Goal: Task Accomplishment & Management: Use online tool/utility

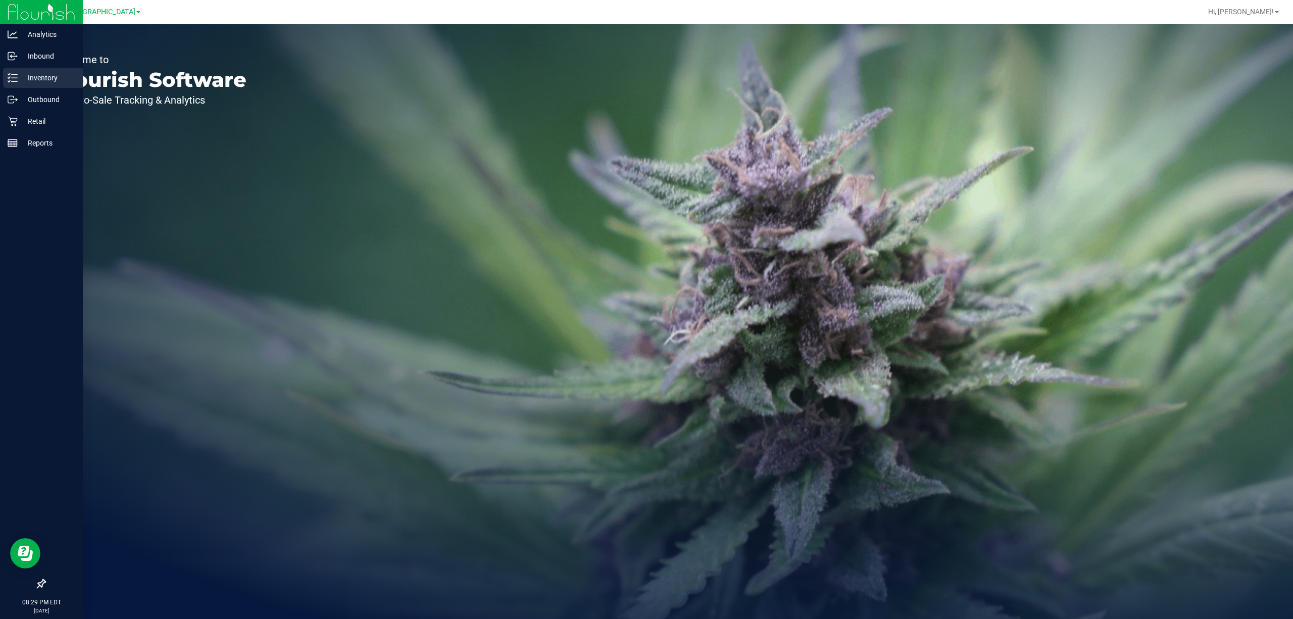
click at [41, 78] on p "Inventory" at bounding box center [48, 78] width 61 height 12
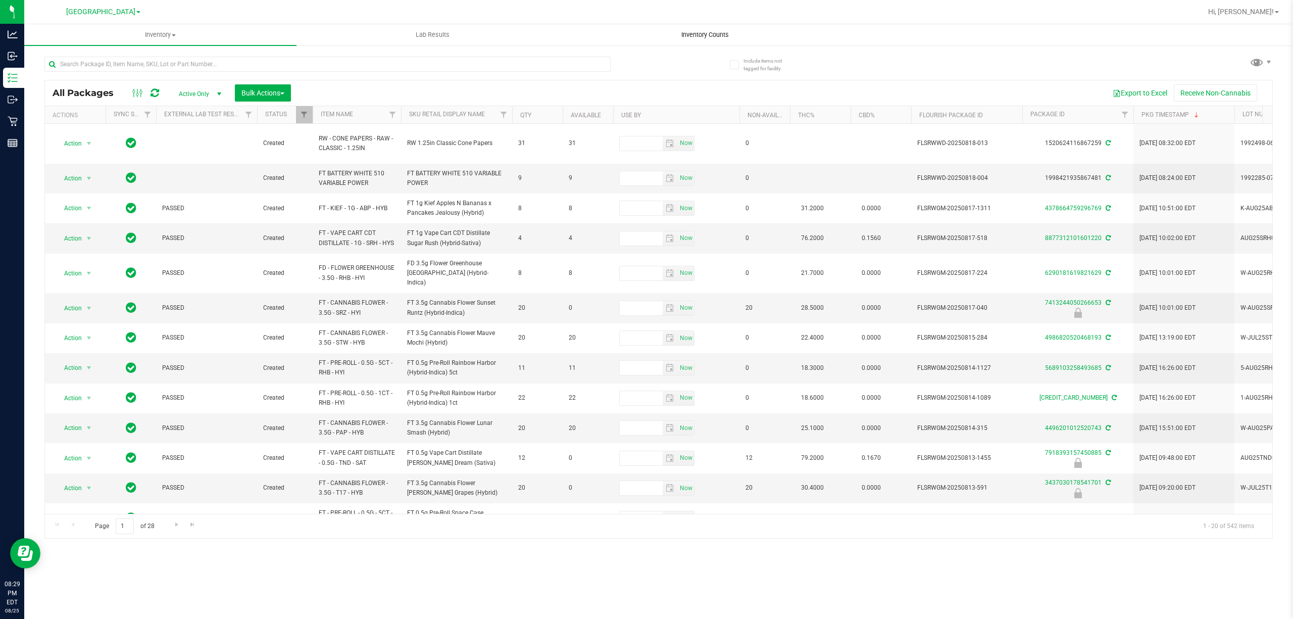
click at [710, 41] on uib-tab-heading "Inventory Counts" at bounding box center [704, 35] width 271 height 20
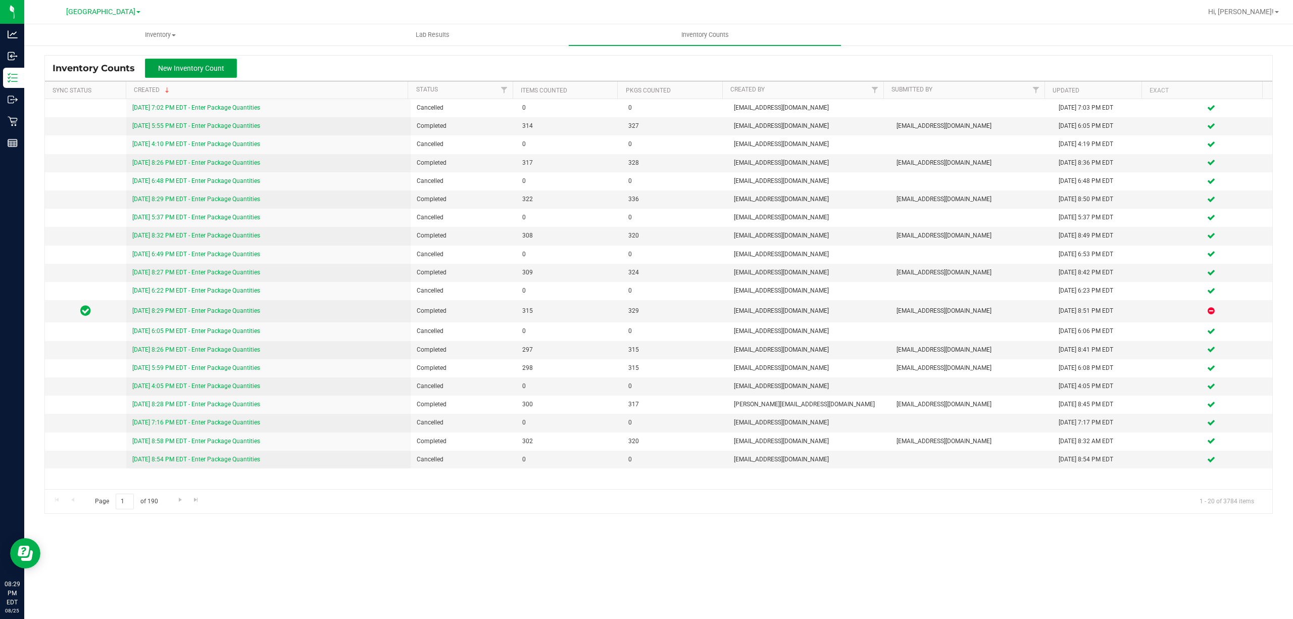
click at [217, 71] on span "New Inventory Count" at bounding box center [191, 68] width 66 height 8
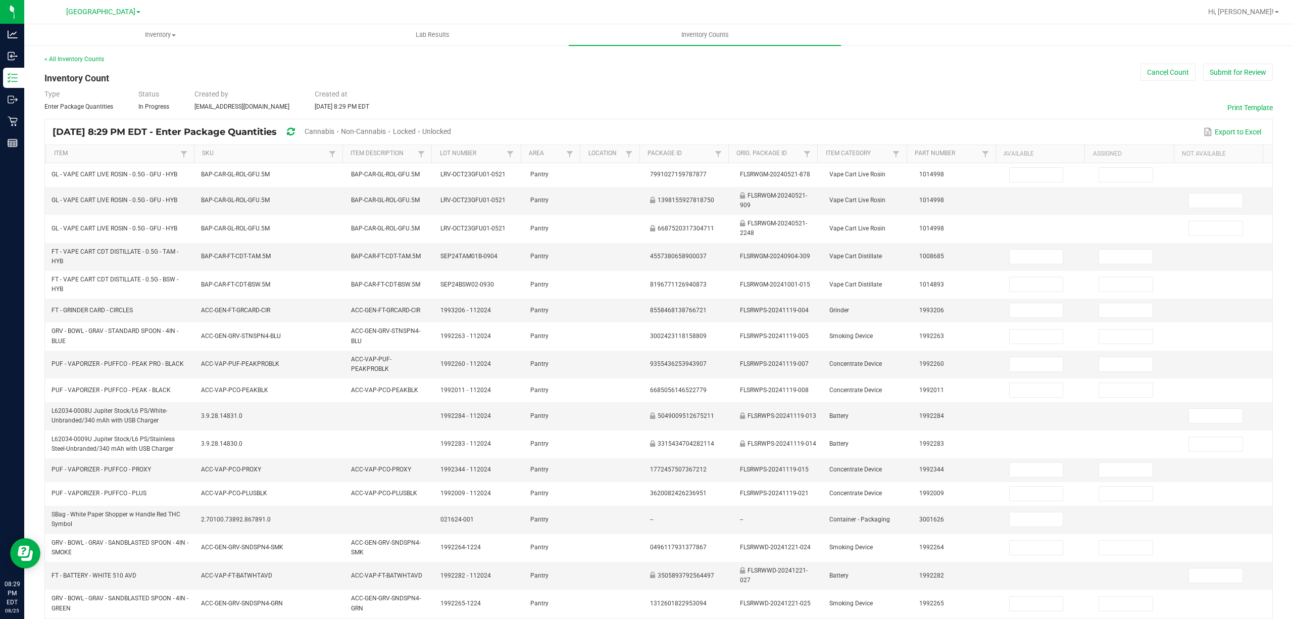
drag, startPoint x: 479, startPoint y: 132, endPoint x: 471, endPoint y: 134, distance: 8.3
click at [451, 132] on span "Unlocked" at bounding box center [436, 131] width 29 height 8
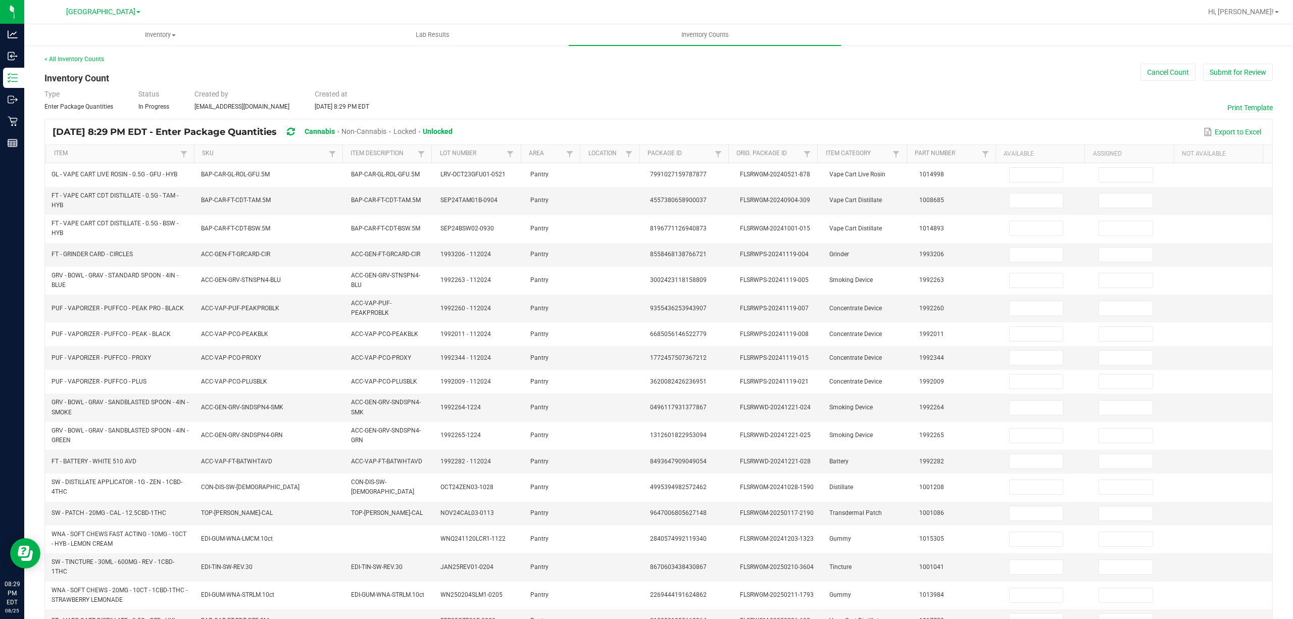
click at [122, 162] on th "Item" at bounding box center [119, 154] width 149 height 18
click at [128, 156] on link "Item" at bounding box center [116, 154] width 124 height 8
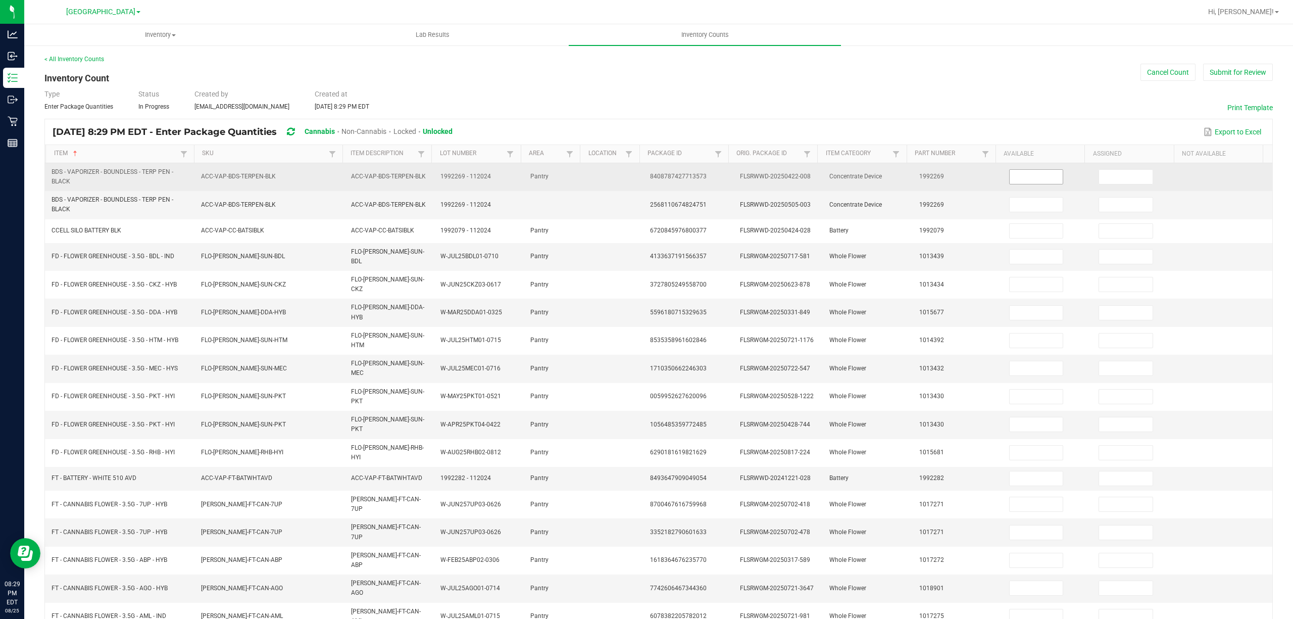
click at [1010, 178] on input at bounding box center [1037, 177] width 54 height 14
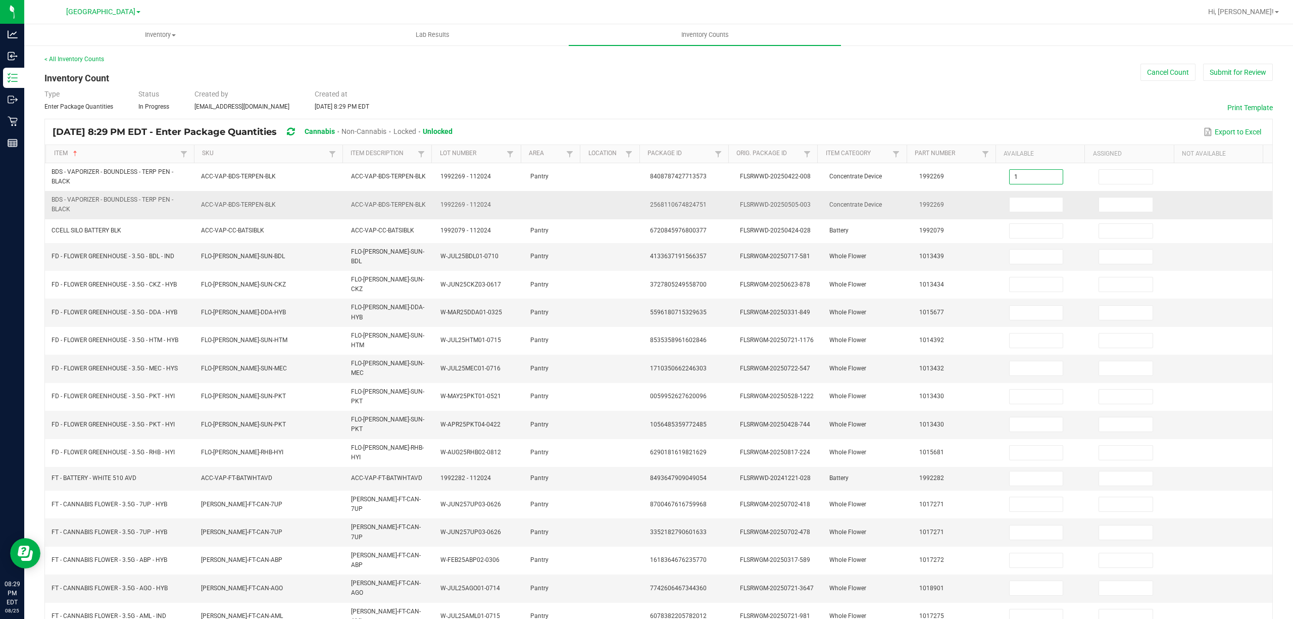
type input "1"
type input "5"
type input "2"
type input "13"
type input "10"
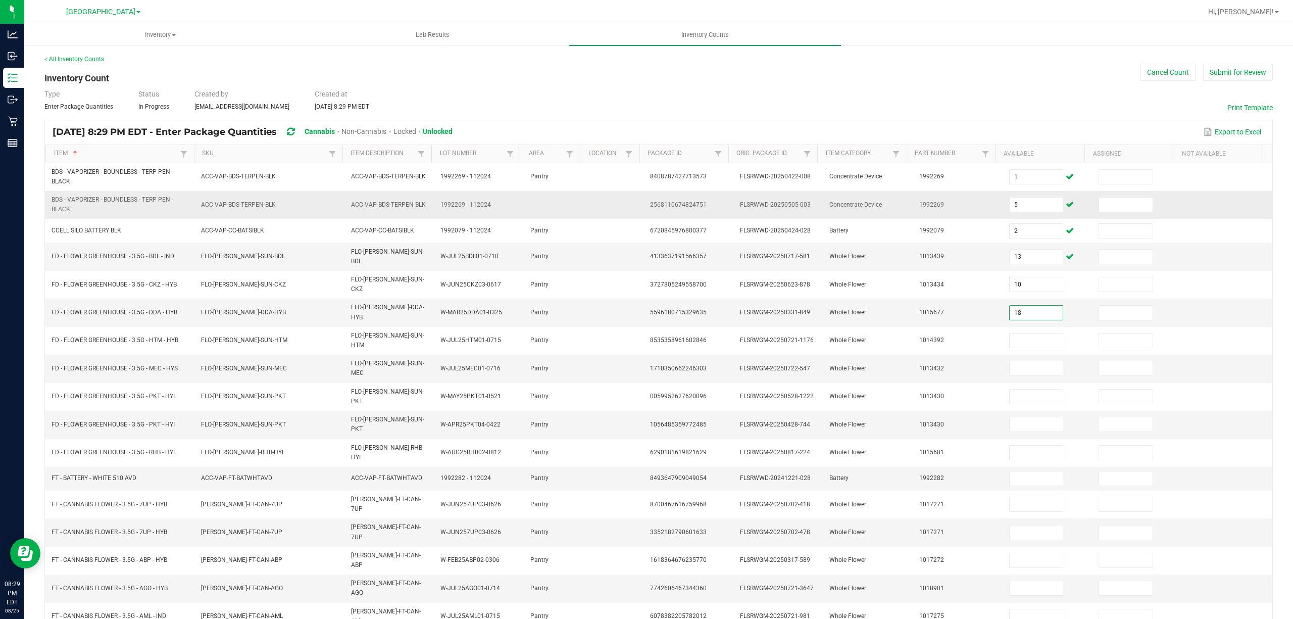
type input "18"
type input "10"
type input "2"
type input "16"
type input "1"
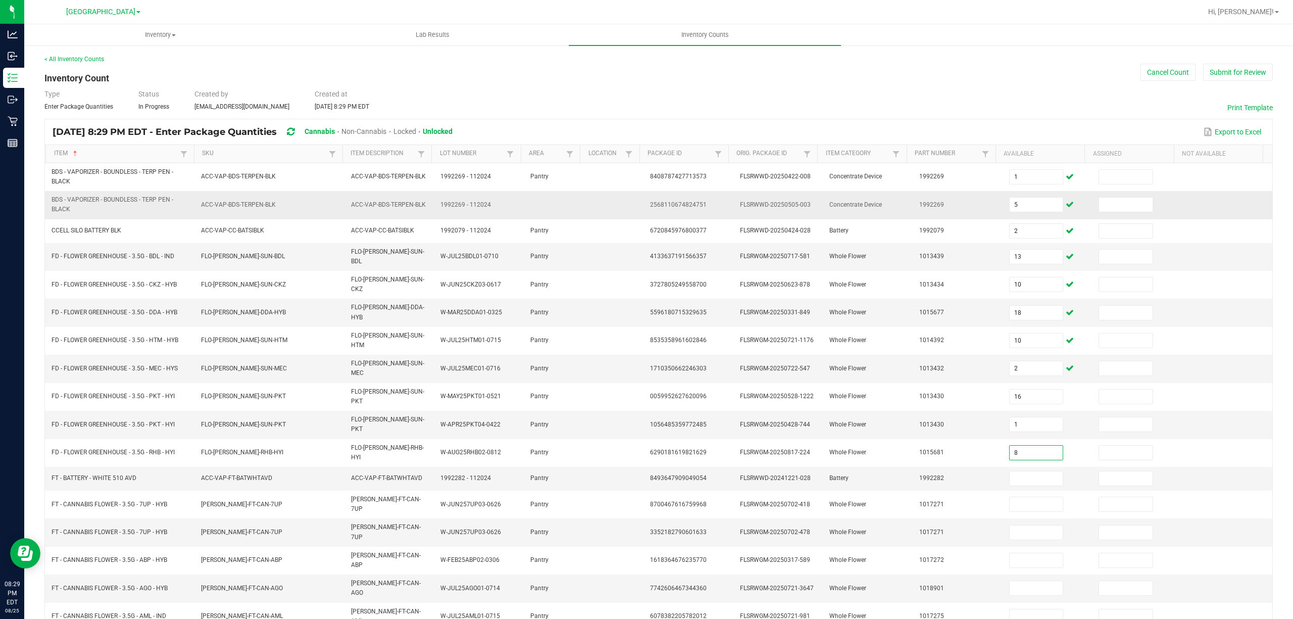
type input "8"
type input "5"
type input "1"
type input "19"
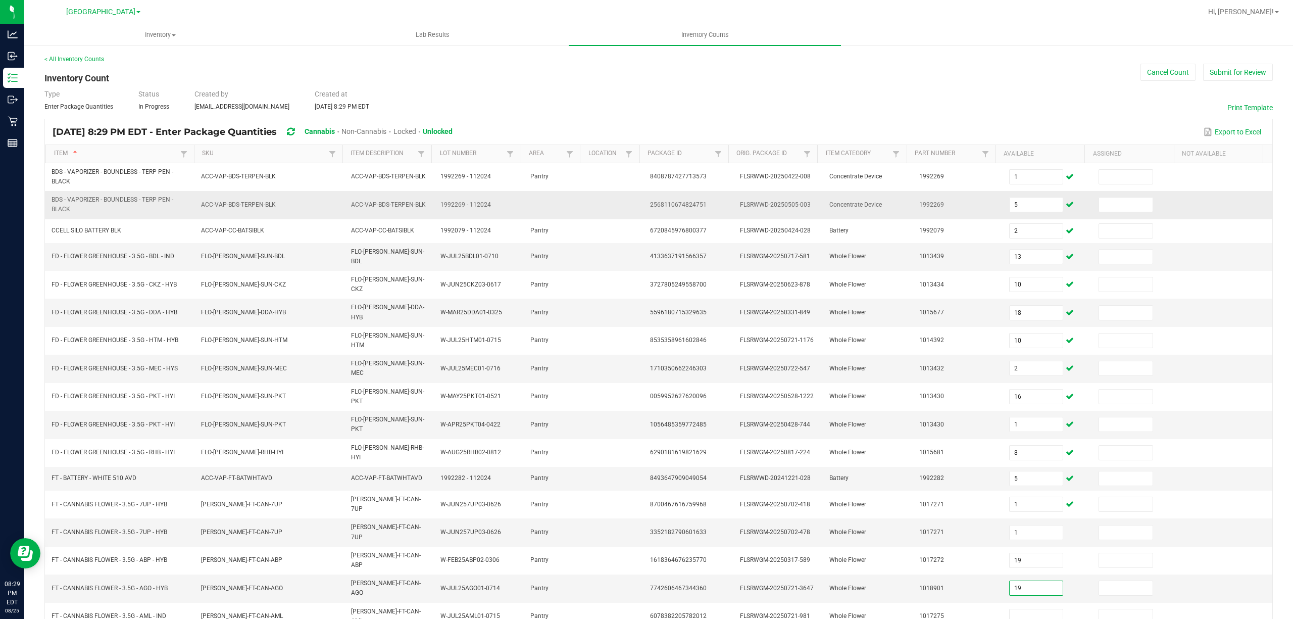
type input "19"
type input "7"
type input "1"
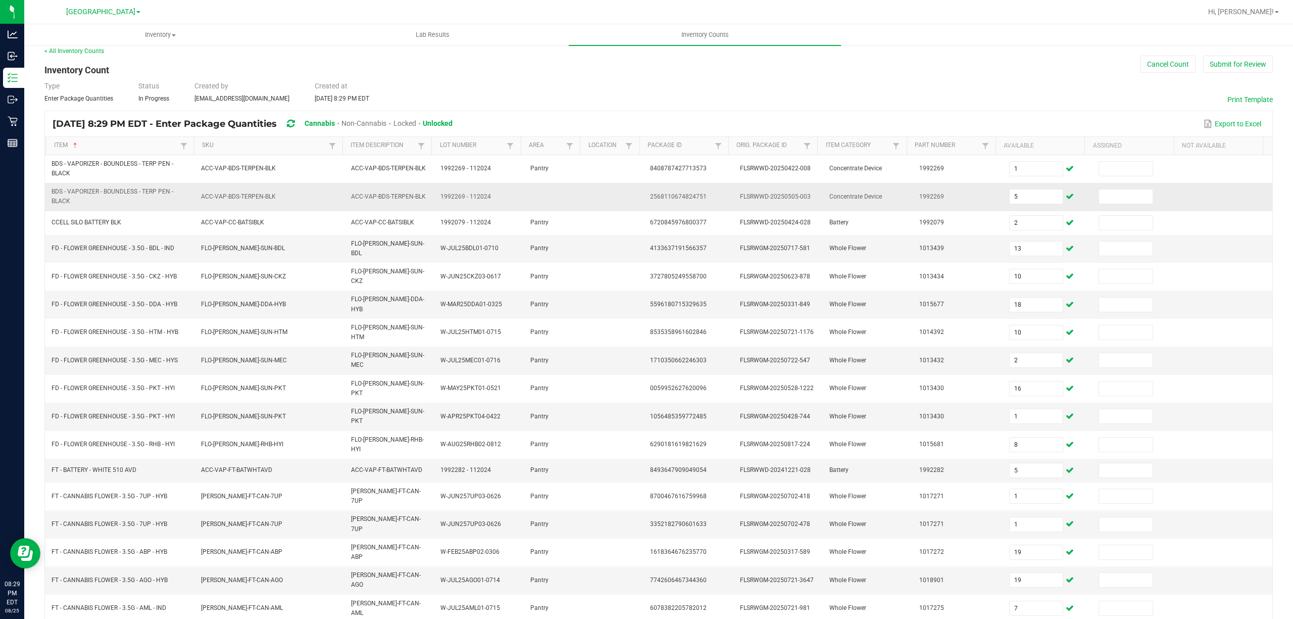
type input "15"
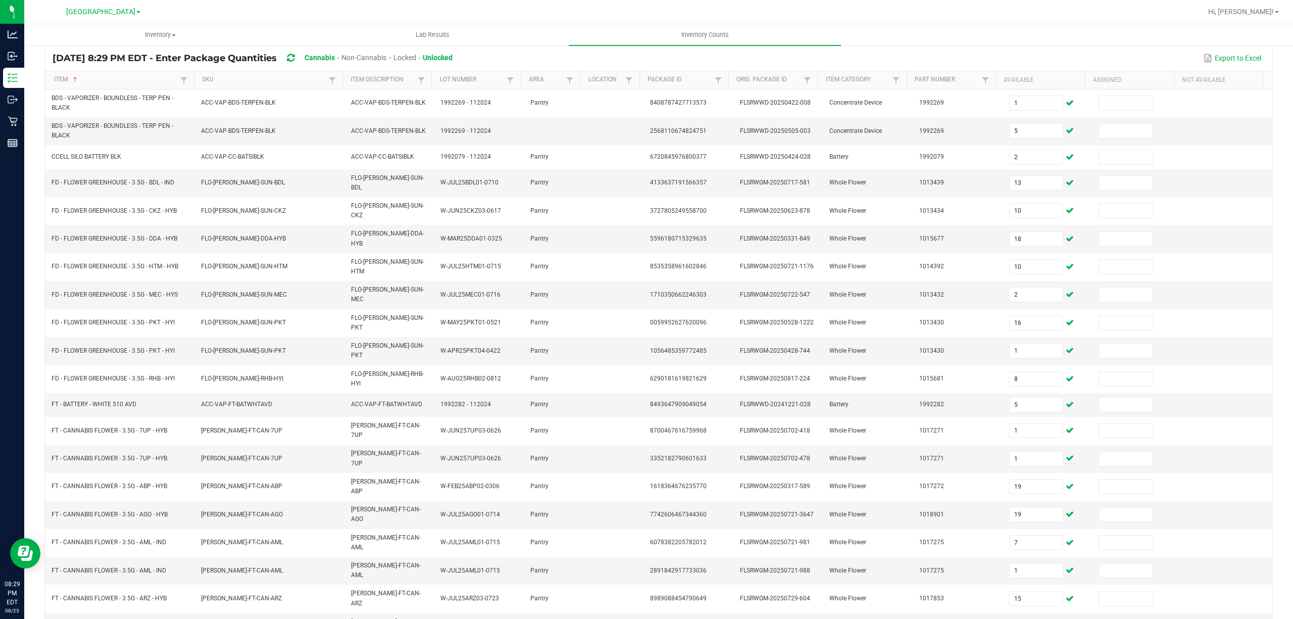
type input "12"
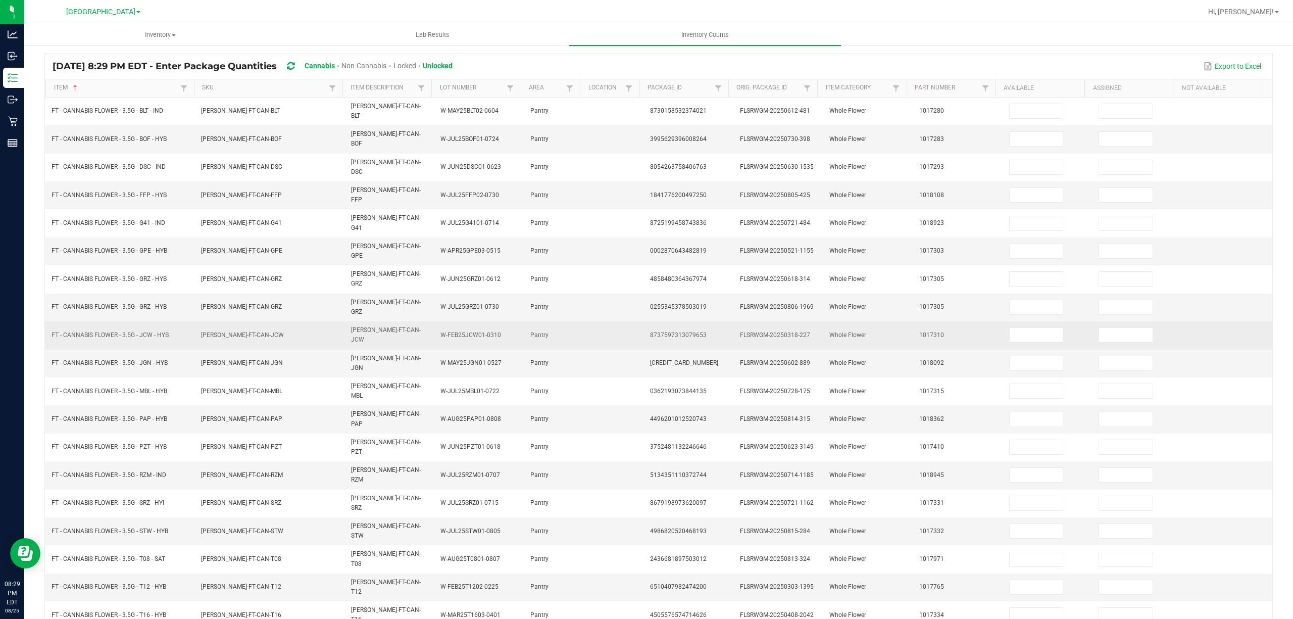
scroll to position [0, 0]
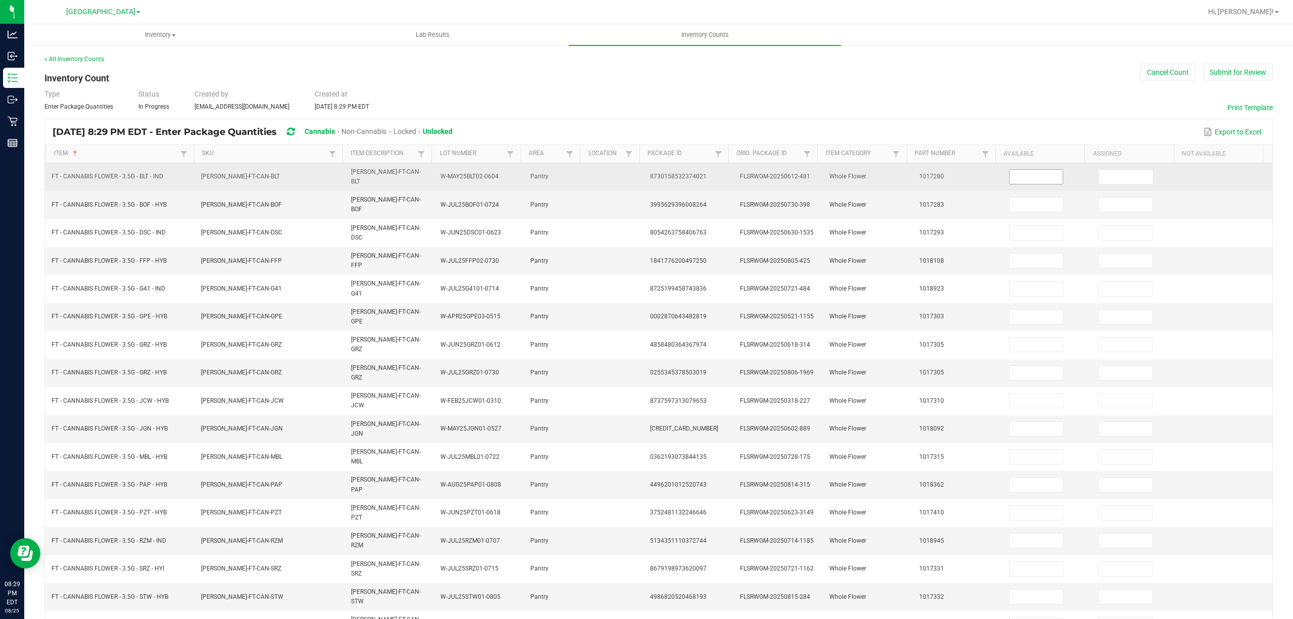
click at [1037, 178] on input at bounding box center [1037, 177] width 54 height 14
type input "17"
type input "16"
type input "3"
type input "19"
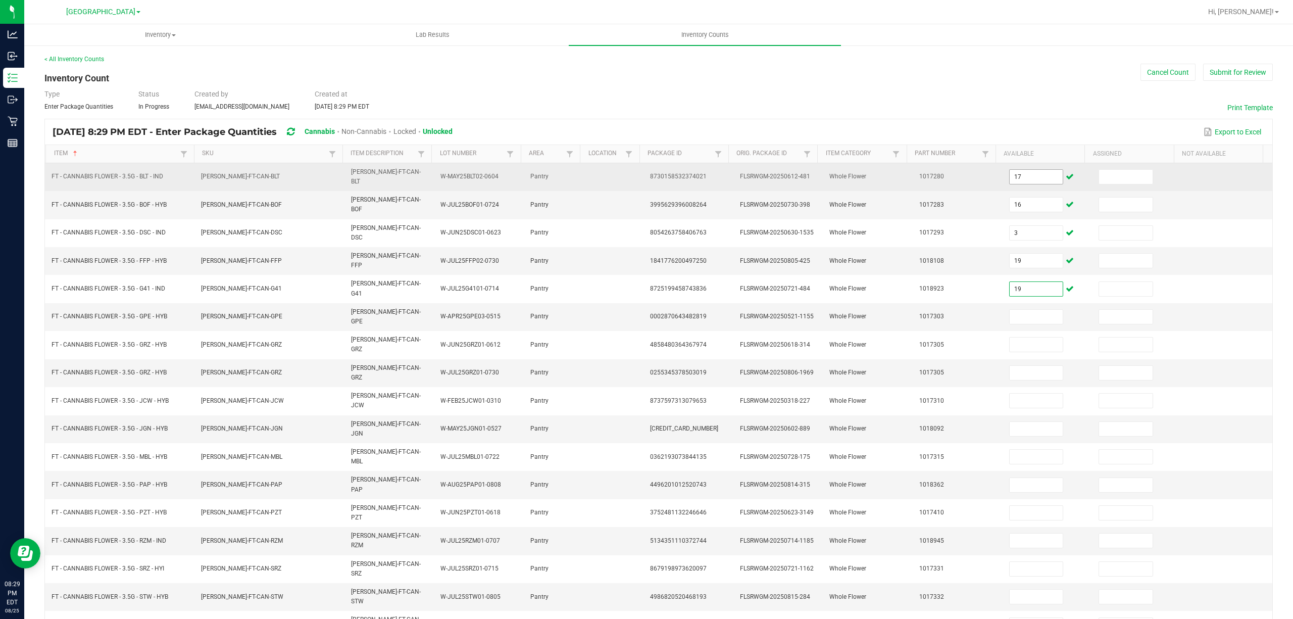
type input "19"
type input "20"
type input "14"
type input "1"
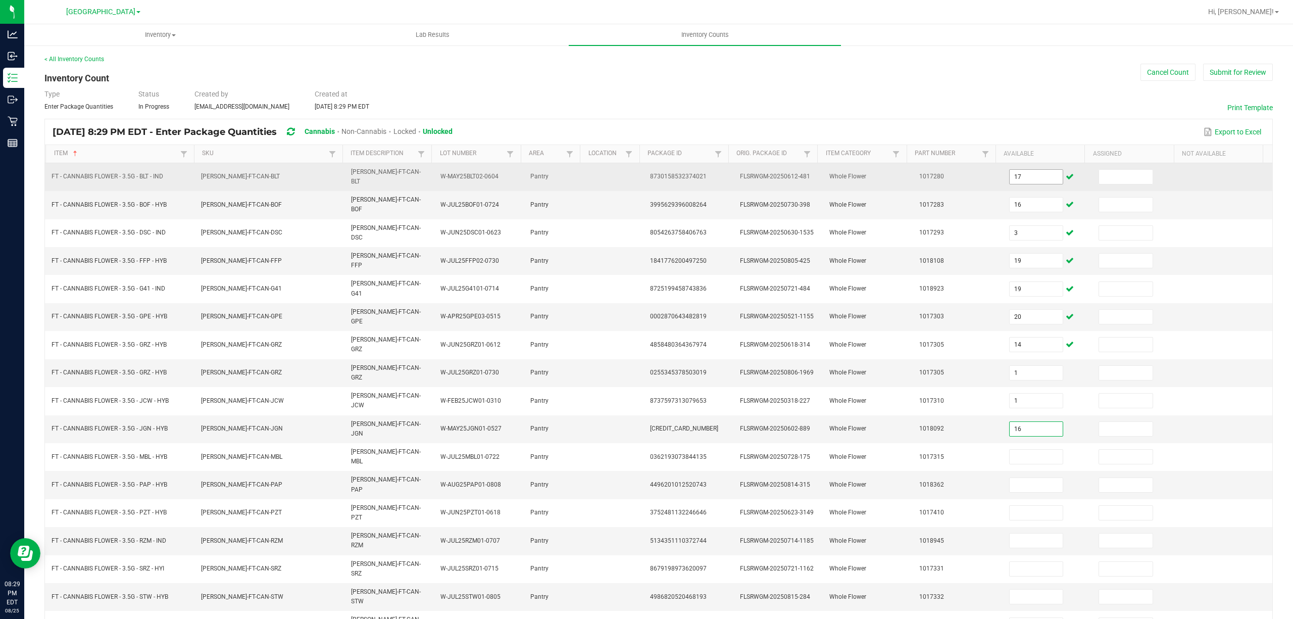
type input "16"
type input "1"
type input "20"
type input "3"
type input "14"
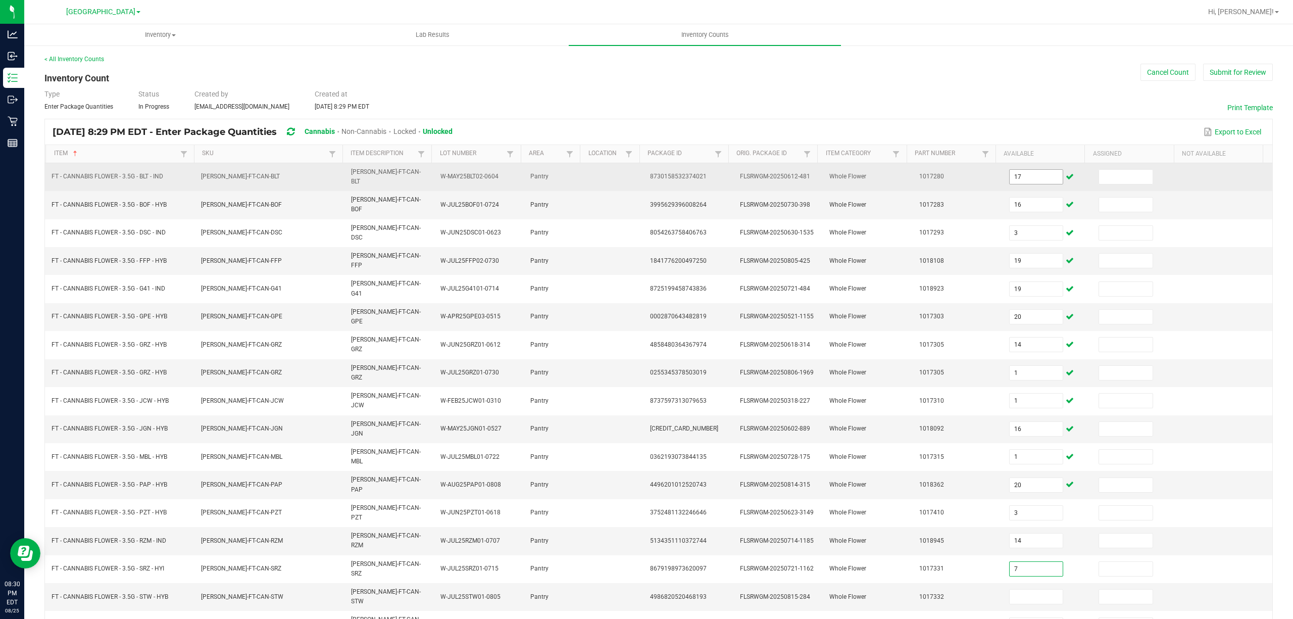
type input "7"
type input "20"
type input "15"
type input "26"
type input "4"
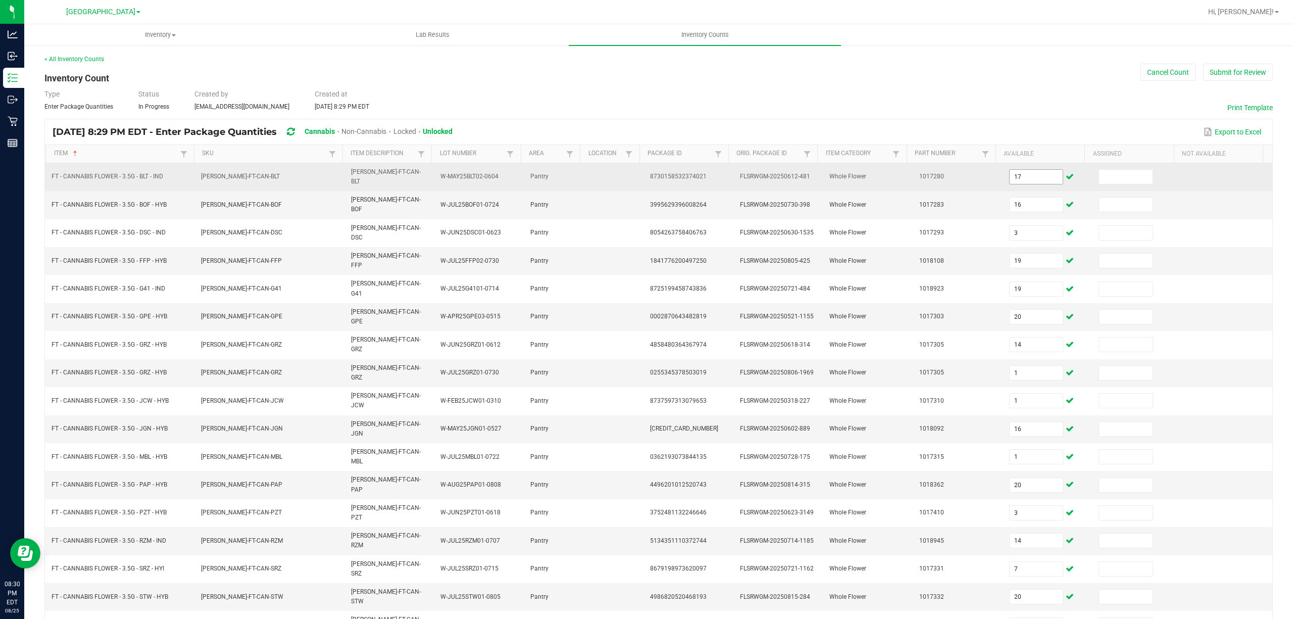
scroll to position [66, 0]
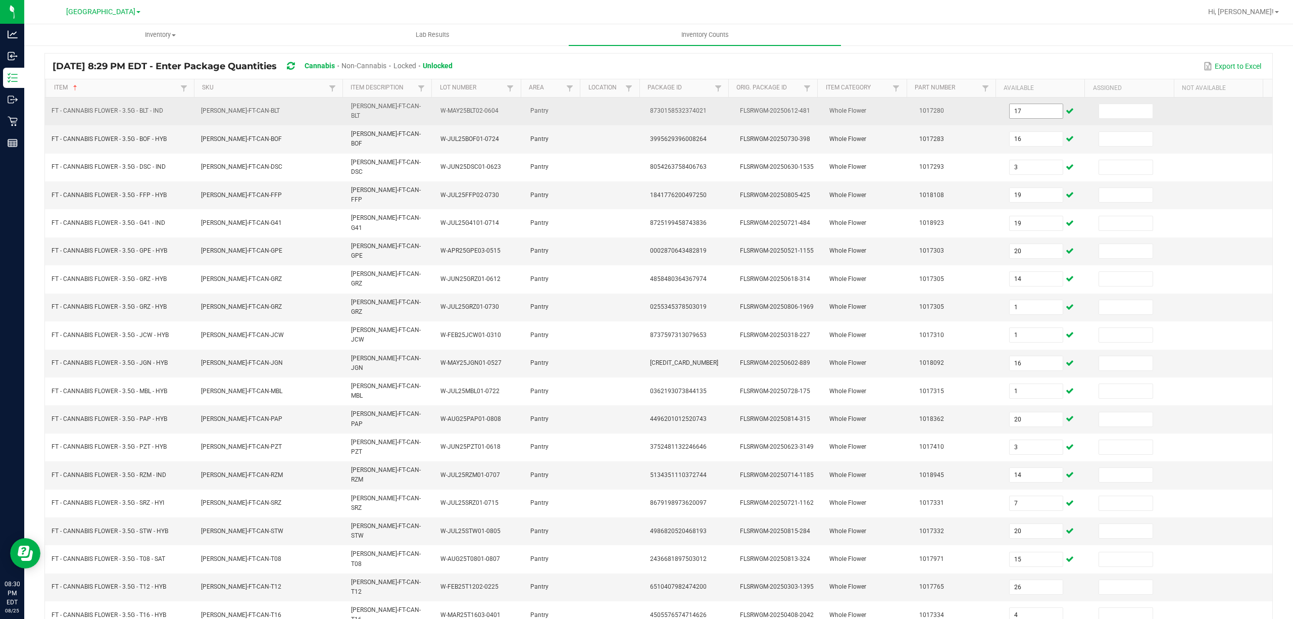
type input "1"
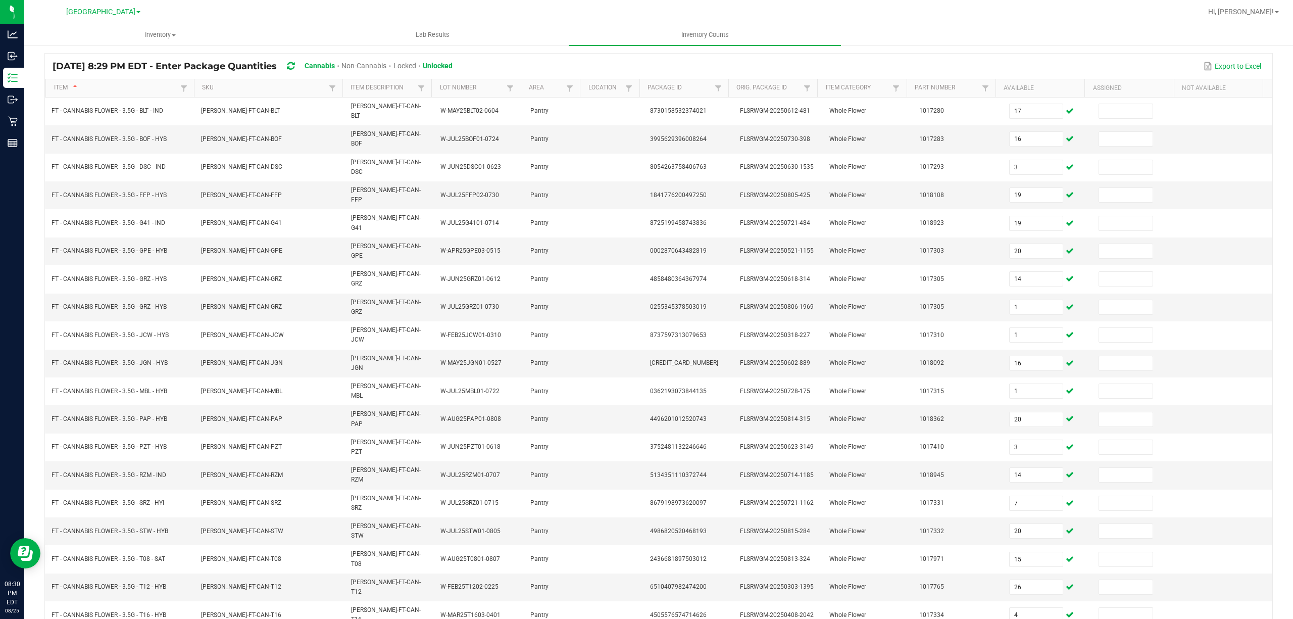
type input "8"
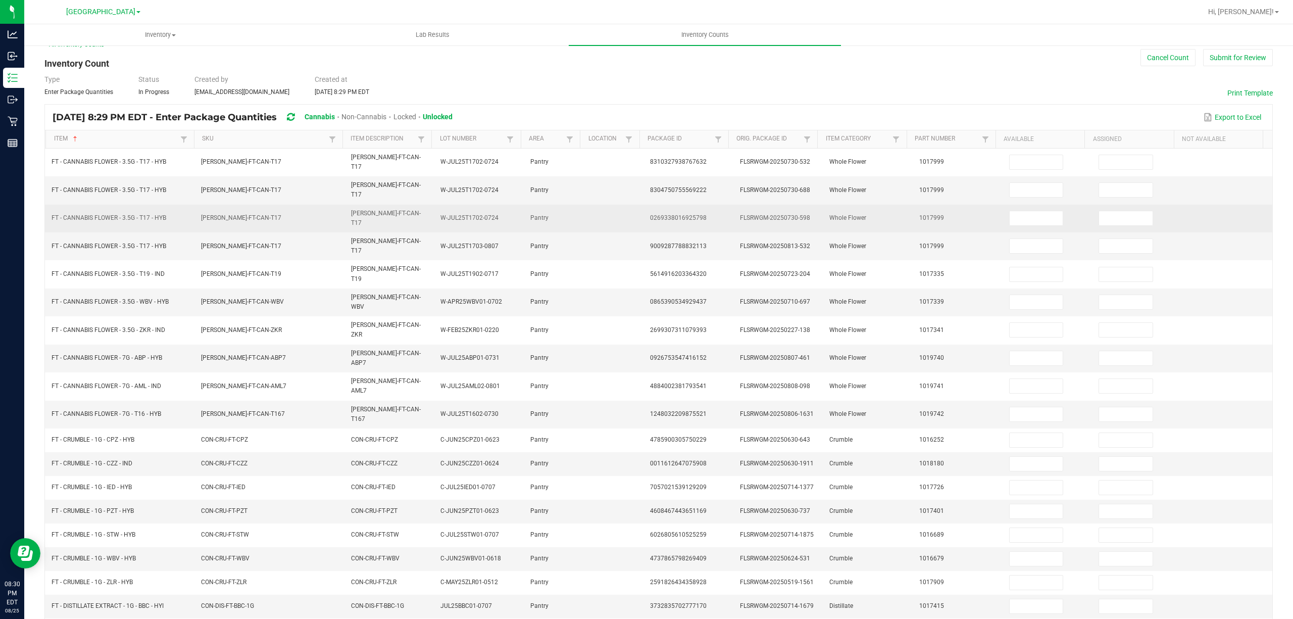
scroll to position [0, 0]
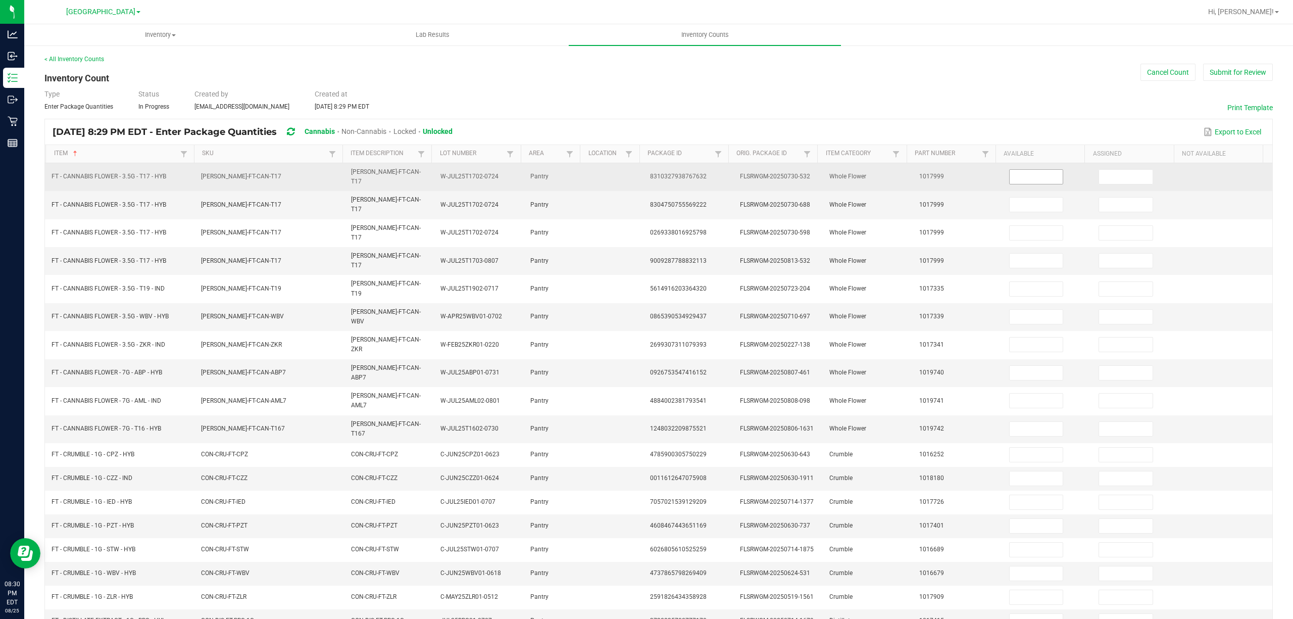
click at [1010, 178] on input at bounding box center [1037, 177] width 54 height 14
type input "1"
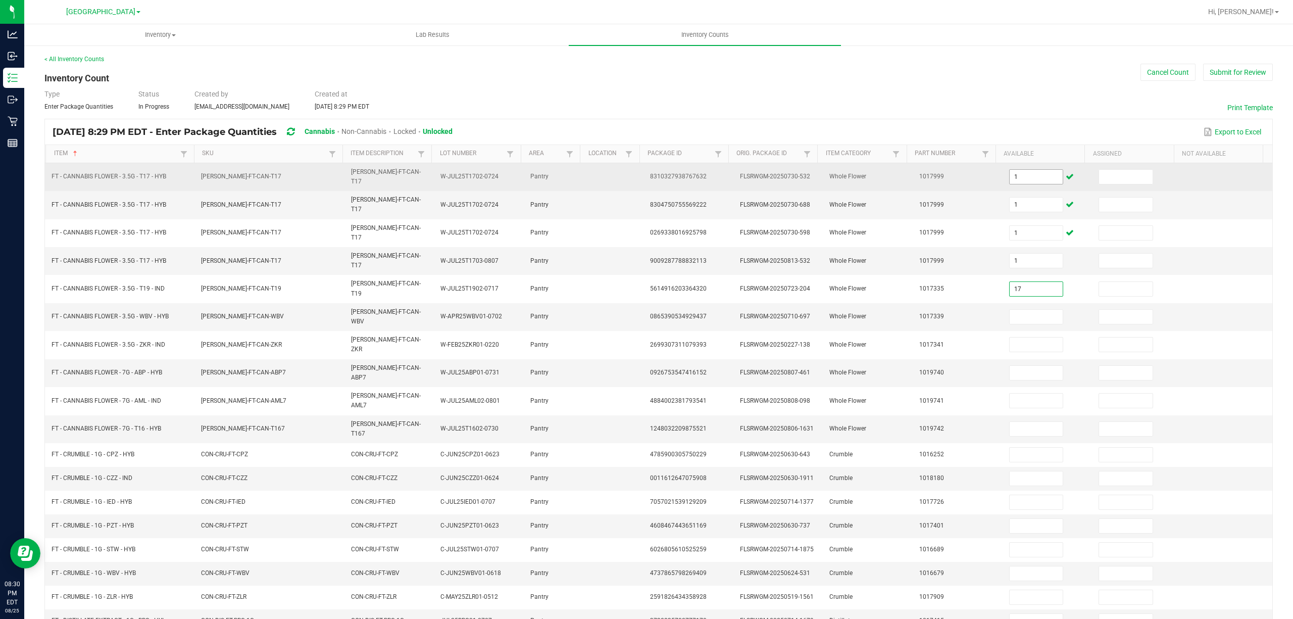
type input "17"
type input "19"
type input "11"
type input "19"
type input "20"
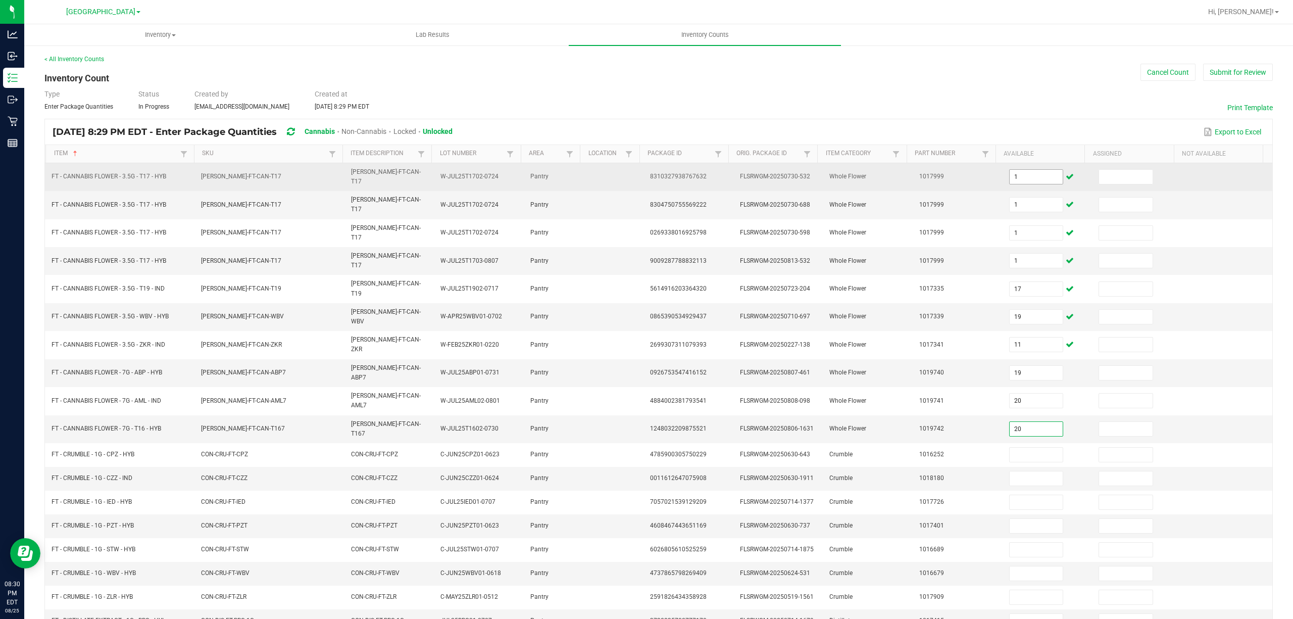
type input "20"
type input "1"
type input "5"
type input "3"
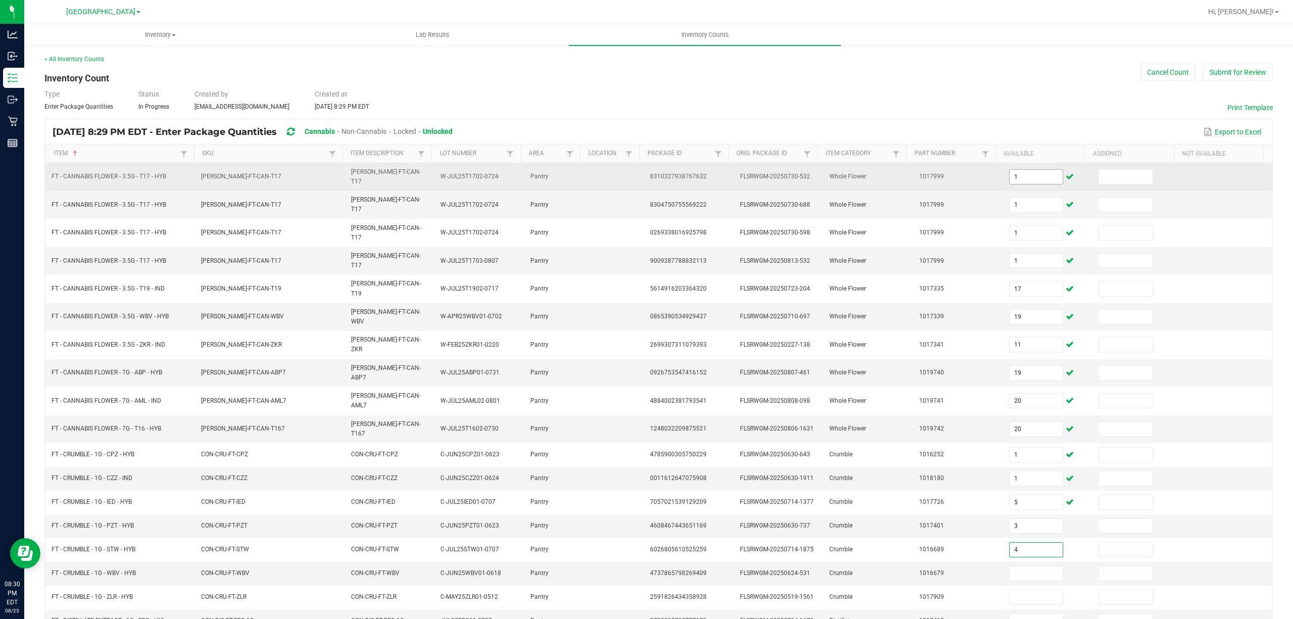
type input "4"
type input "7"
type input "5"
type input "4"
type input "9"
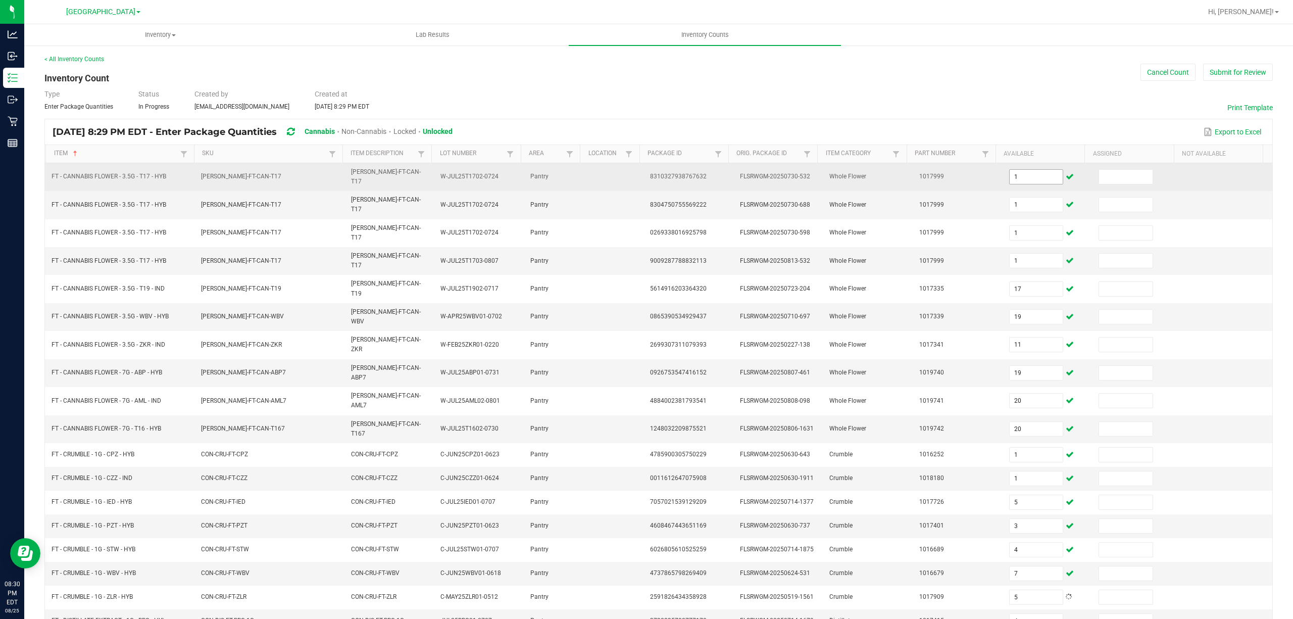
scroll to position [66, 0]
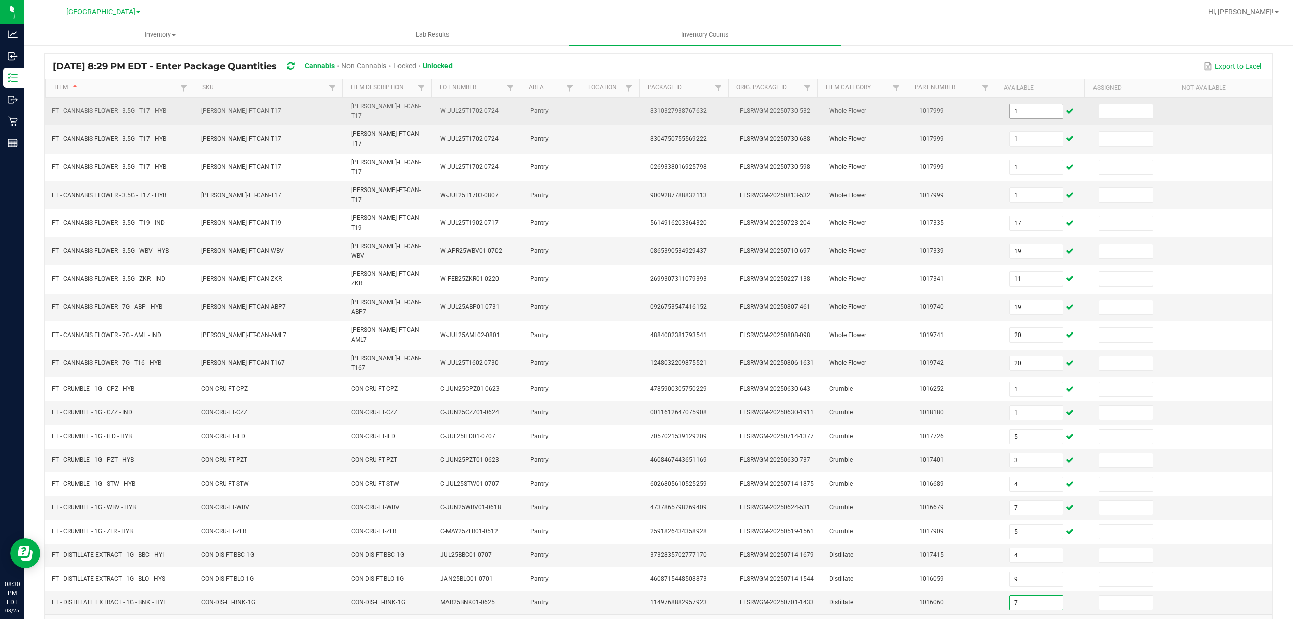
type input "7"
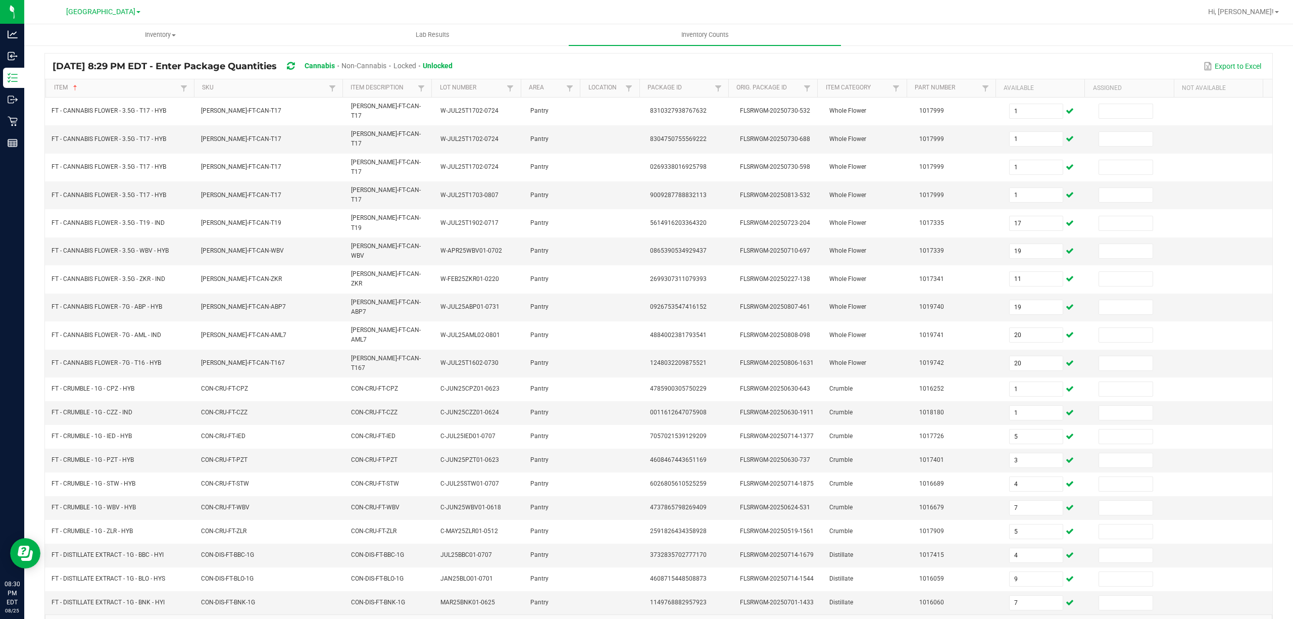
click at [134, 618] on link "4" at bounding box center [132, 627] width 15 height 15
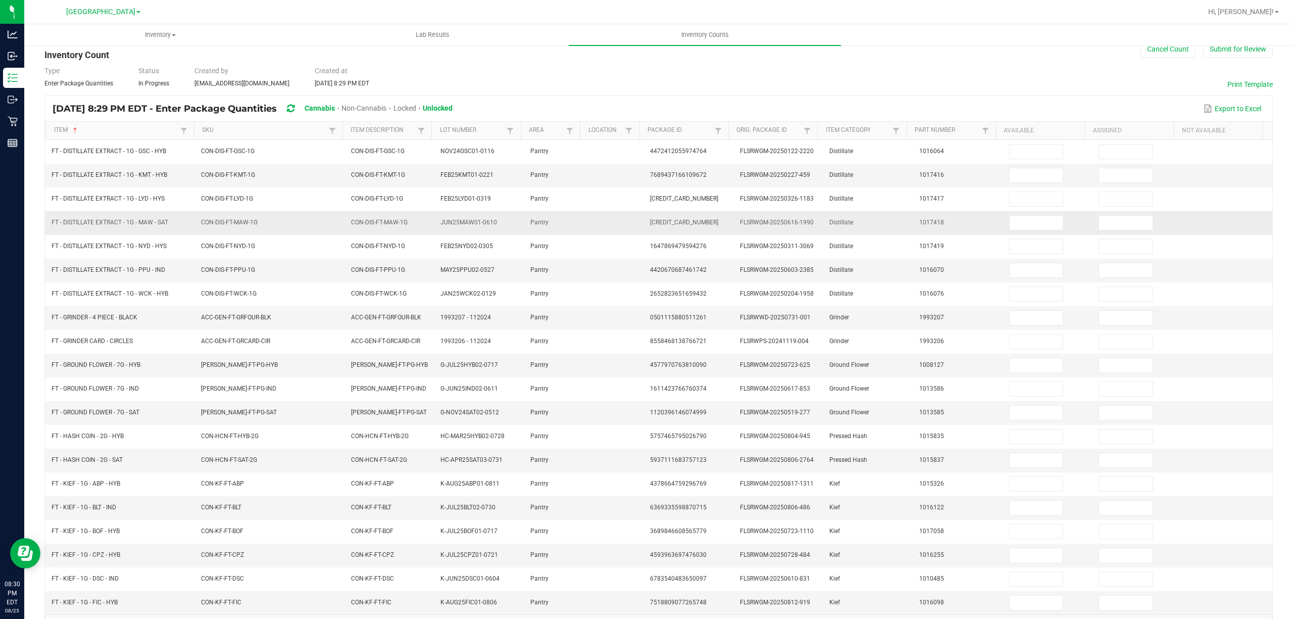
scroll to position [0, 0]
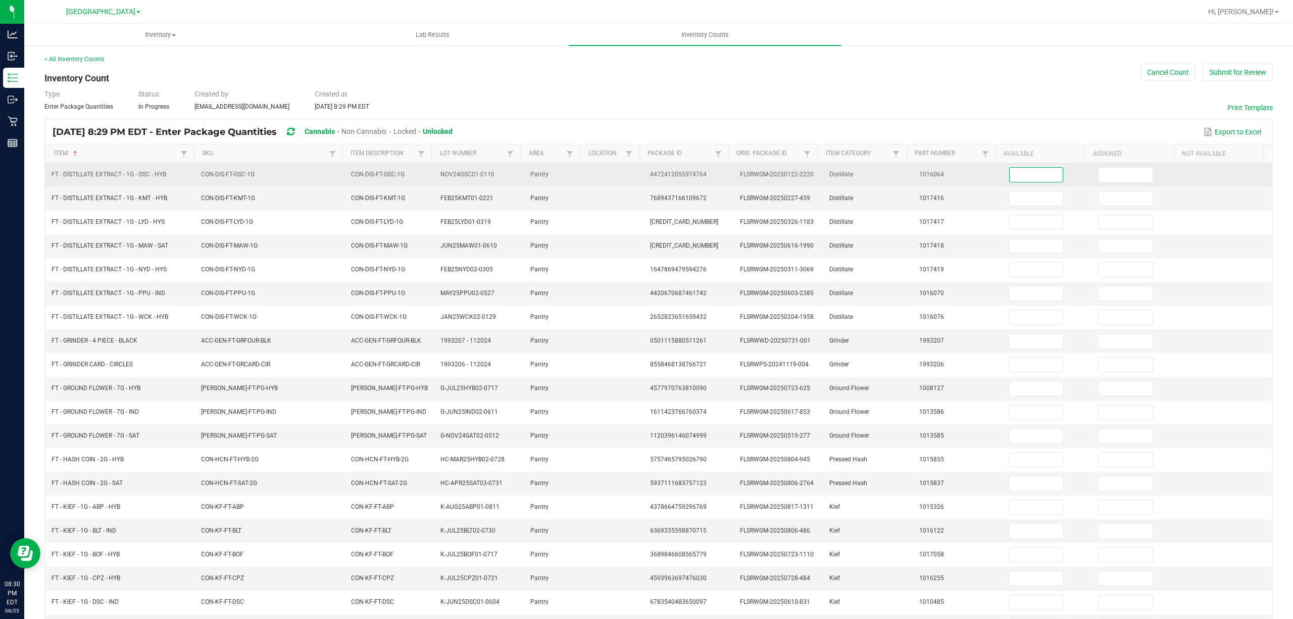
click at [1021, 171] on input at bounding box center [1037, 175] width 54 height 14
type input "5"
type input "6"
type input "1"
type input "8"
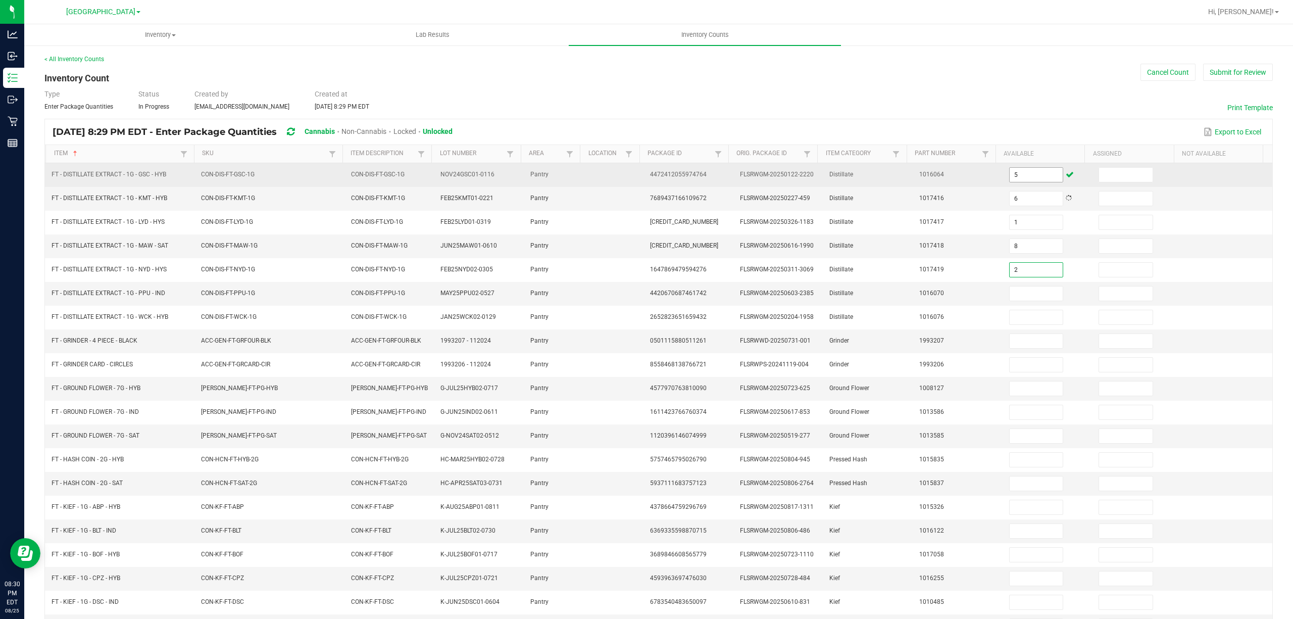
type input "2"
type input "1"
type input "4"
type input "5"
type input "1"
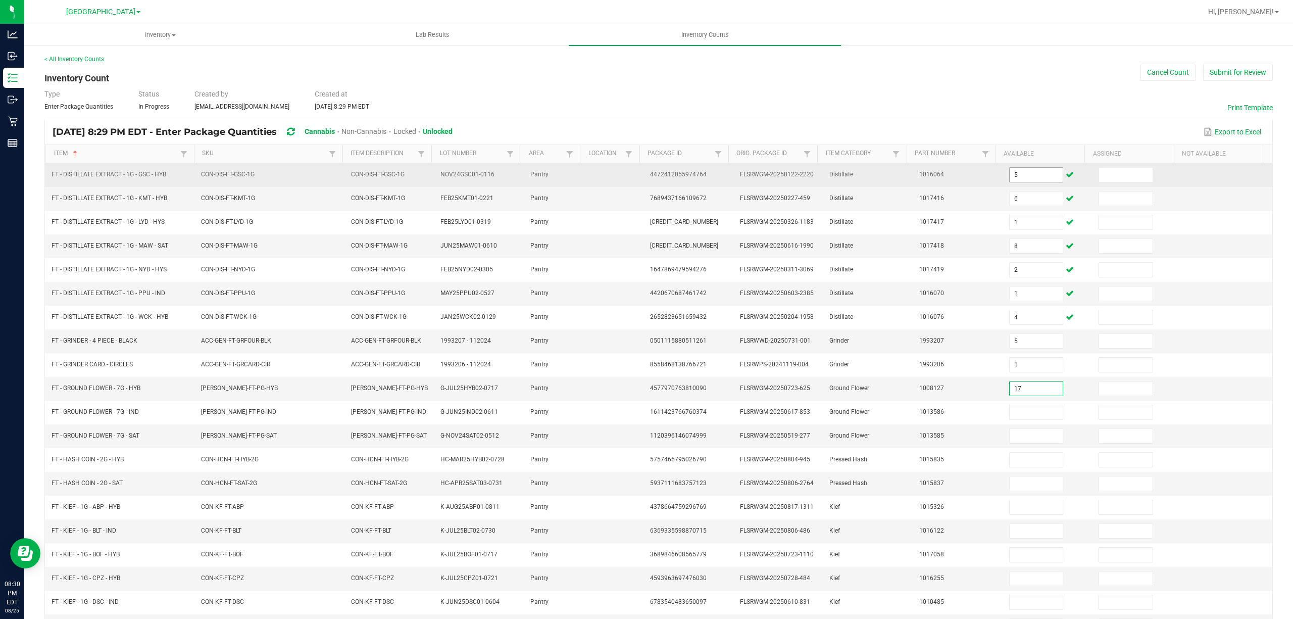
type input "17"
type input "2"
type input "6"
type input "4"
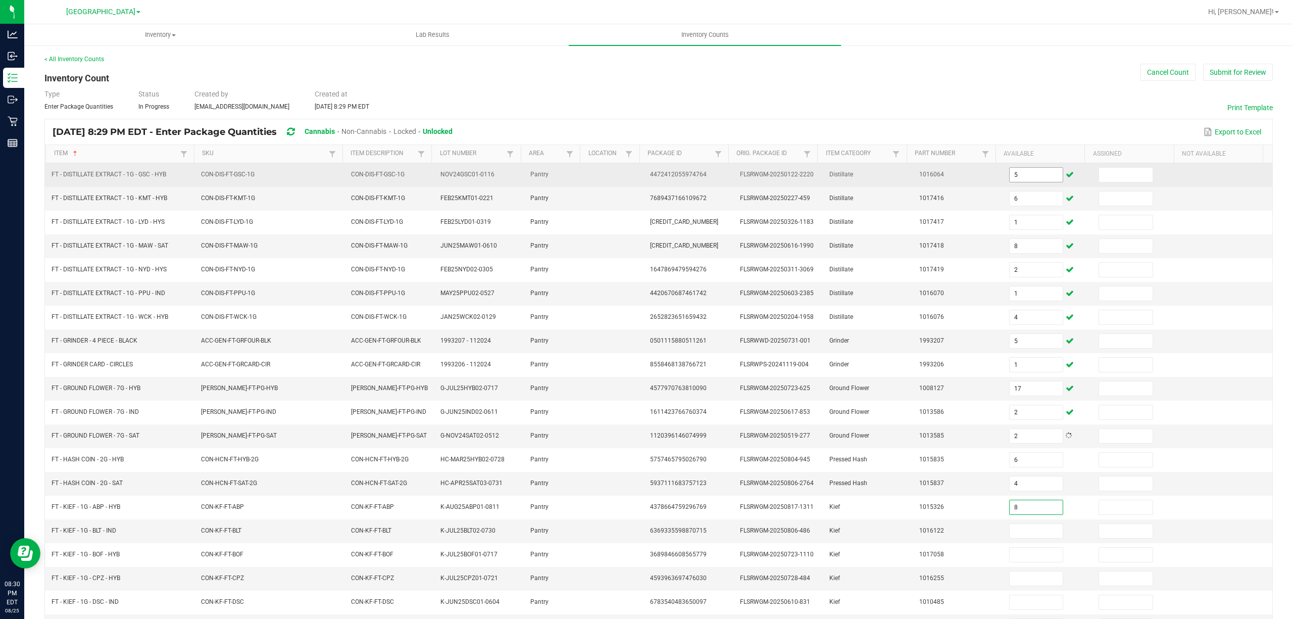
type input "8"
type input "1"
type input "3"
type input "6"
type input "5"
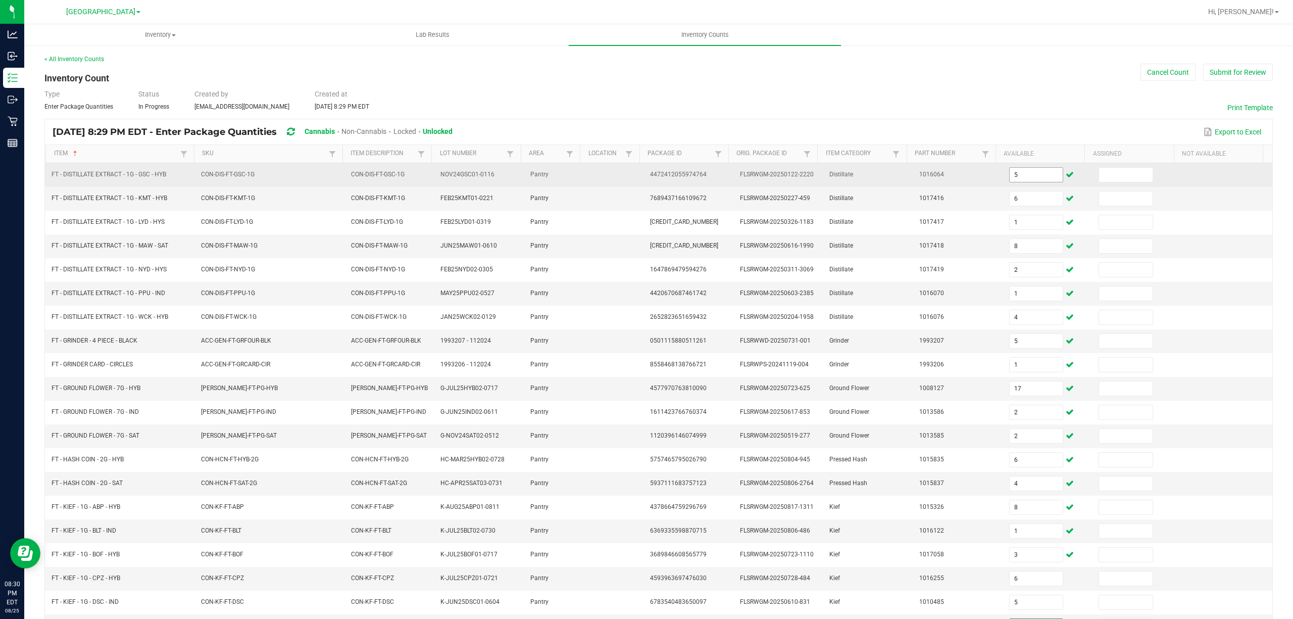
scroll to position [66, 0]
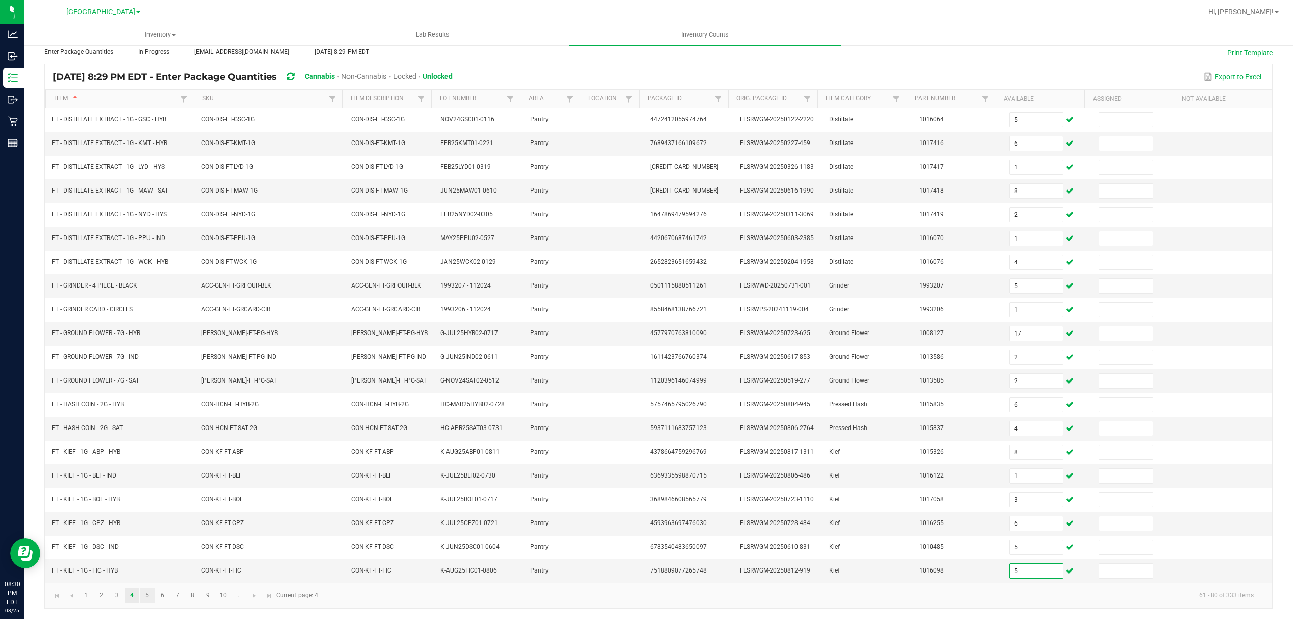
type input "5"
click at [150, 595] on link "5" at bounding box center [147, 595] width 15 height 15
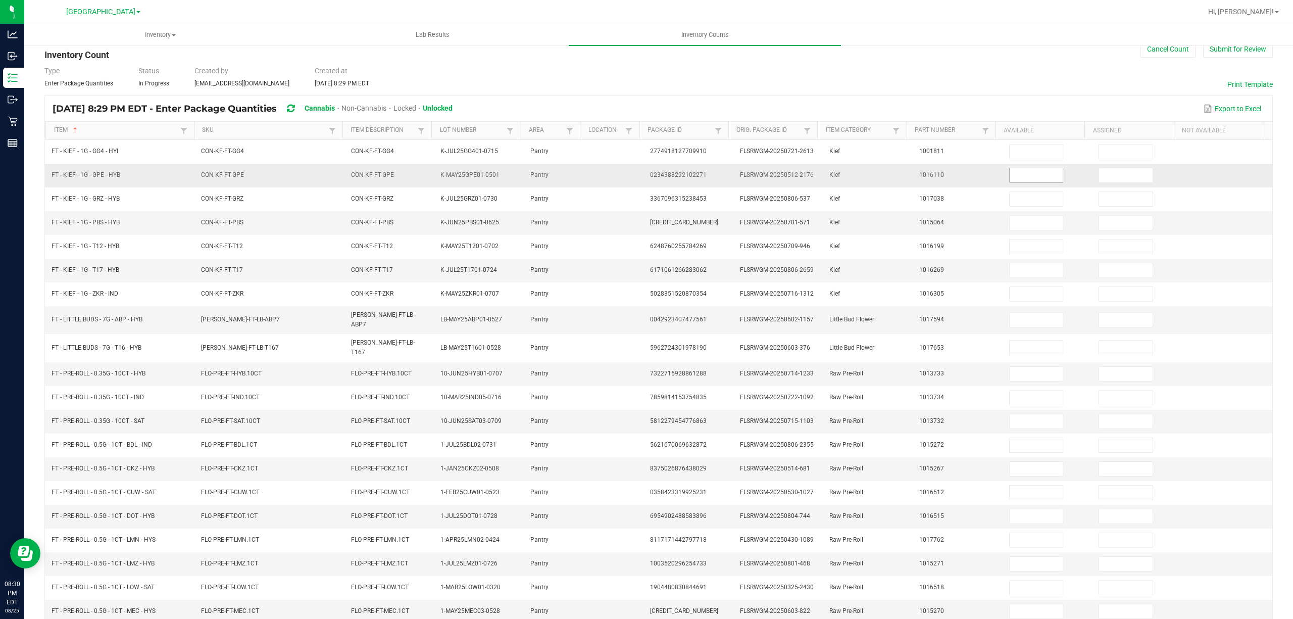
scroll to position [0, 0]
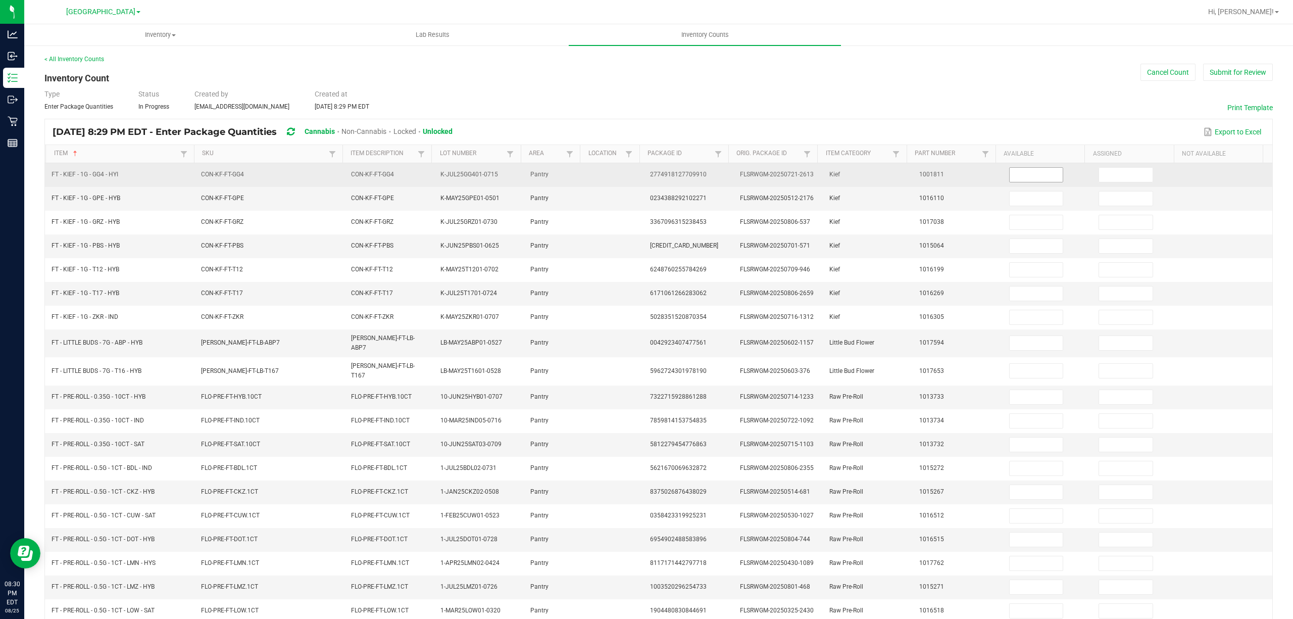
click at [1021, 182] on input at bounding box center [1037, 175] width 54 height 14
type input "1"
type input "8"
type input "2"
type input "4"
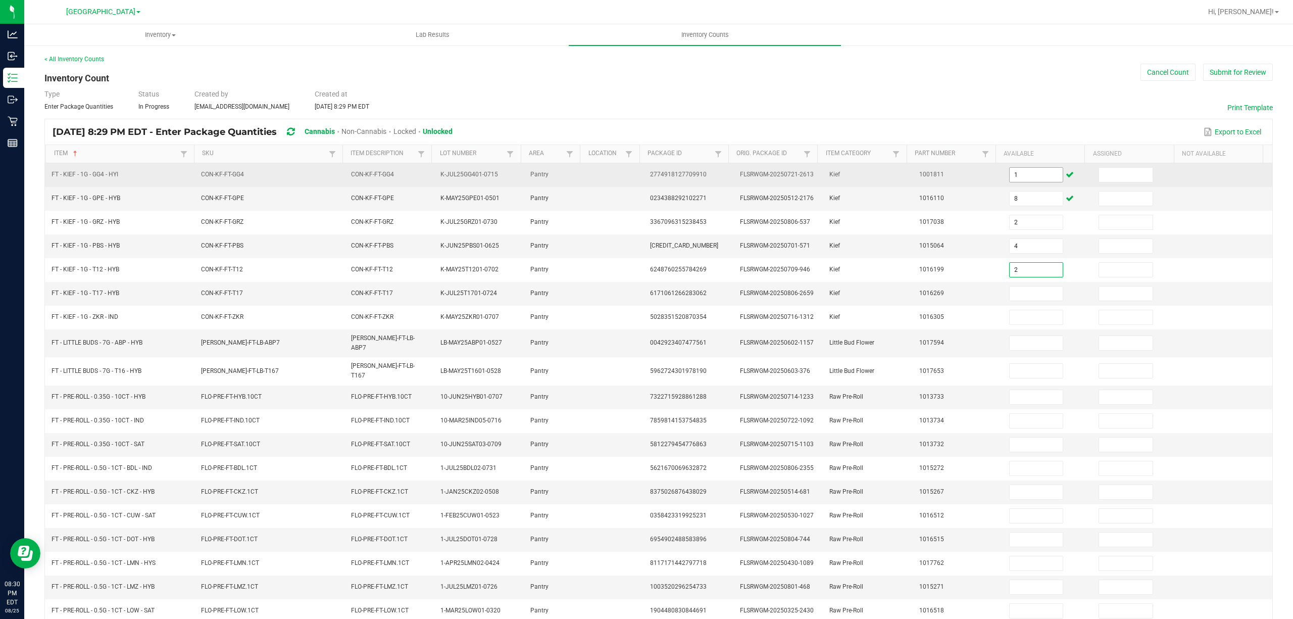
type input "2"
type input "5"
type input "3"
type input "17"
type input "7"
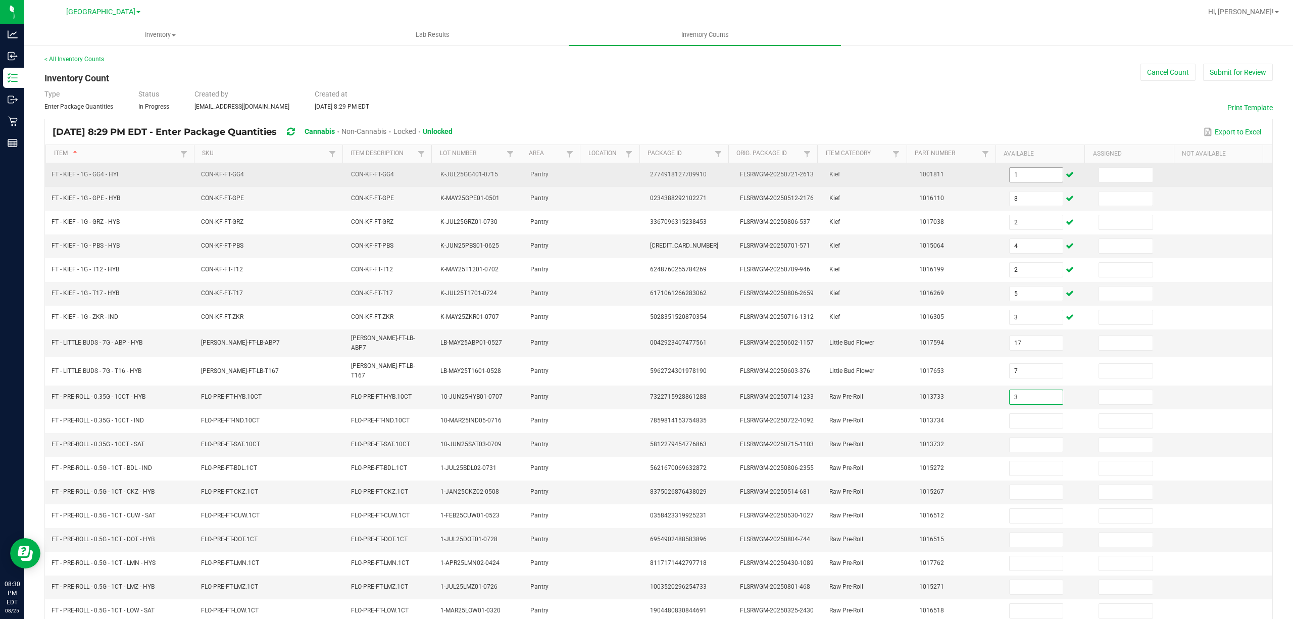
type input "3"
type input "1"
type input "9"
type input "18"
type input "11"
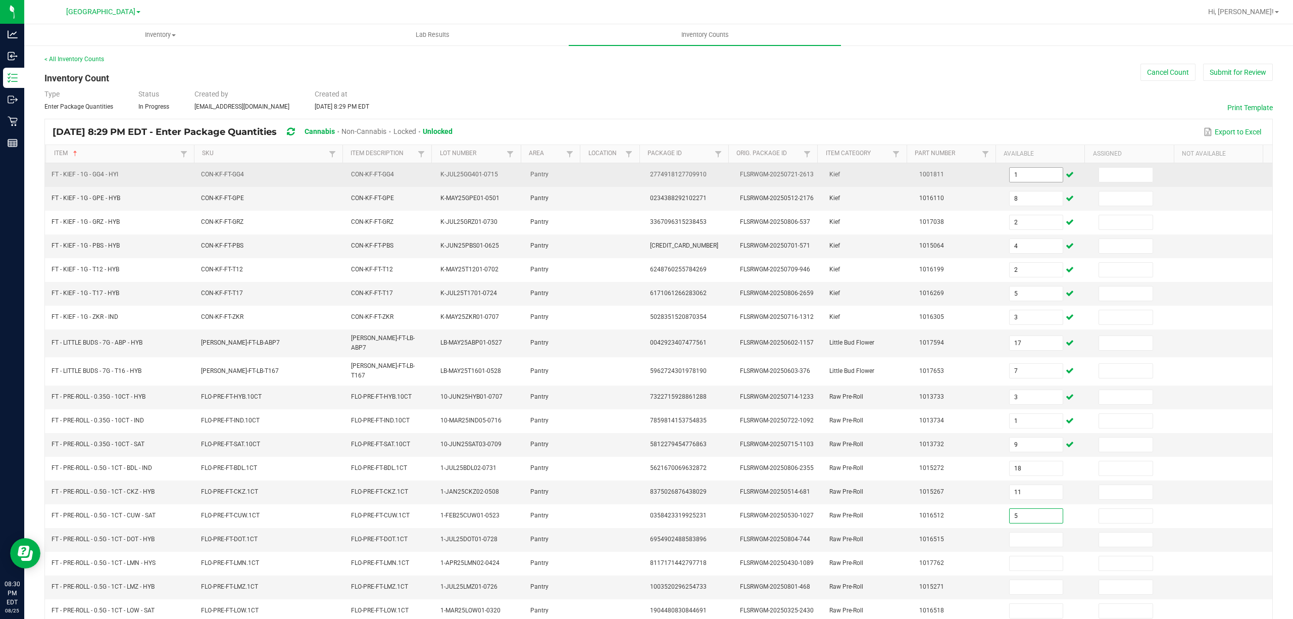
type input "5"
type input "0"
type input "23"
type input "10"
type input "2"
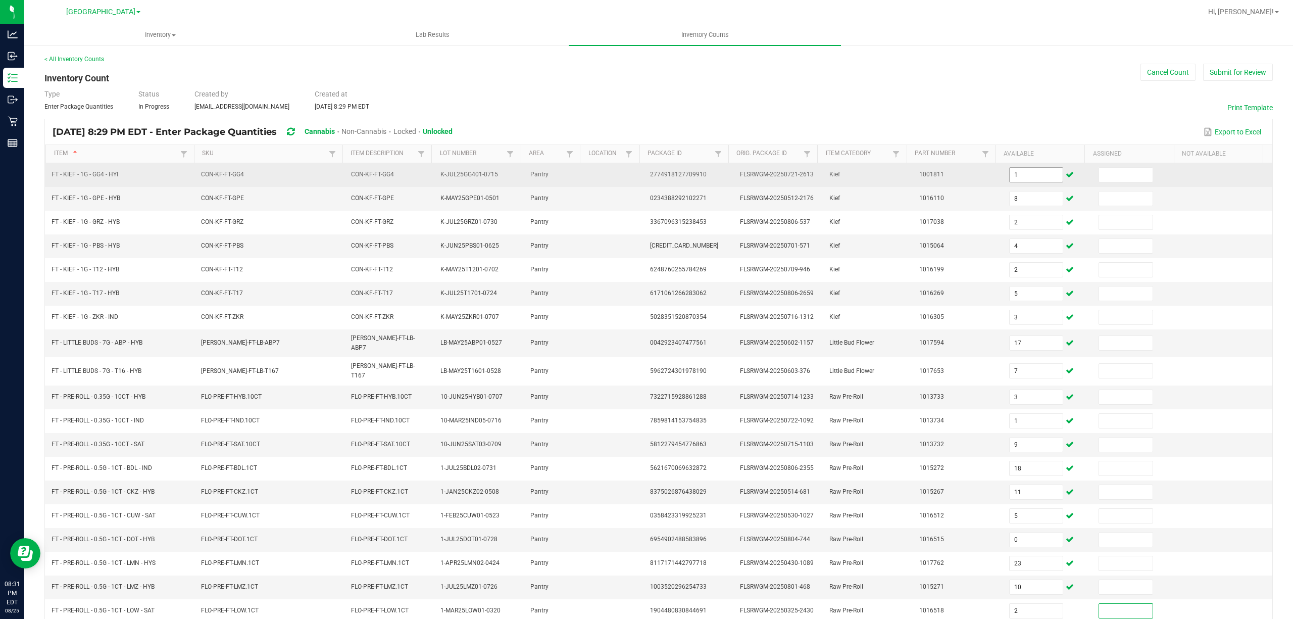
scroll to position [66, 0]
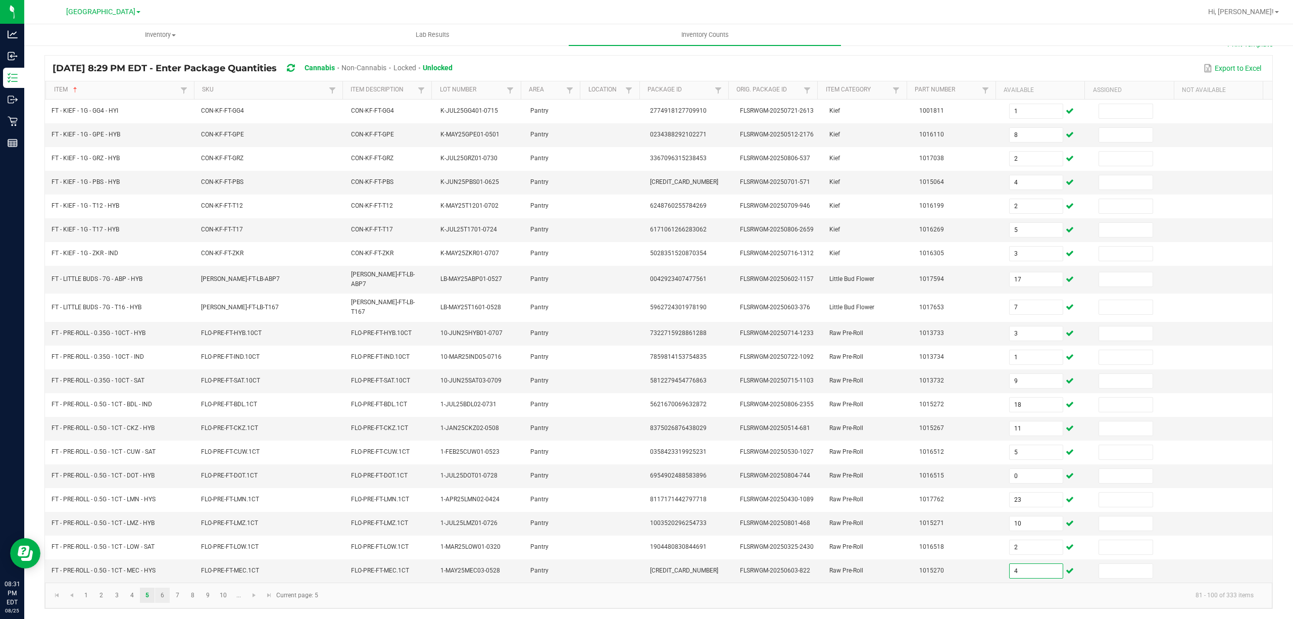
type input "4"
click at [160, 597] on link "6" at bounding box center [162, 594] width 15 height 15
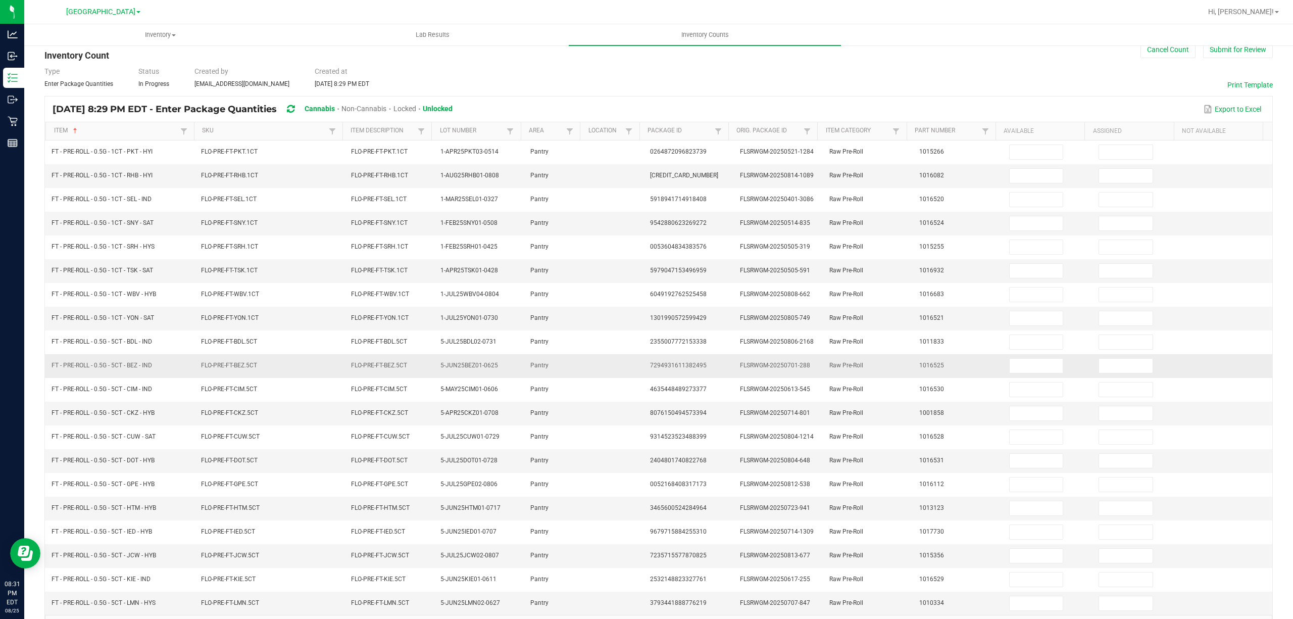
scroll to position [0, 0]
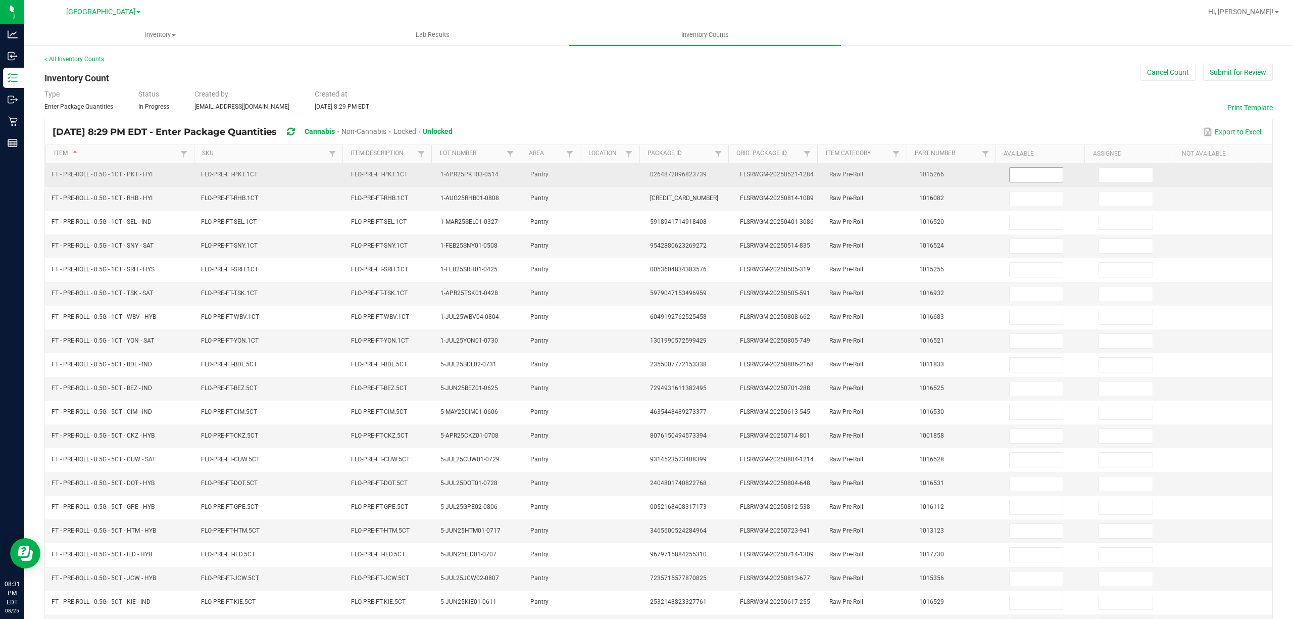
click at [1037, 168] on input at bounding box center [1037, 175] width 54 height 14
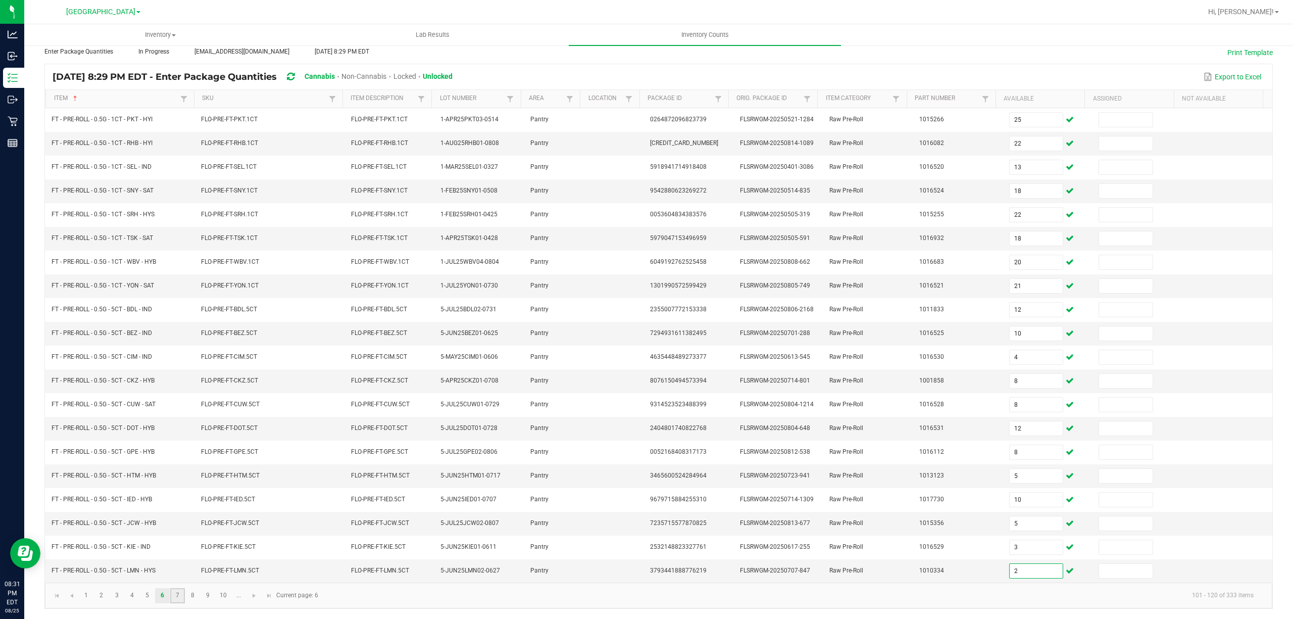
click at [175, 596] on link "7" at bounding box center [177, 595] width 15 height 15
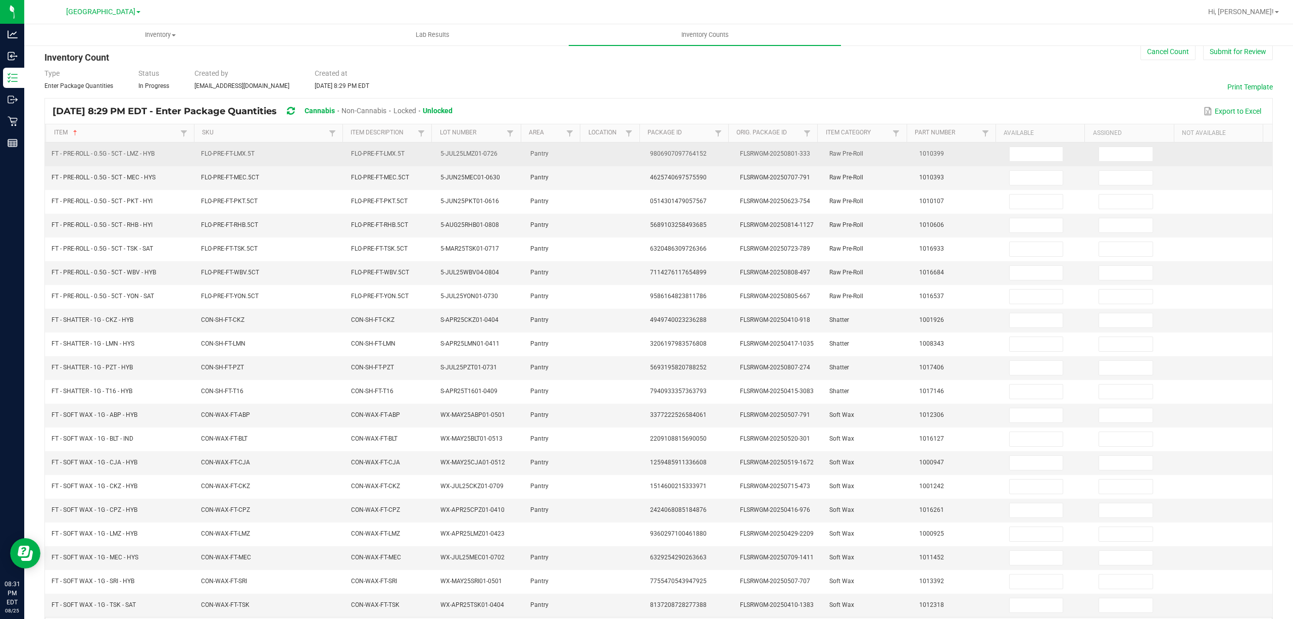
scroll to position [0, 0]
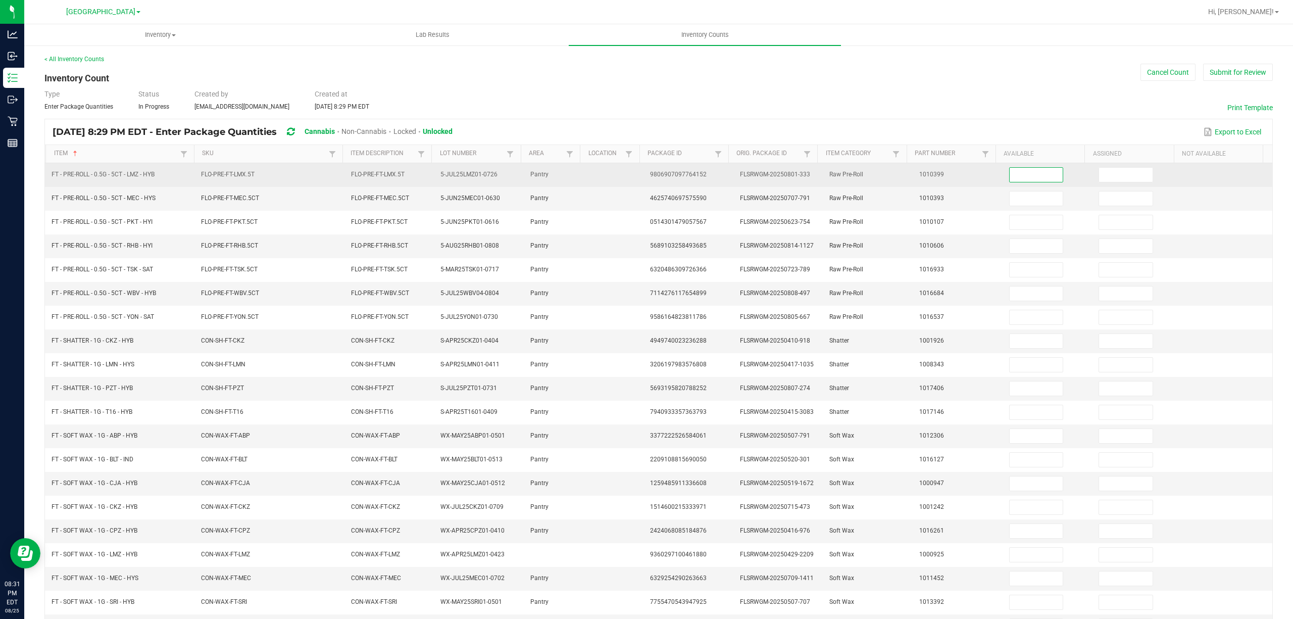
click at [1010, 180] on input at bounding box center [1037, 175] width 54 height 14
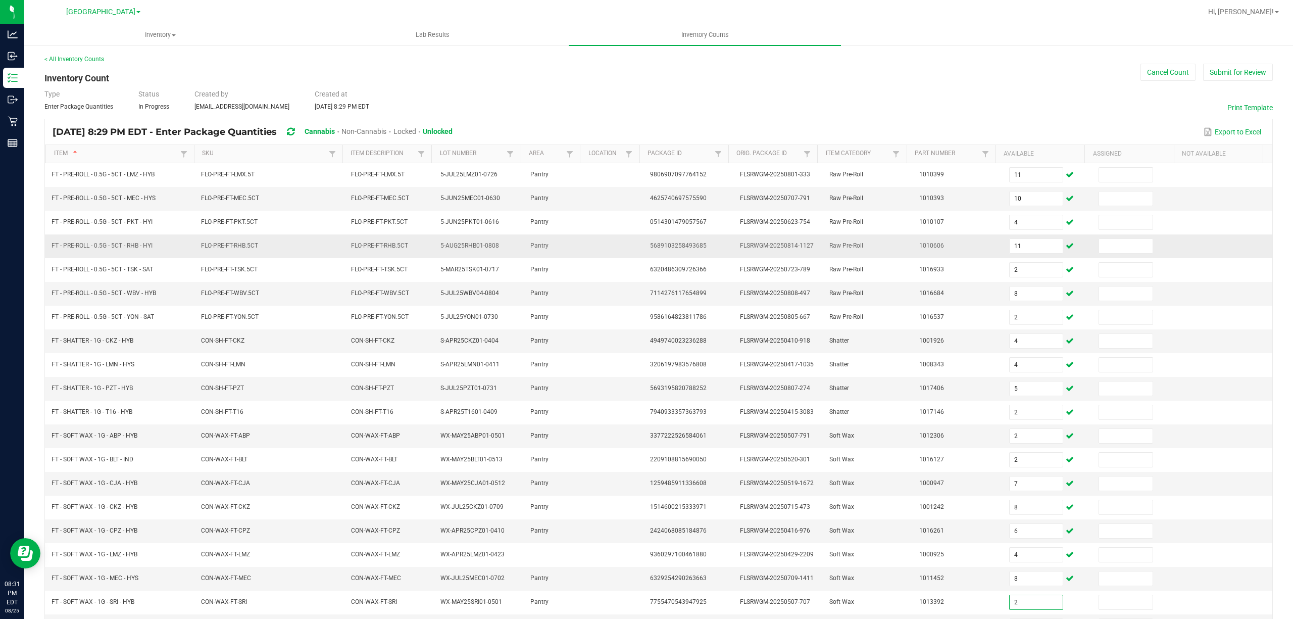
scroll to position [66, 0]
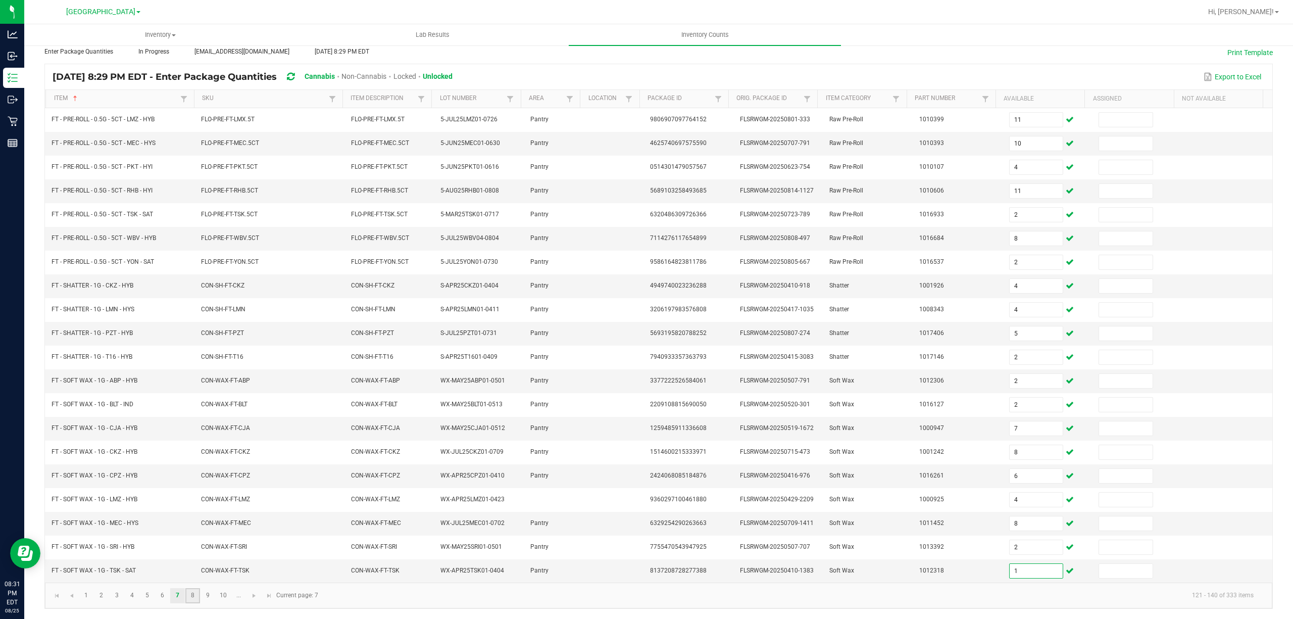
click at [192, 594] on link "8" at bounding box center [192, 595] width 15 height 15
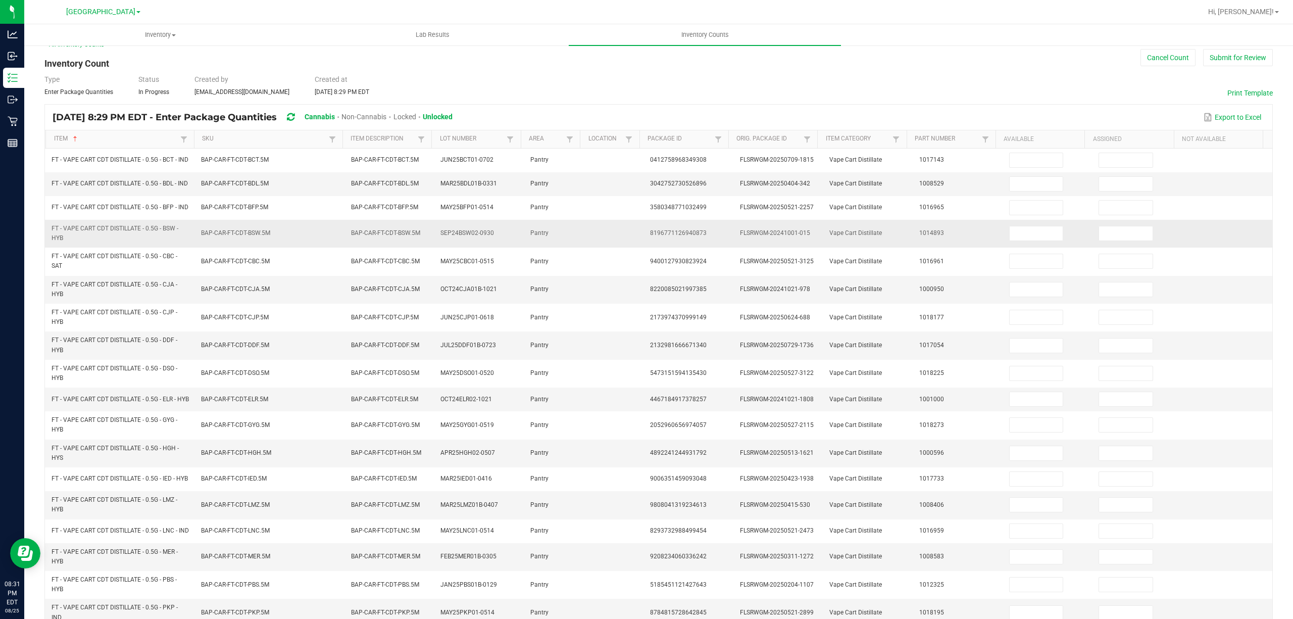
scroll to position [0, 0]
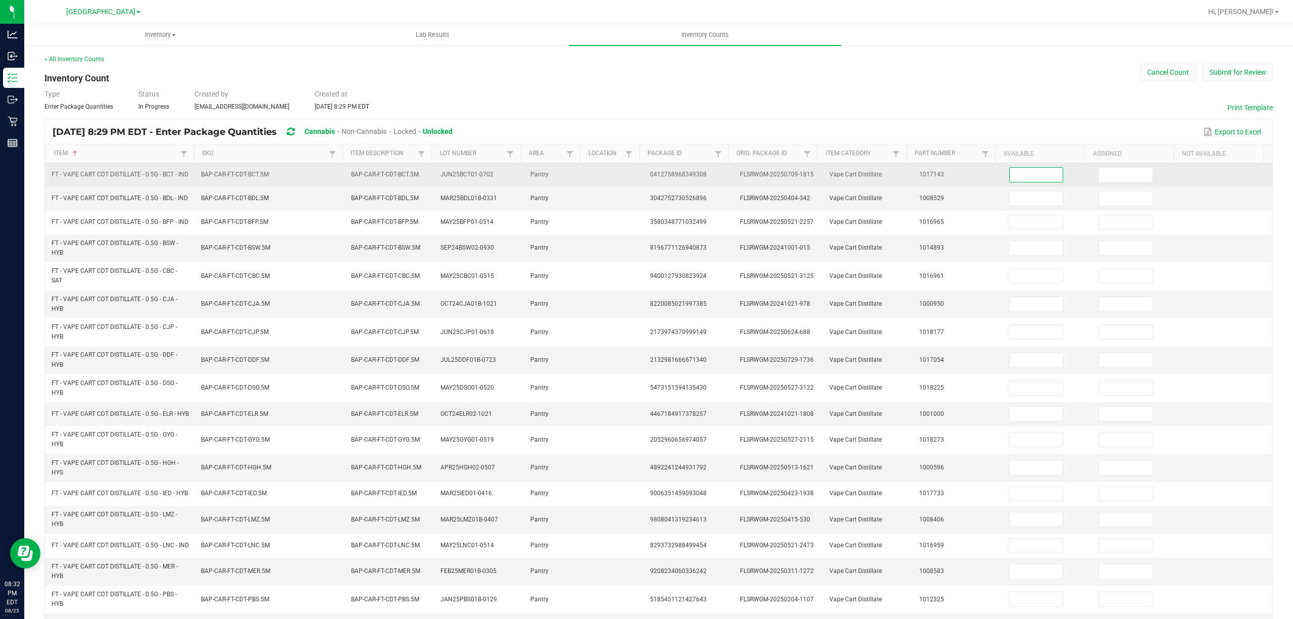
click at [1029, 175] on input at bounding box center [1037, 175] width 54 height 14
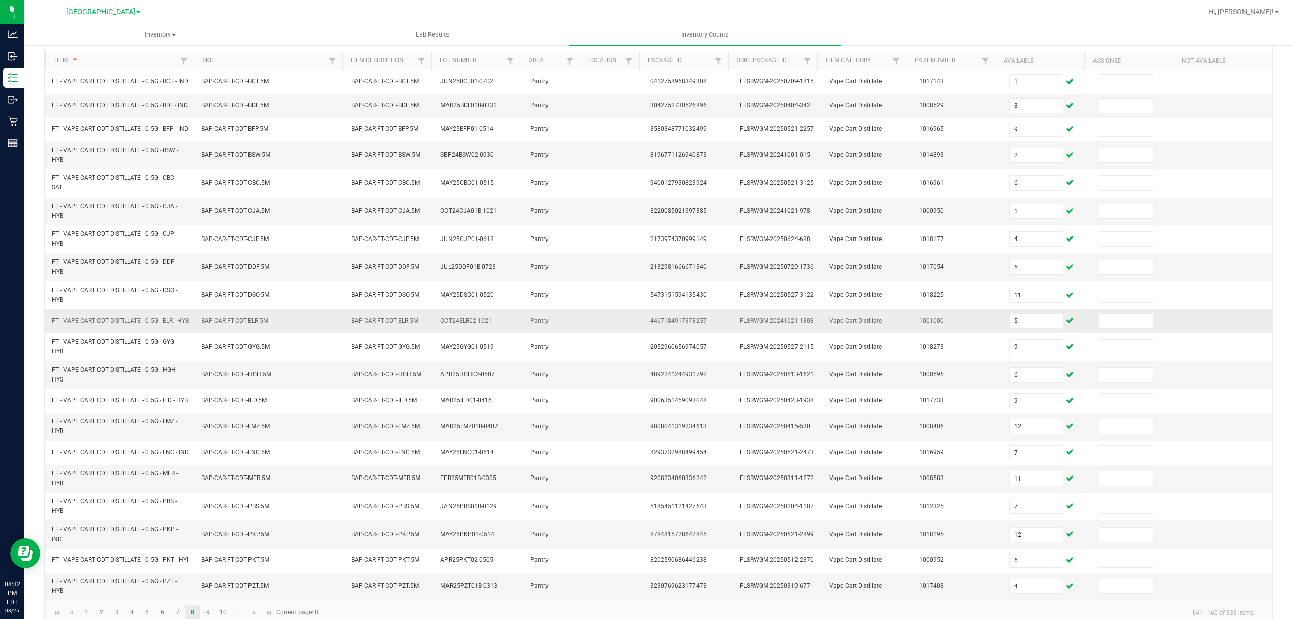
scroll to position [144, 0]
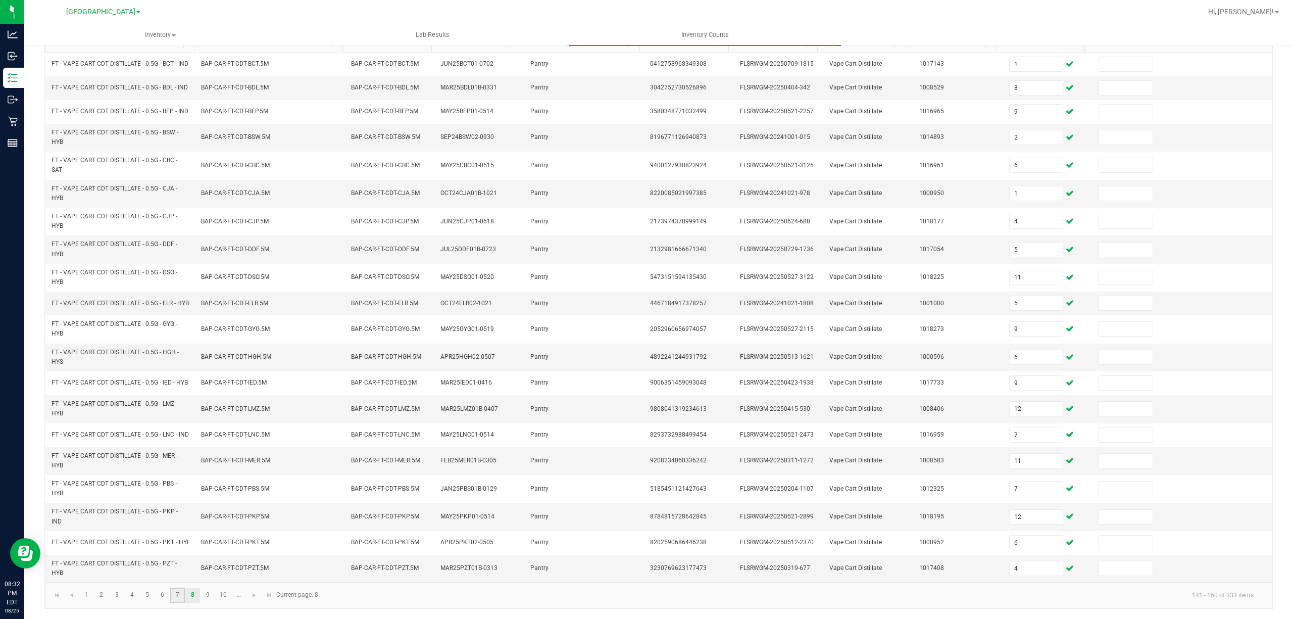
click at [179, 601] on link "7" at bounding box center [177, 594] width 15 height 15
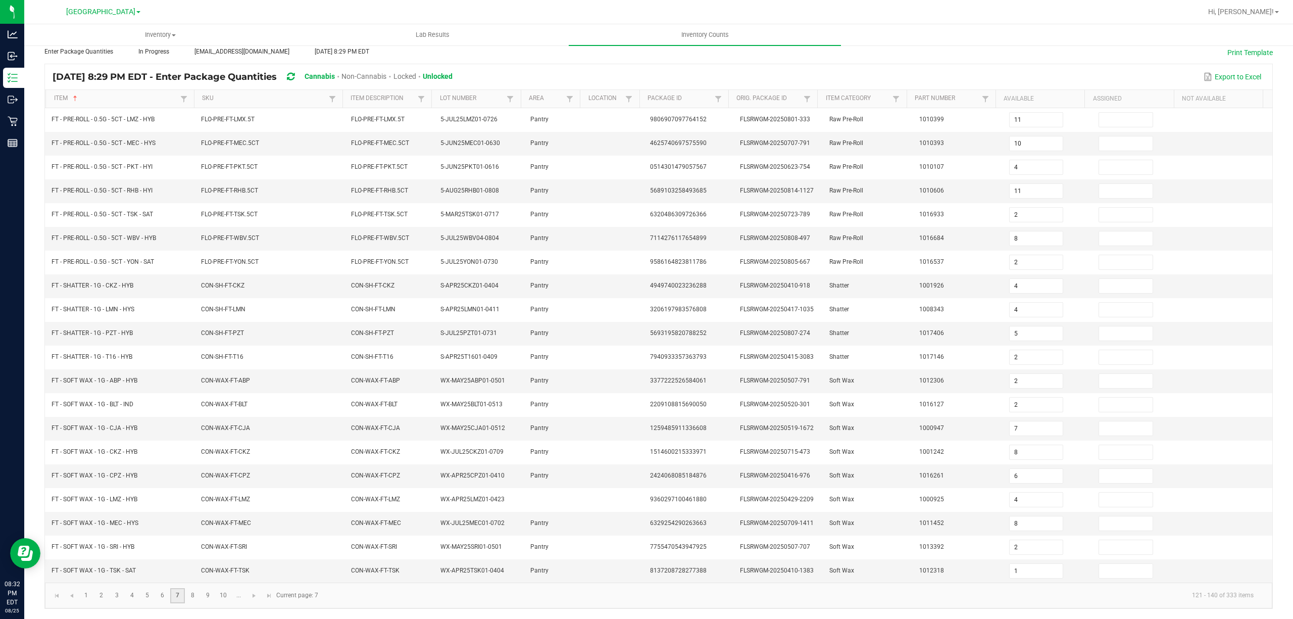
scroll to position [66, 0]
click at [194, 601] on link "8" at bounding box center [192, 595] width 15 height 15
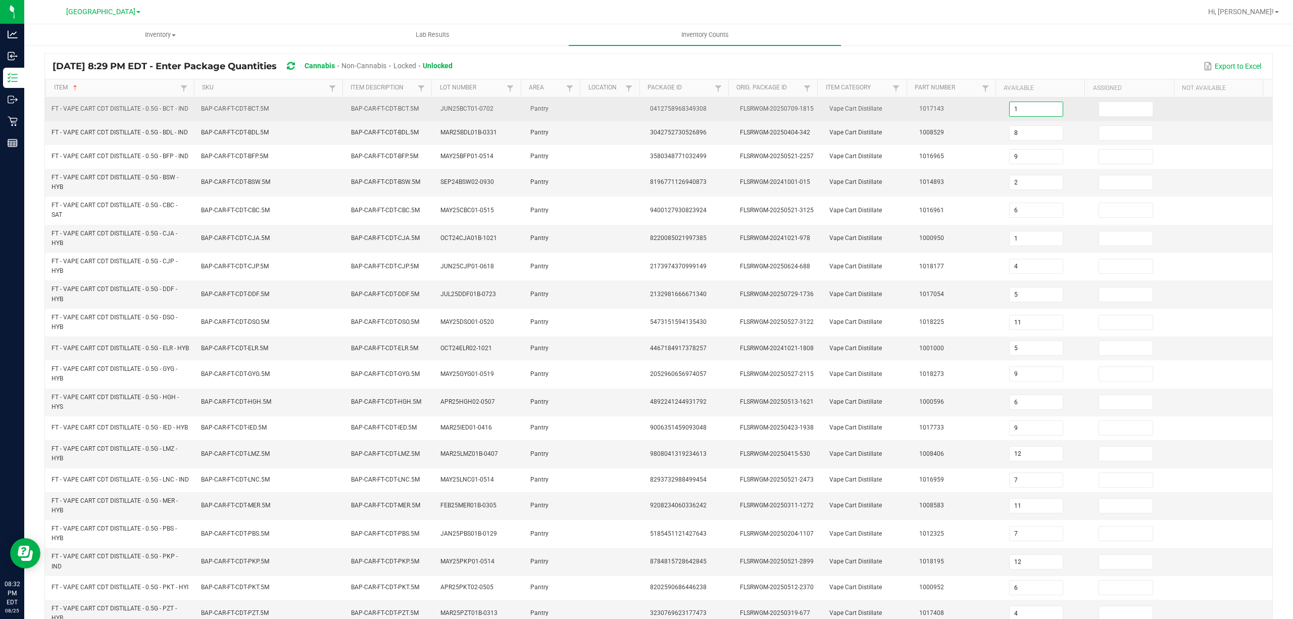
click at [1014, 112] on input "1" at bounding box center [1037, 109] width 54 height 14
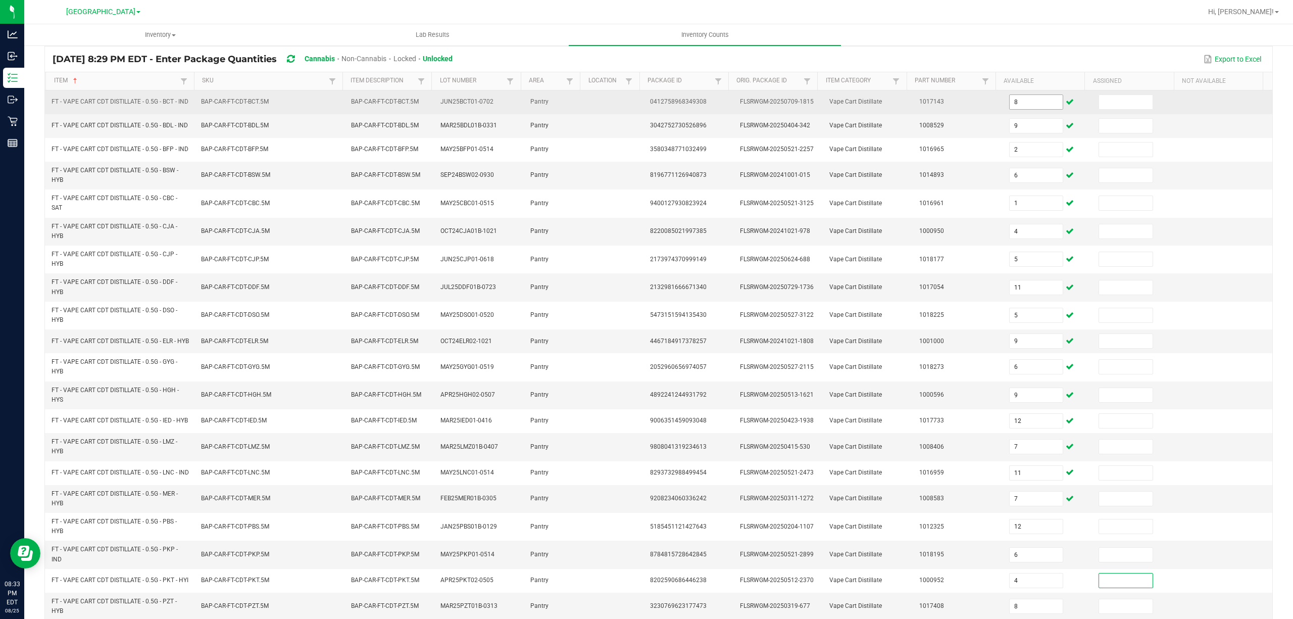
scroll to position [144, 0]
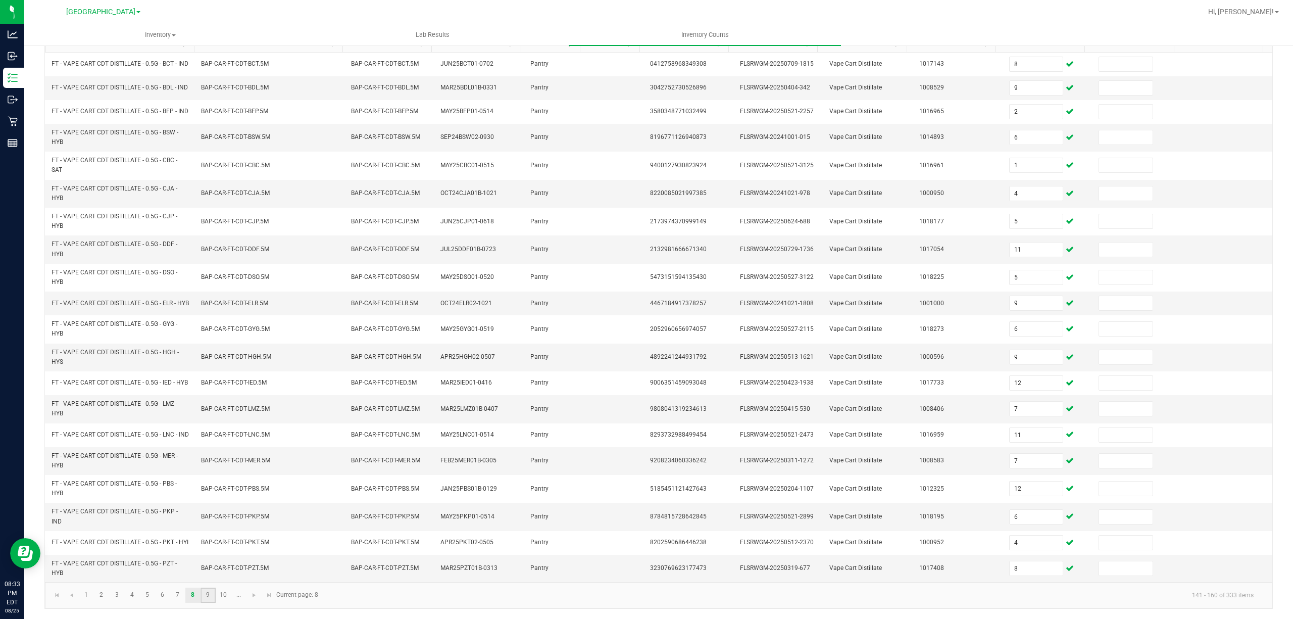
click at [207, 600] on link "9" at bounding box center [208, 594] width 15 height 15
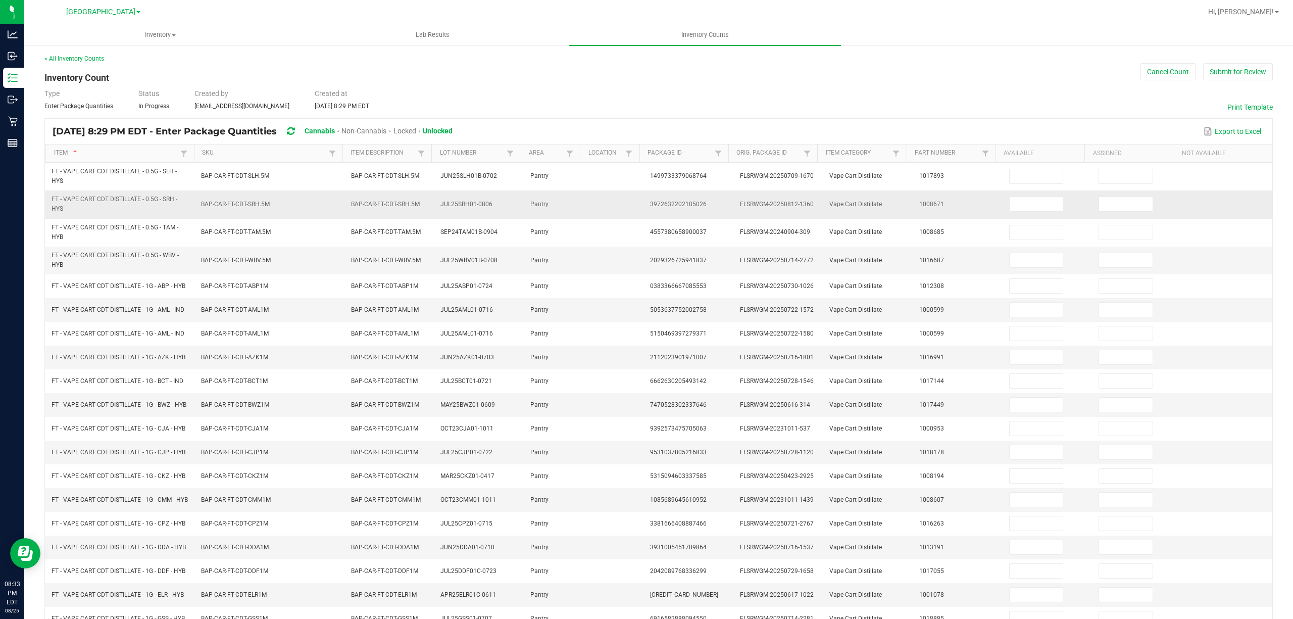
scroll to position [0, 0]
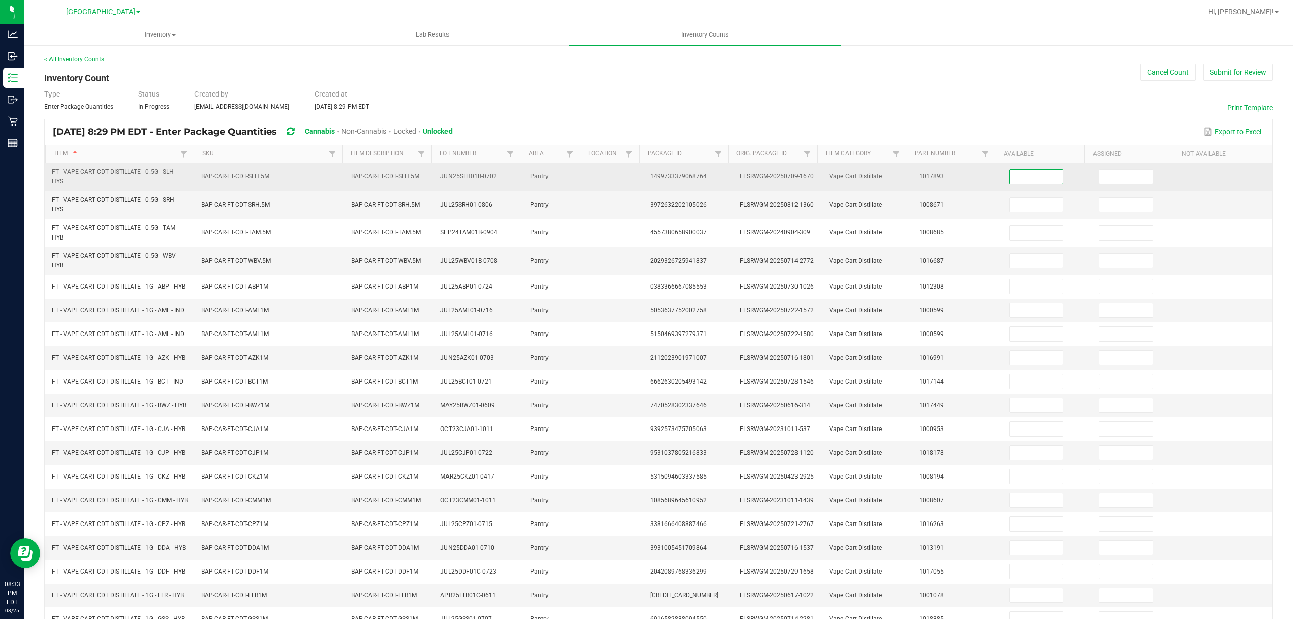
click at [1012, 180] on input at bounding box center [1037, 177] width 54 height 14
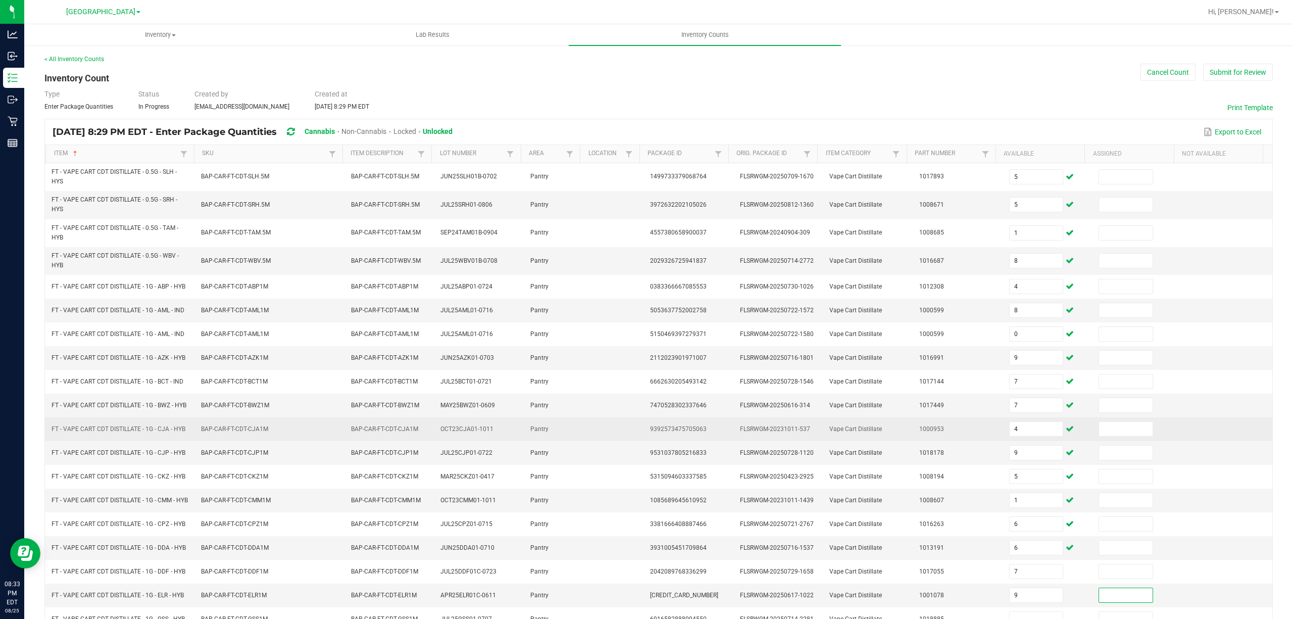
scroll to position [85, 0]
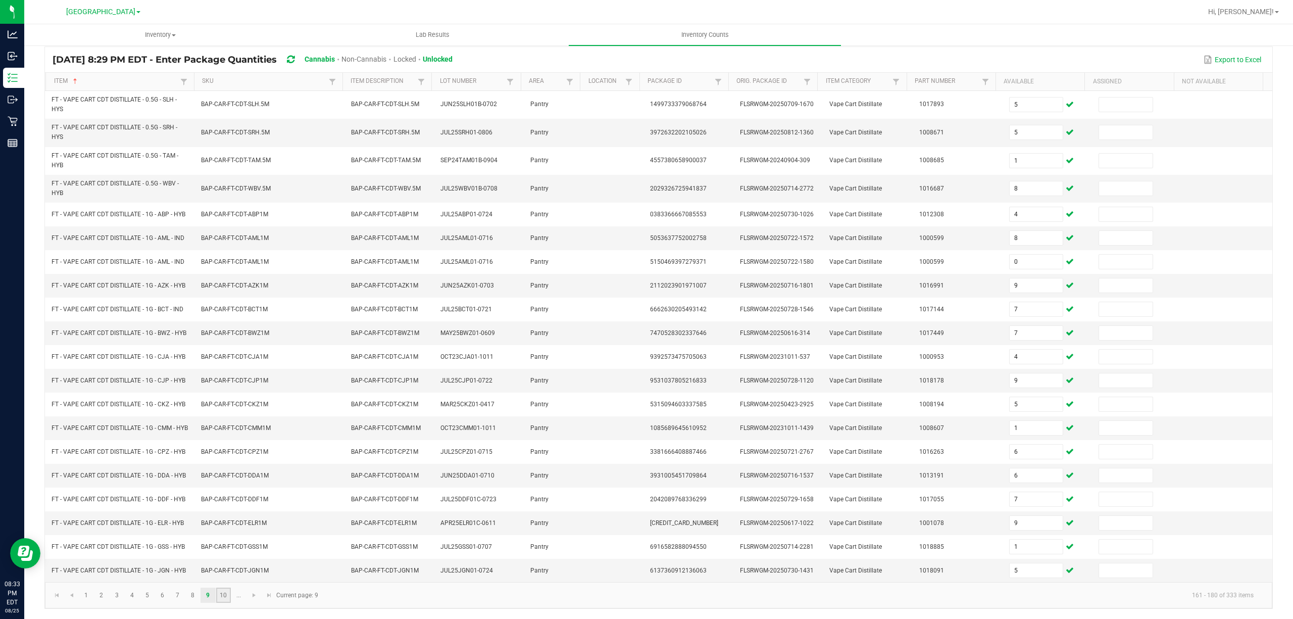
click at [222, 600] on link "10" at bounding box center [223, 594] width 15 height 15
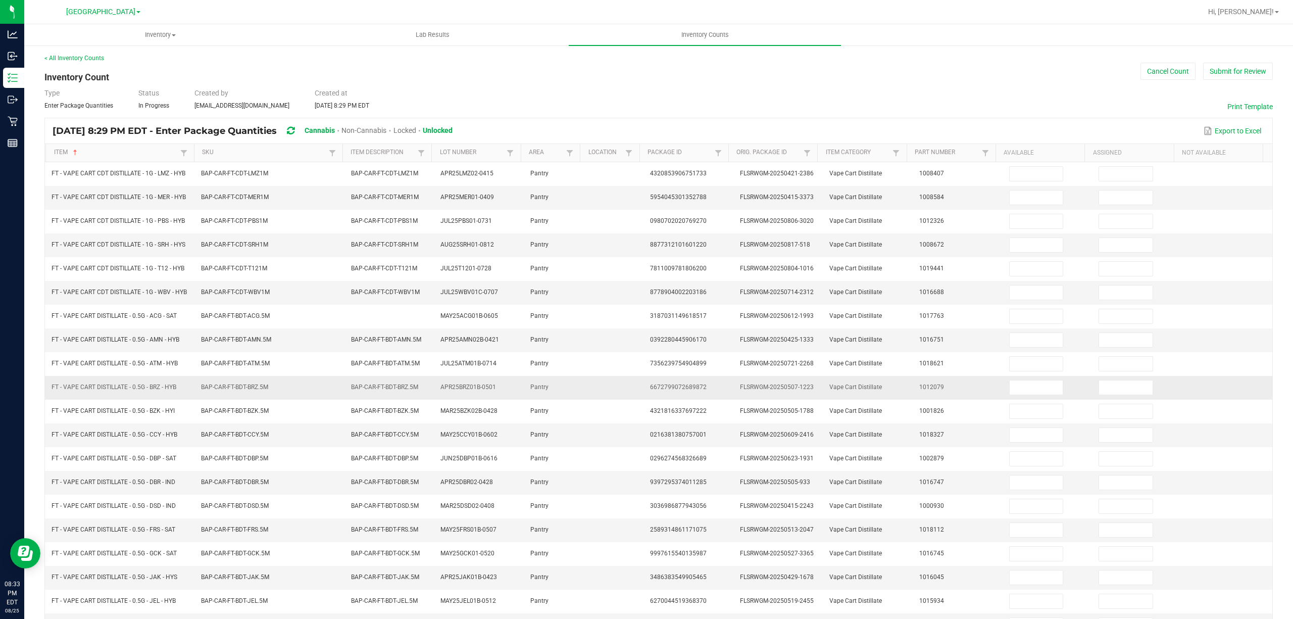
scroll to position [0, 0]
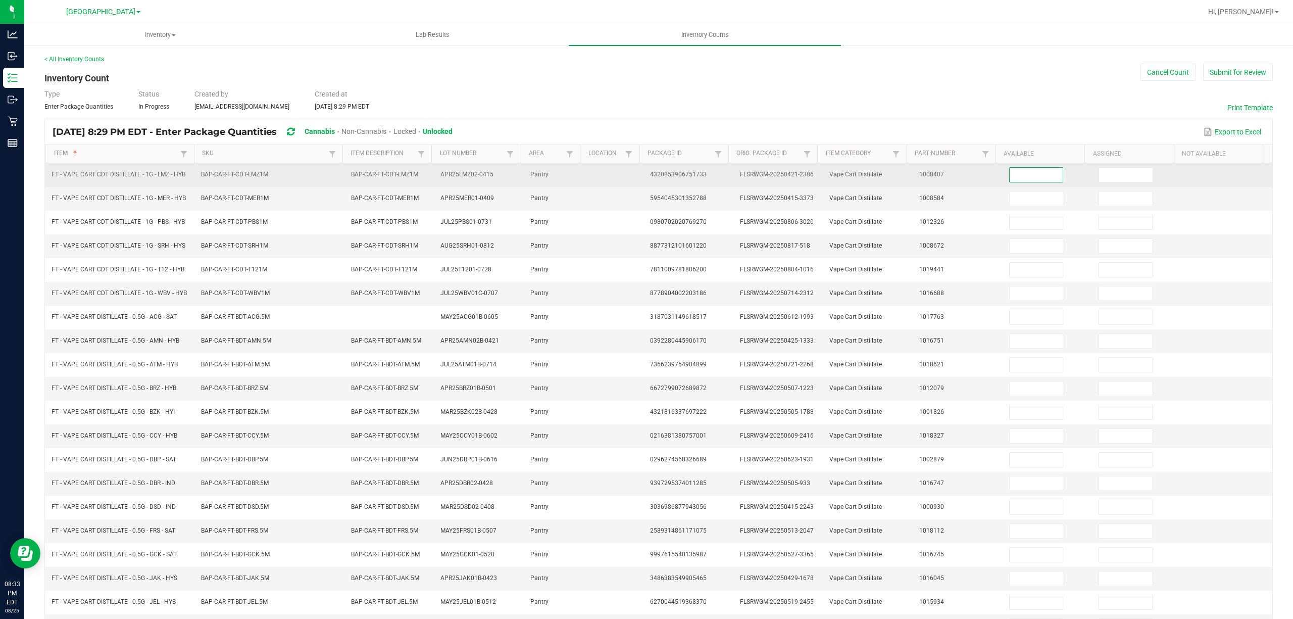
drag, startPoint x: 1029, startPoint y: 172, endPoint x: 1023, endPoint y: 194, distance: 22.9
click at [1029, 174] on input at bounding box center [1037, 175] width 54 height 14
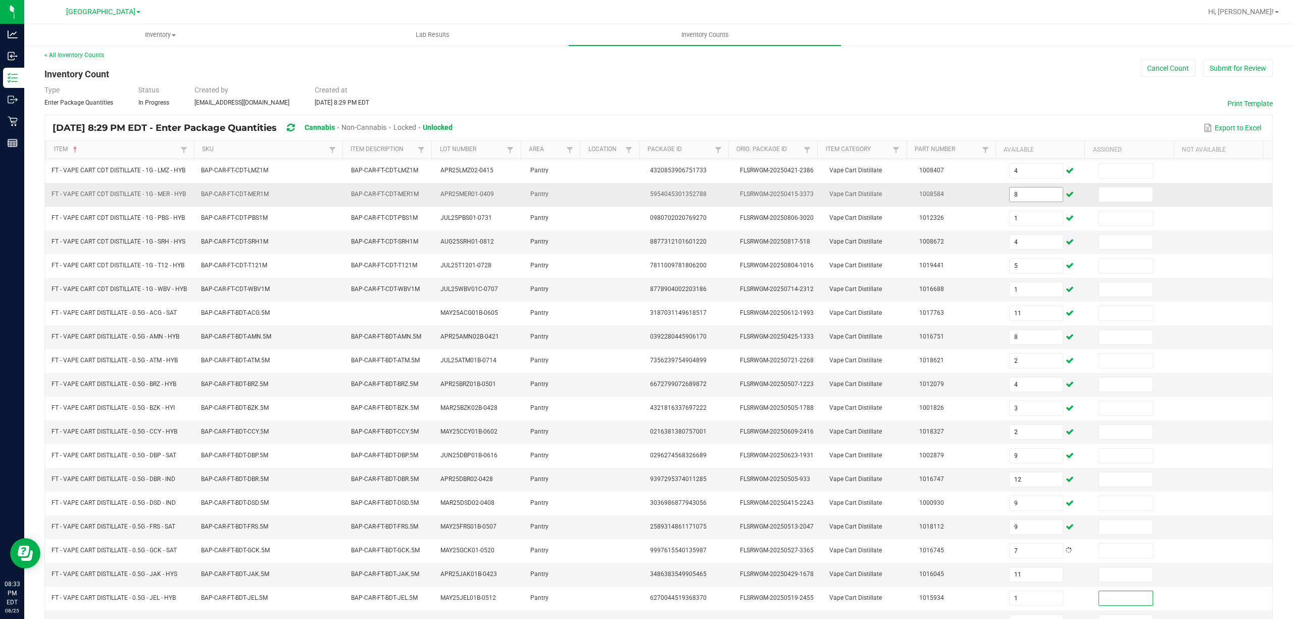
scroll to position [70, 0]
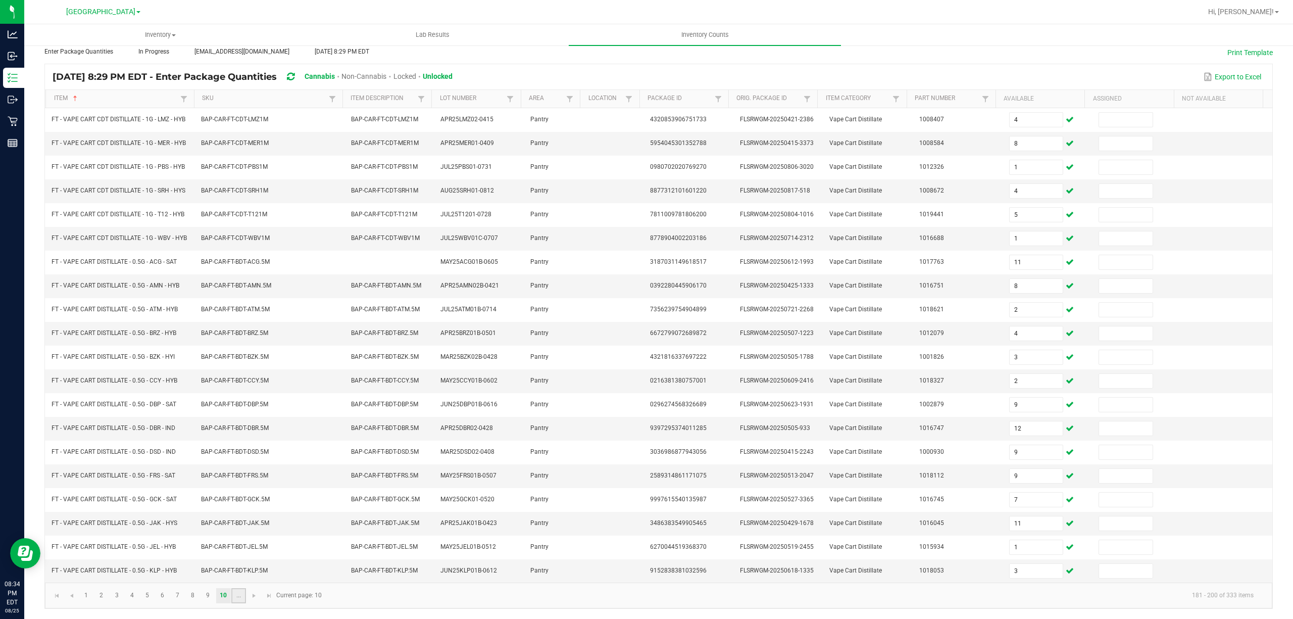
click at [235, 598] on link "..." at bounding box center [238, 595] width 15 height 15
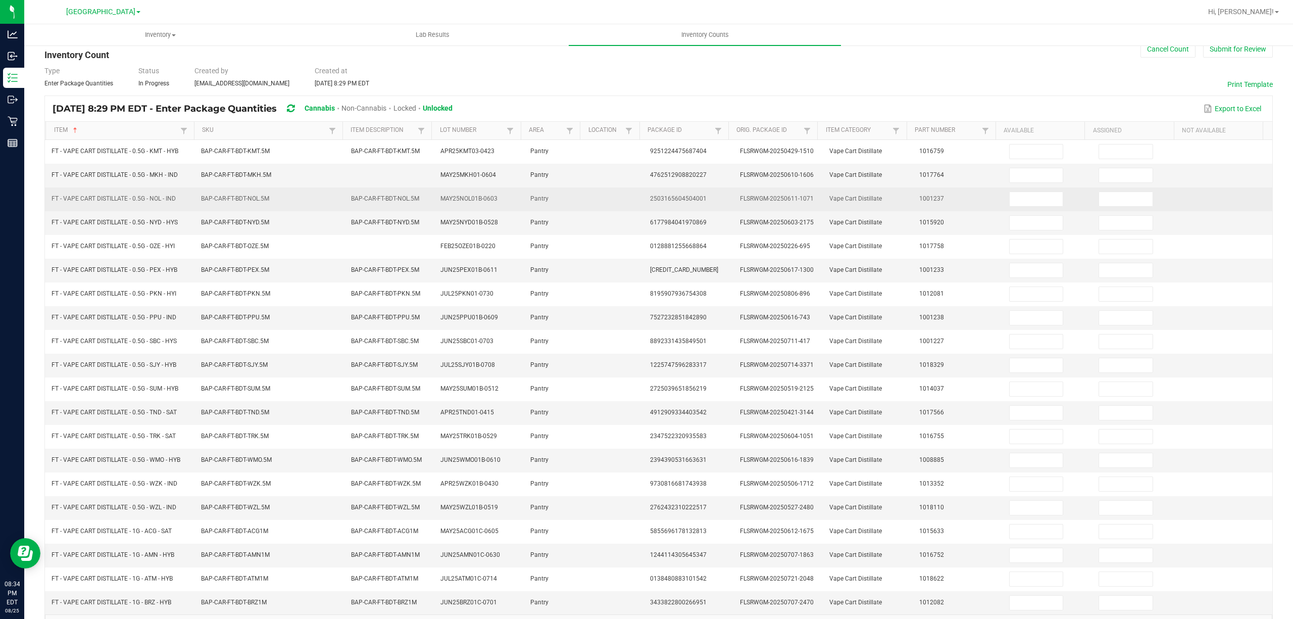
scroll to position [0, 0]
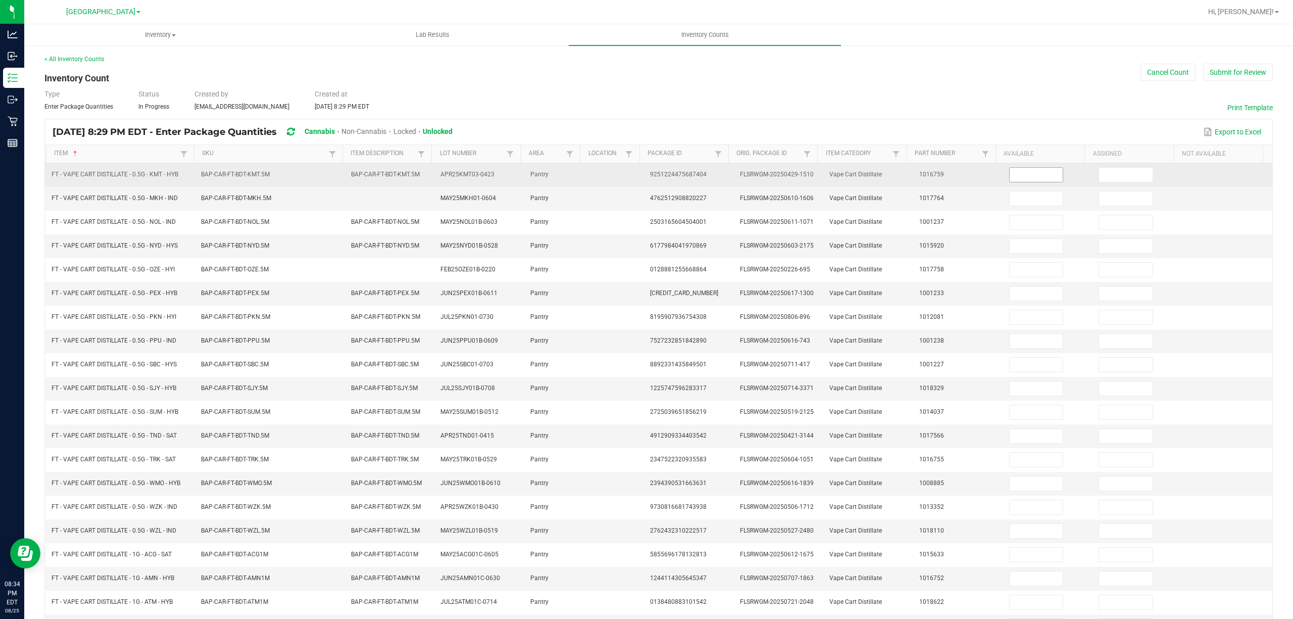
click at [1025, 174] on input at bounding box center [1037, 175] width 54 height 14
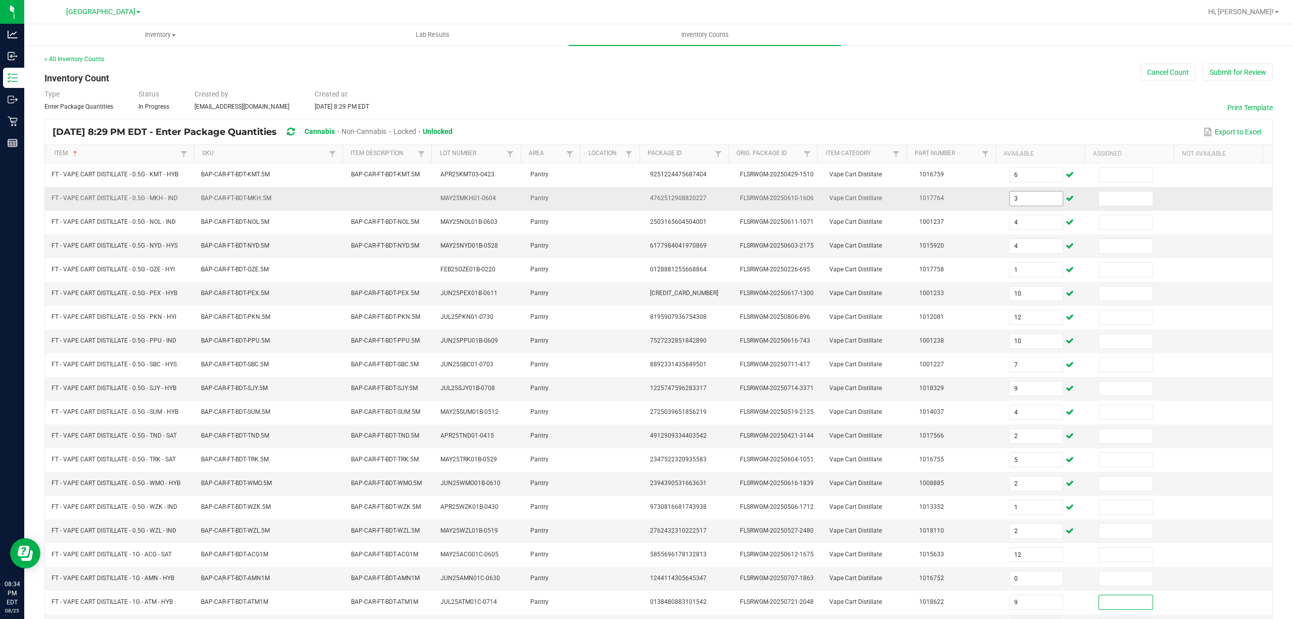
scroll to position [66, 0]
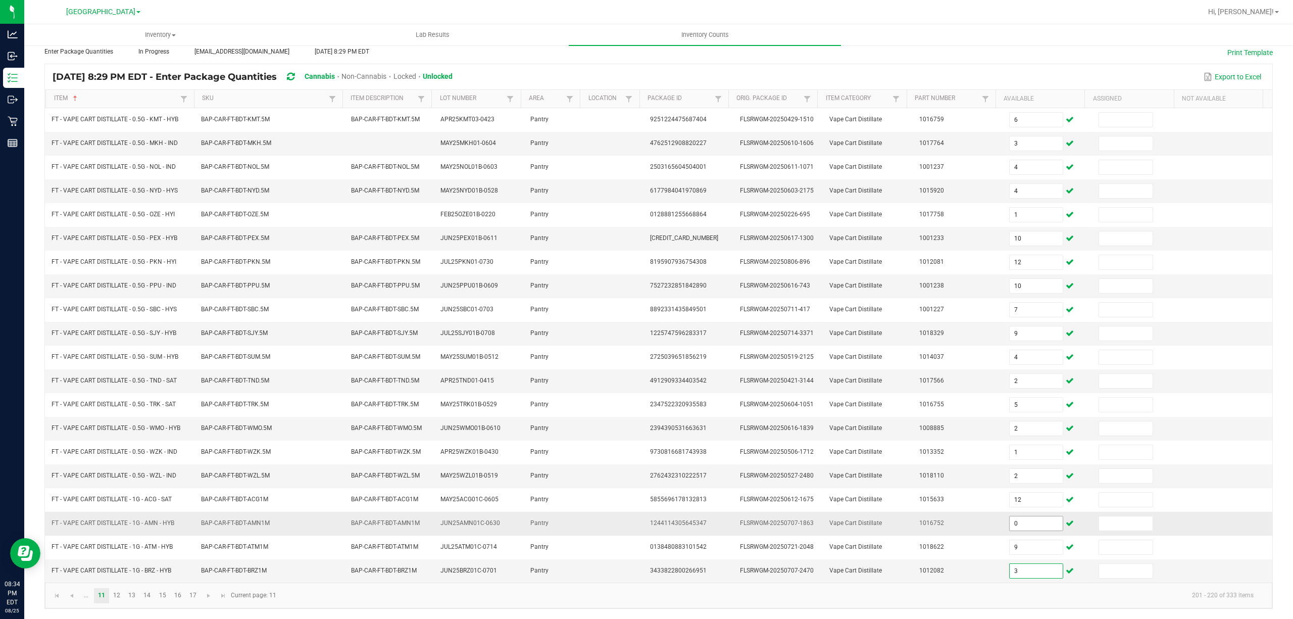
click at [1036, 518] on input "0" at bounding box center [1037, 523] width 54 height 14
click at [121, 594] on link "12" at bounding box center [117, 595] width 15 height 15
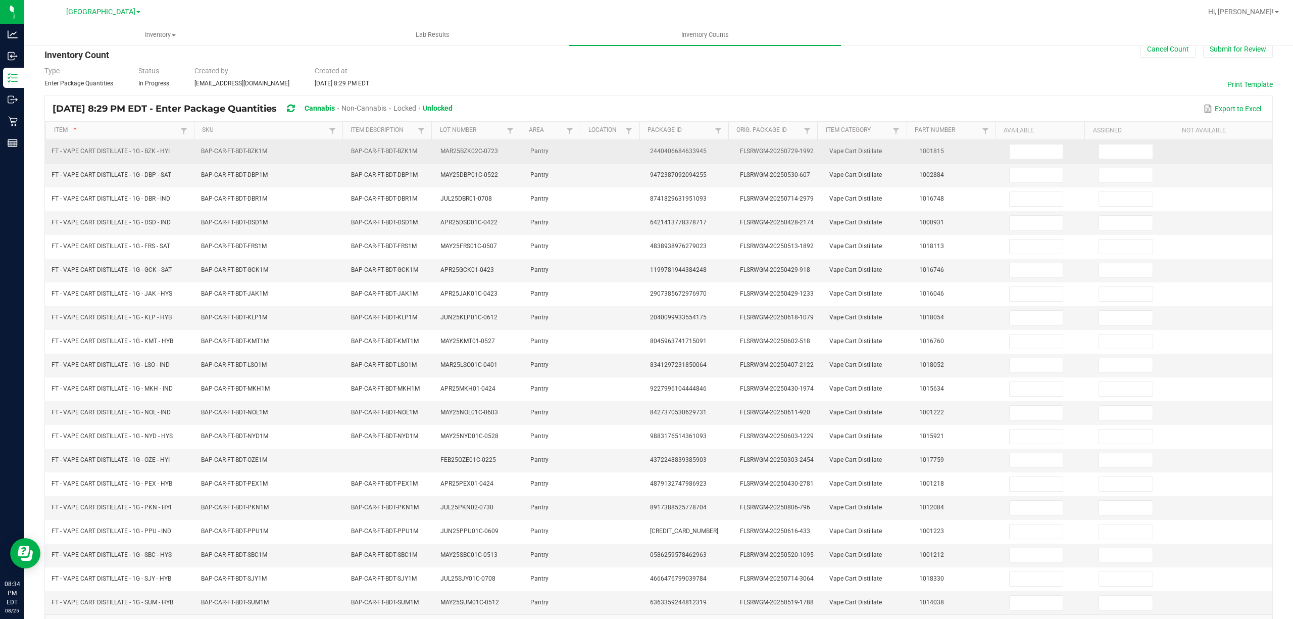
scroll to position [0, 0]
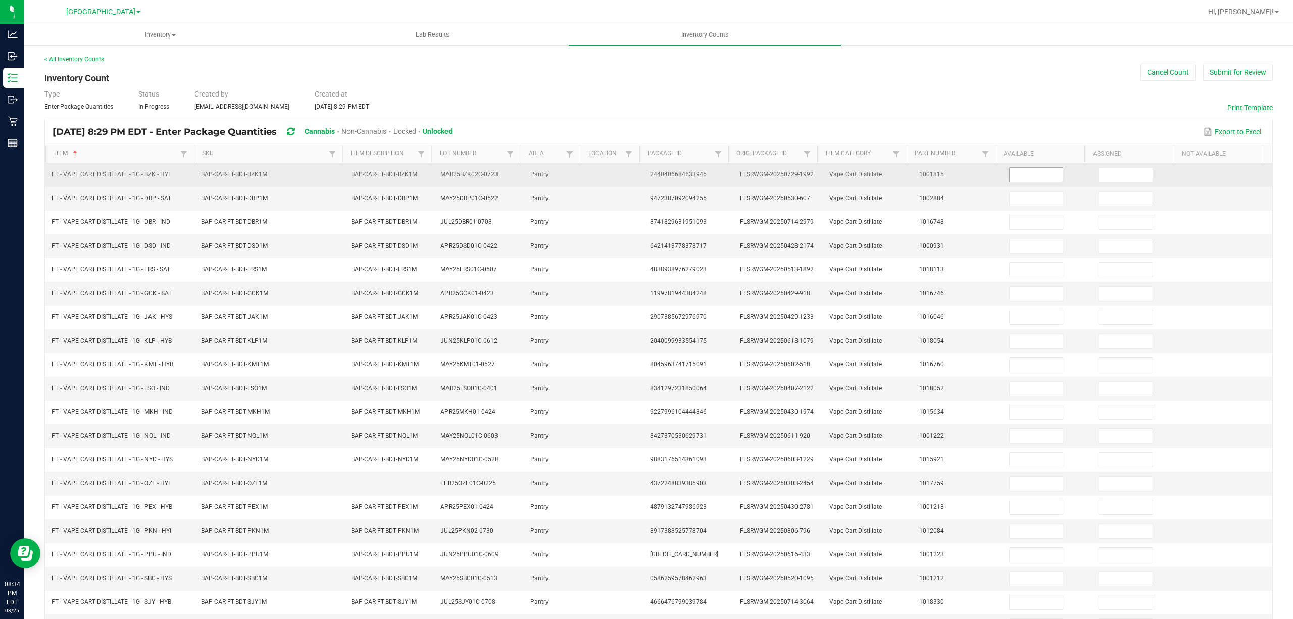
click at [1010, 180] on input at bounding box center [1037, 175] width 54 height 14
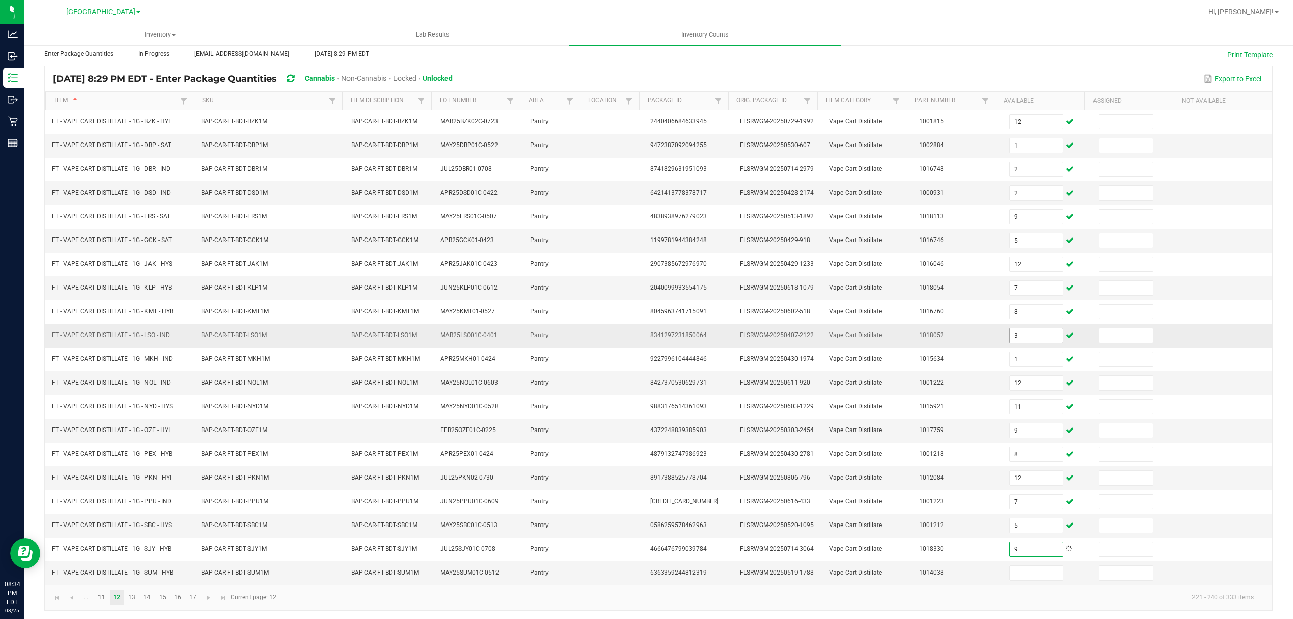
scroll to position [66, 0]
click at [129, 592] on link "13" at bounding box center [132, 595] width 15 height 15
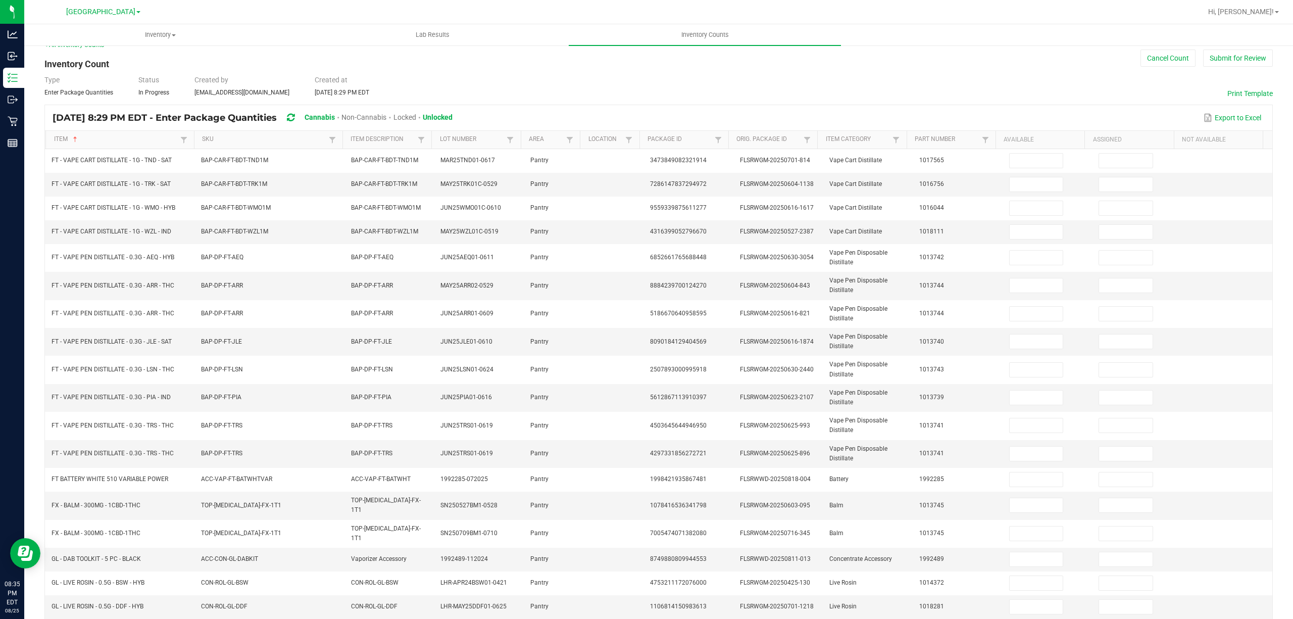
scroll to position [0, 0]
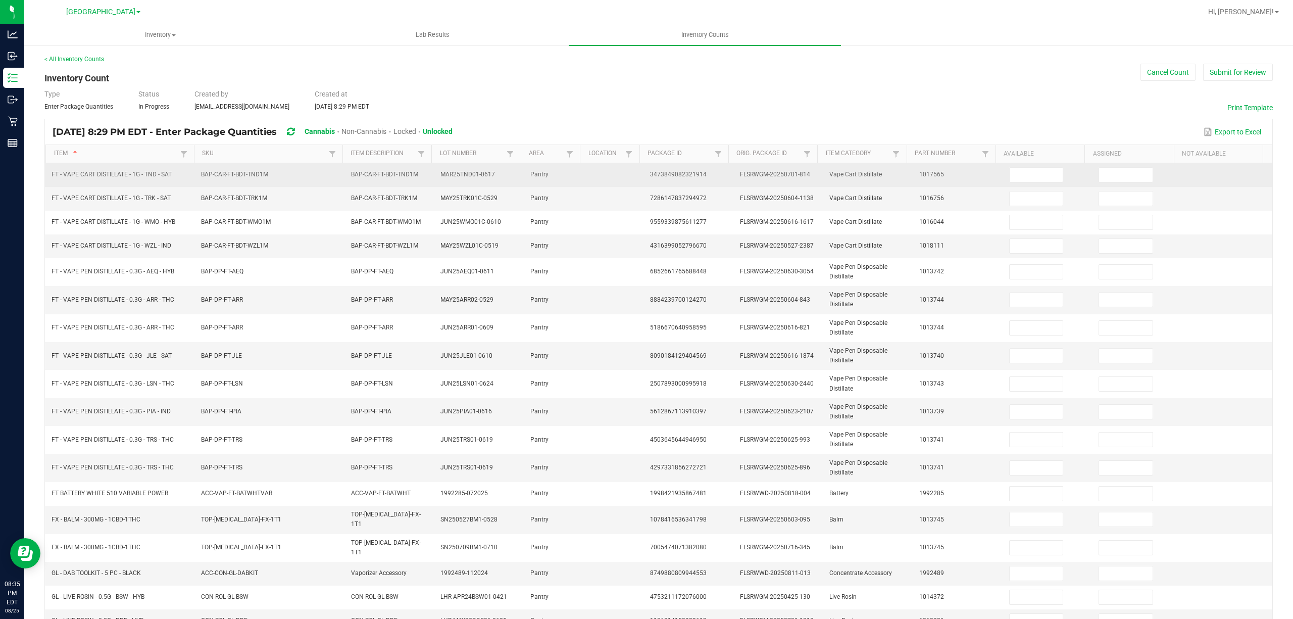
click at [980, 175] on td "1017565" at bounding box center [958, 175] width 90 height 24
click at [1010, 176] on input at bounding box center [1037, 175] width 54 height 14
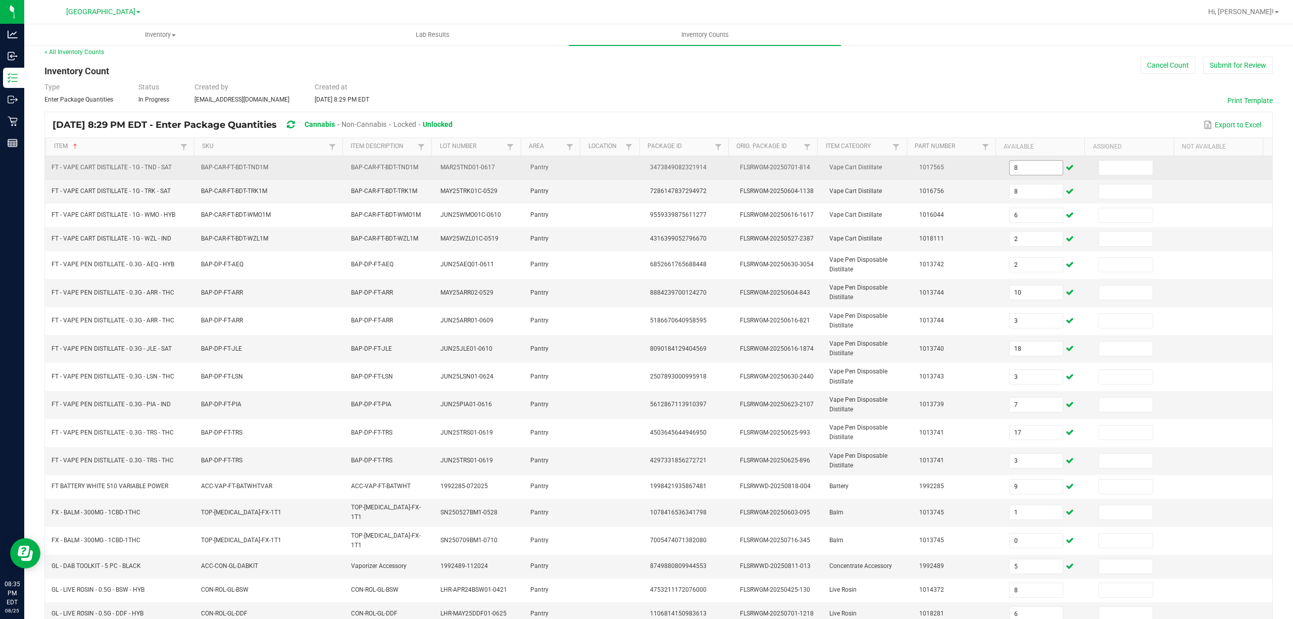
scroll to position [97, 0]
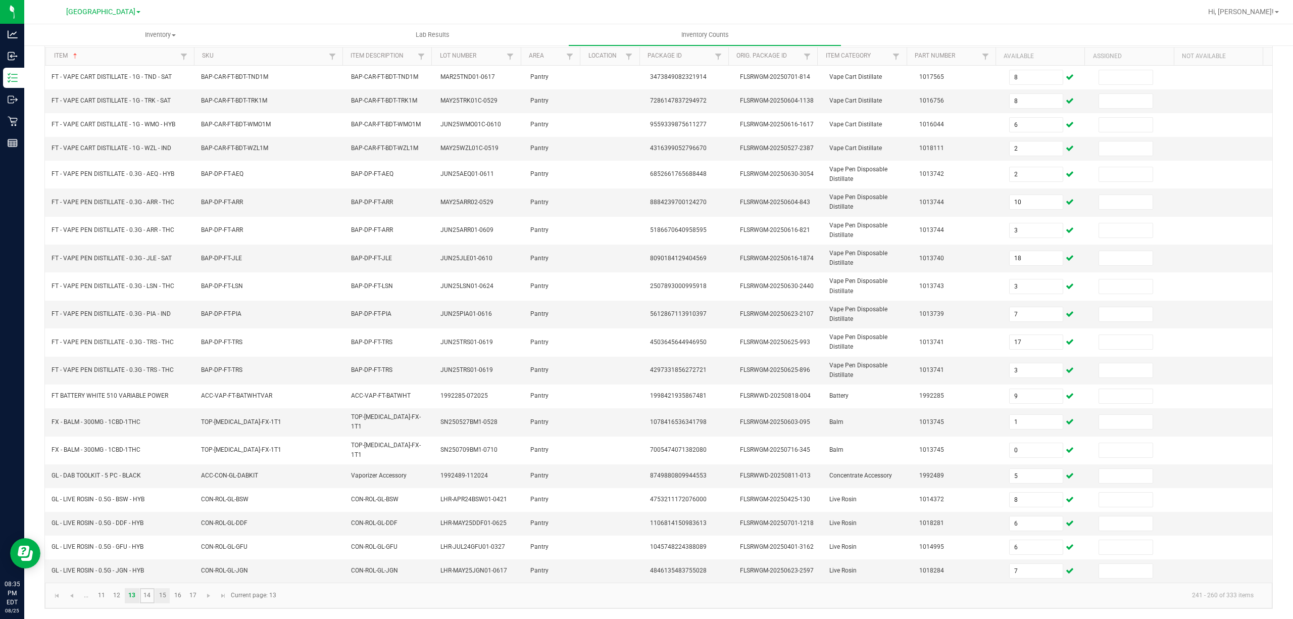
drag, startPoint x: 145, startPoint y: 596, endPoint x: 160, endPoint y: 595, distance: 14.7
click at [146, 596] on link "14" at bounding box center [147, 595] width 15 height 15
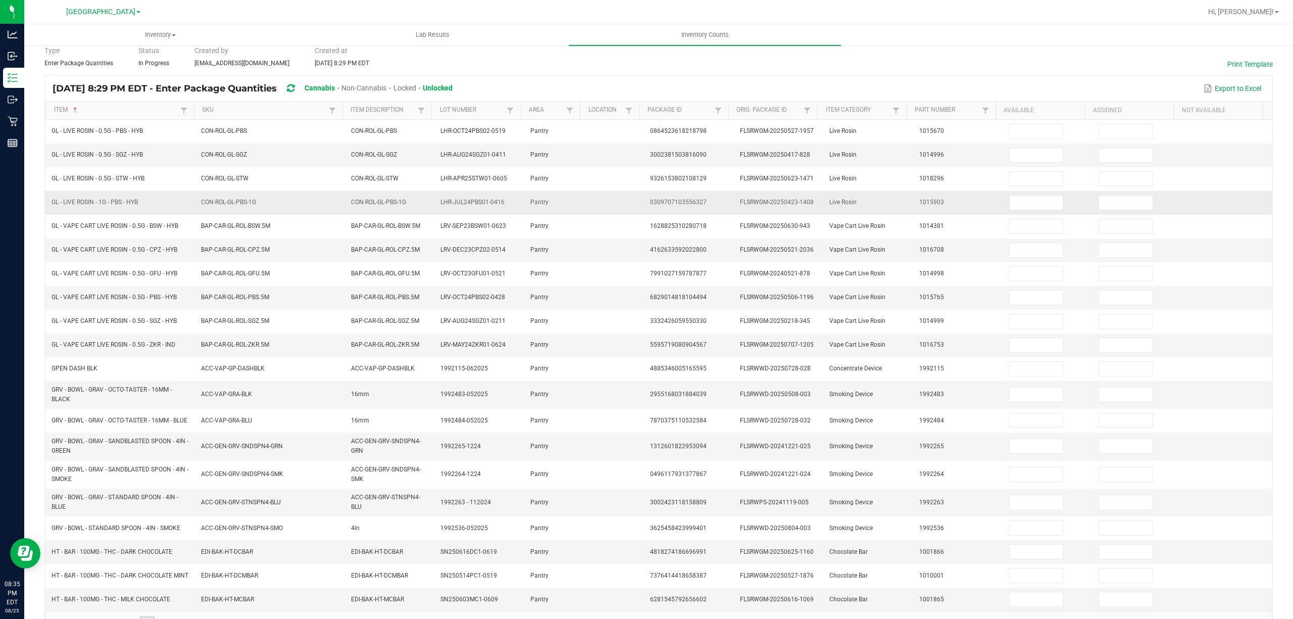
scroll to position [22, 0]
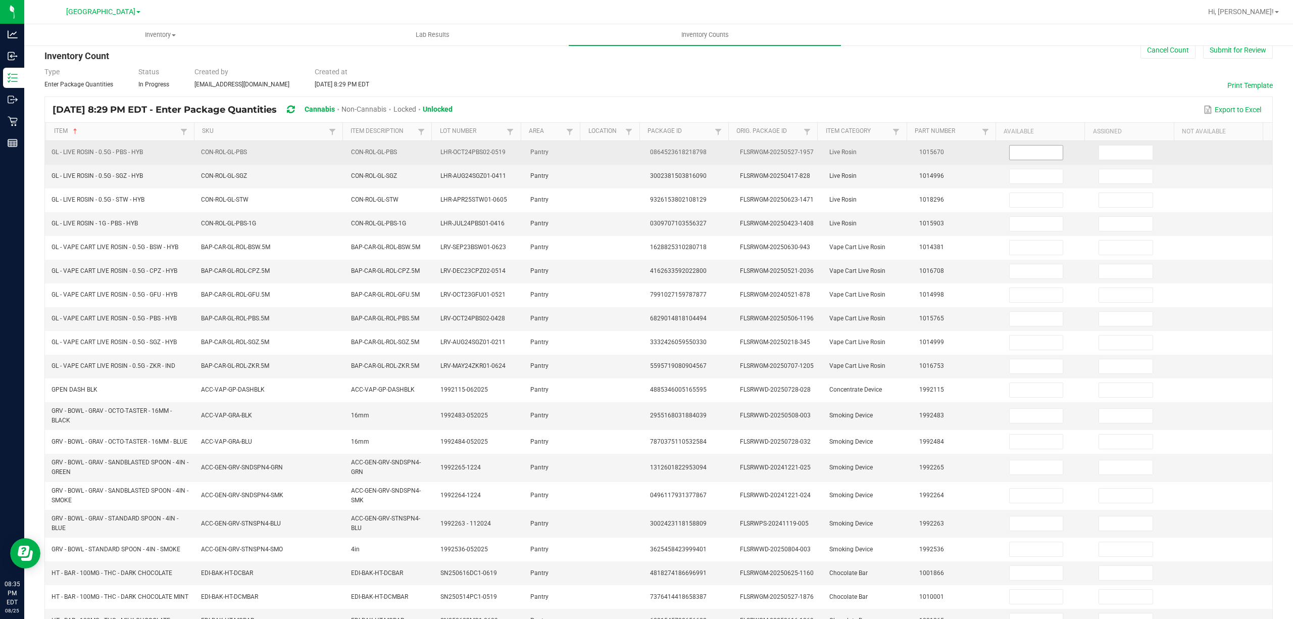
click at [1017, 152] on input at bounding box center [1037, 152] width 54 height 14
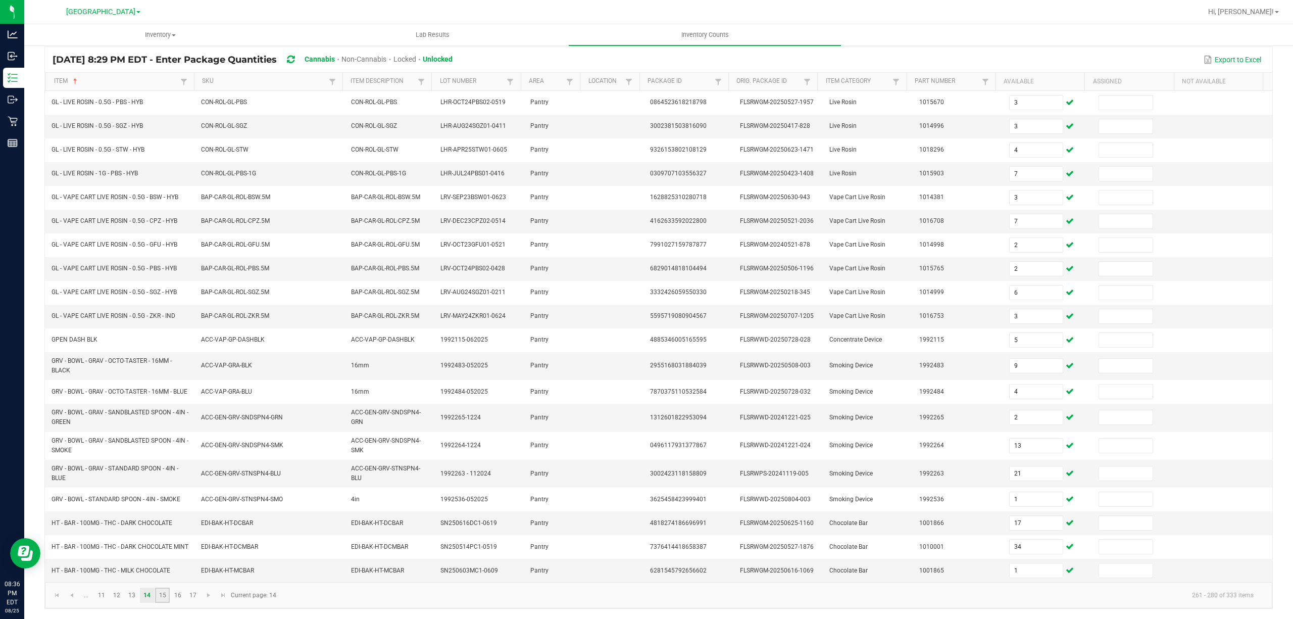
click at [165, 594] on link "15" at bounding box center [162, 594] width 15 height 15
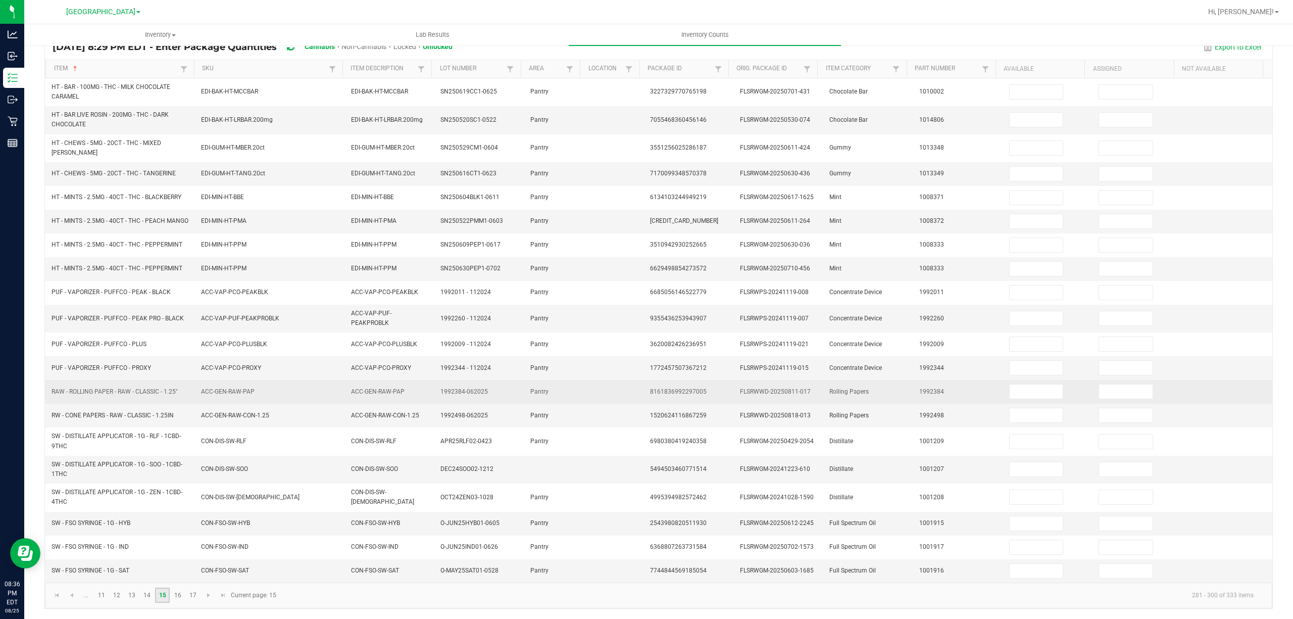
scroll to position [22, 0]
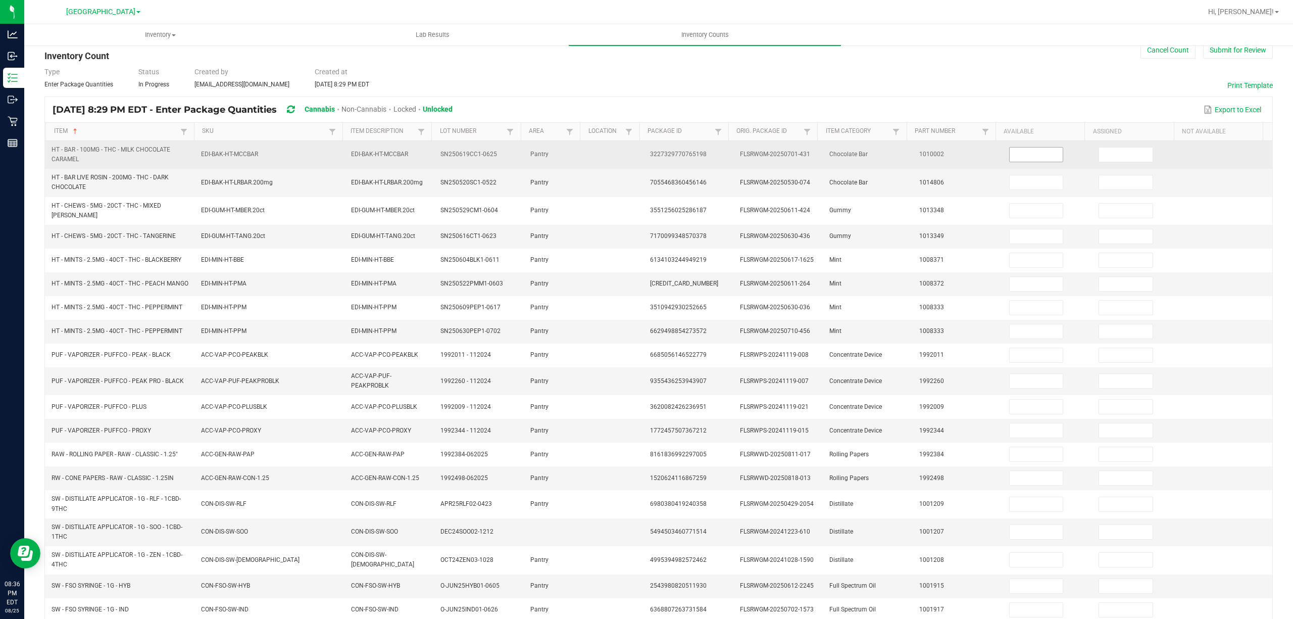
click at [1028, 158] on input at bounding box center [1037, 155] width 54 height 14
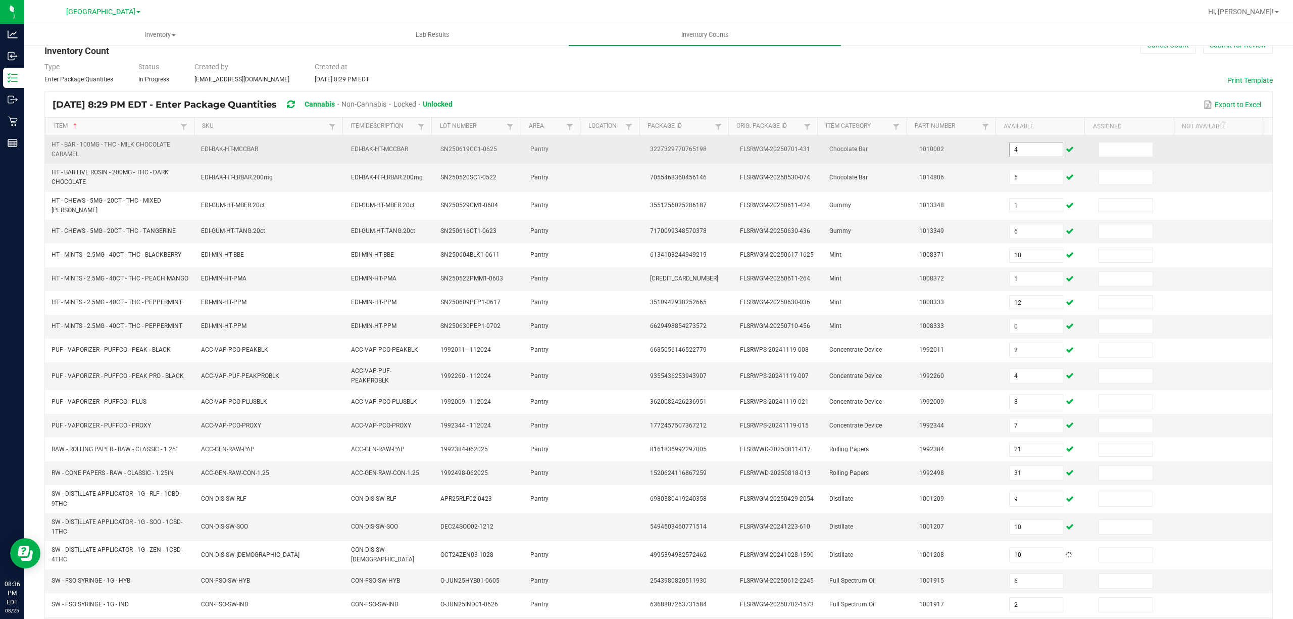
scroll to position [93, 0]
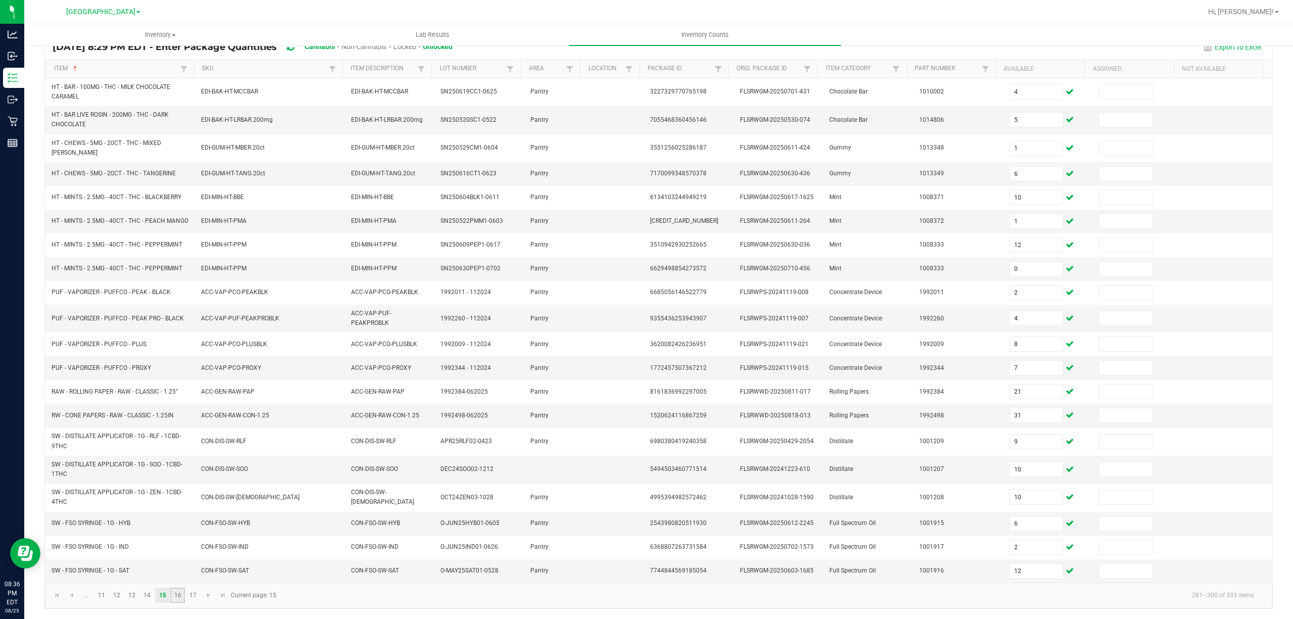
click at [180, 593] on link "16" at bounding box center [177, 594] width 15 height 15
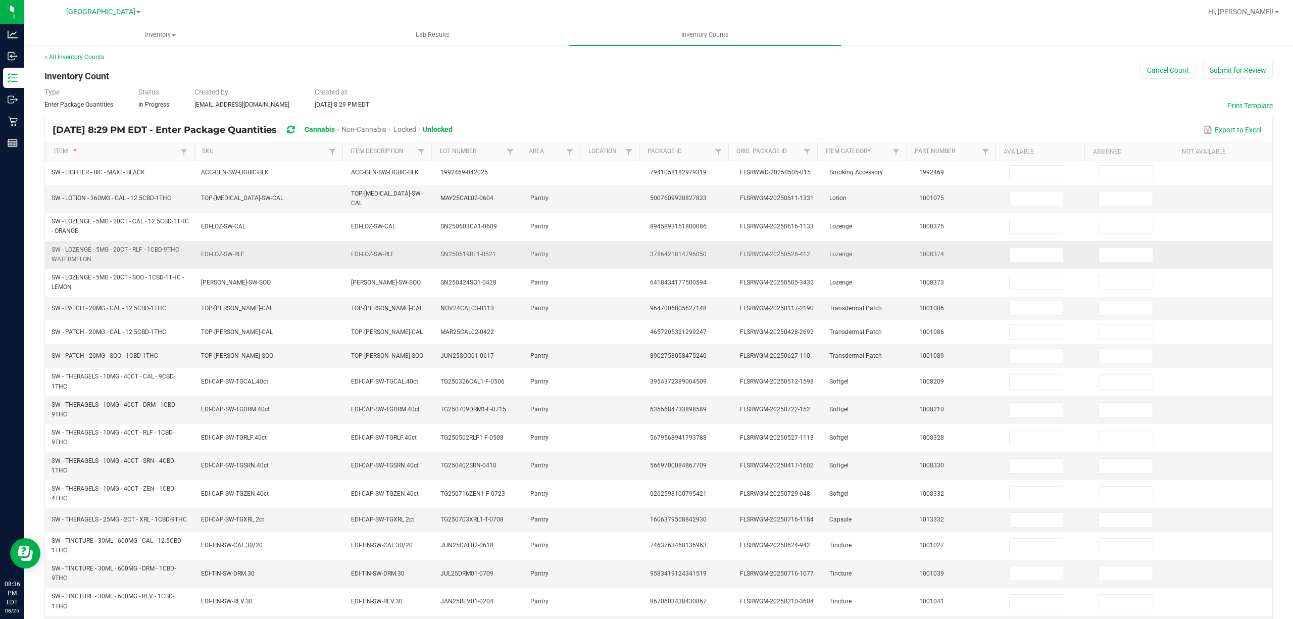
scroll to position [0, 0]
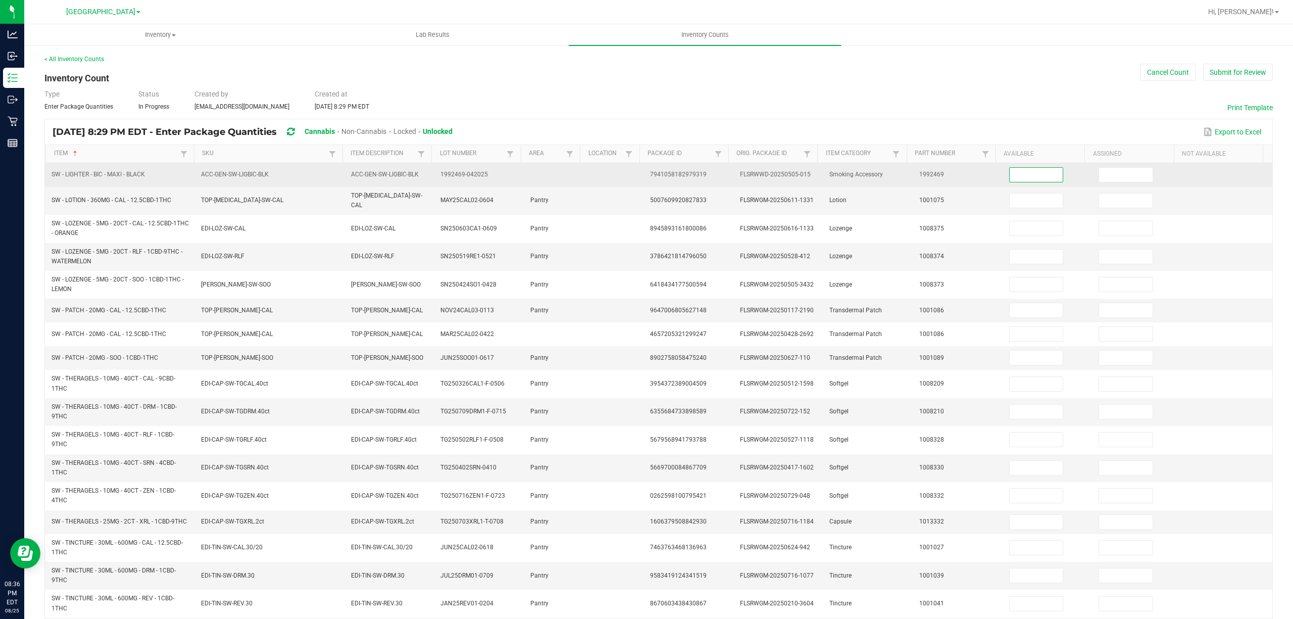
click at [1030, 175] on input at bounding box center [1037, 175] width 54 height 14
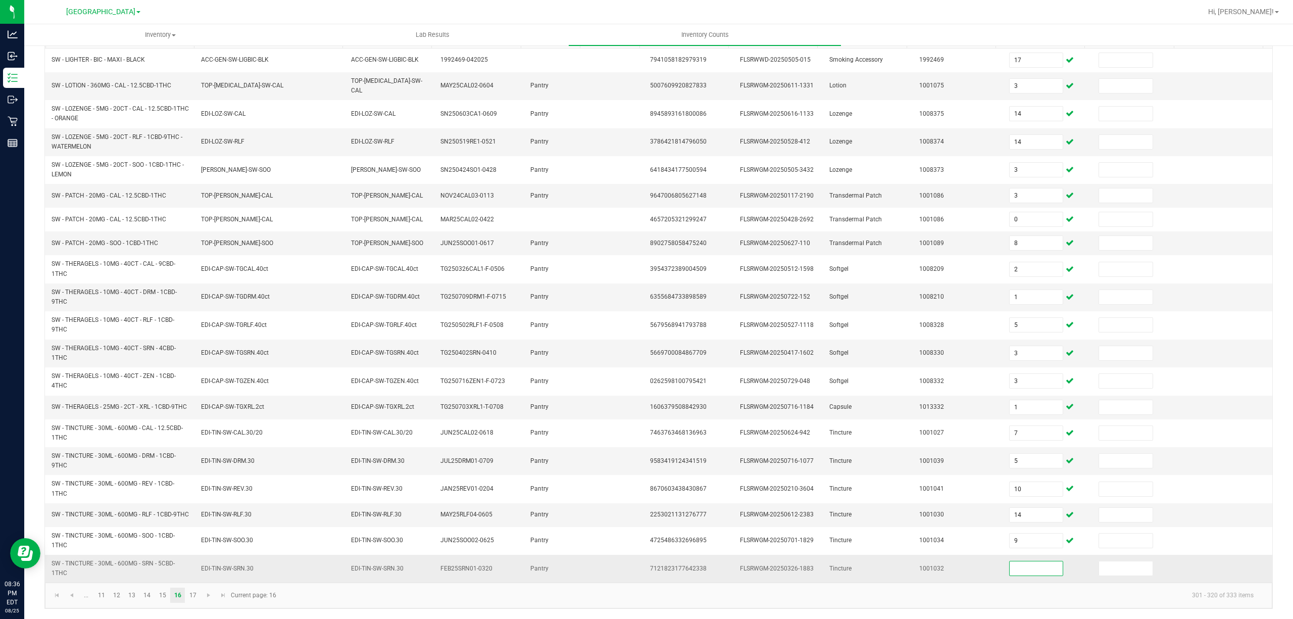
click at [1030, 568] on input at bounding box center [1037, 568] width 54 height 14
click at [192, 599] on link "17" at bounding box center [192, 594] width 15 height 15
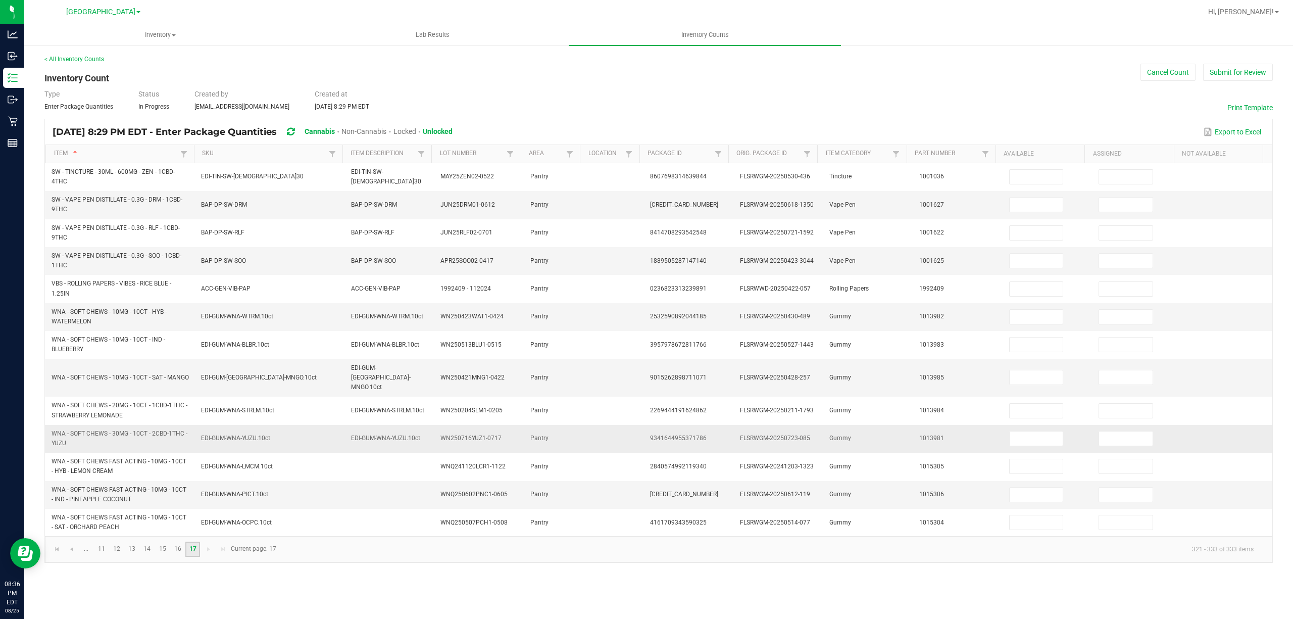
scroll to position [0, 0]
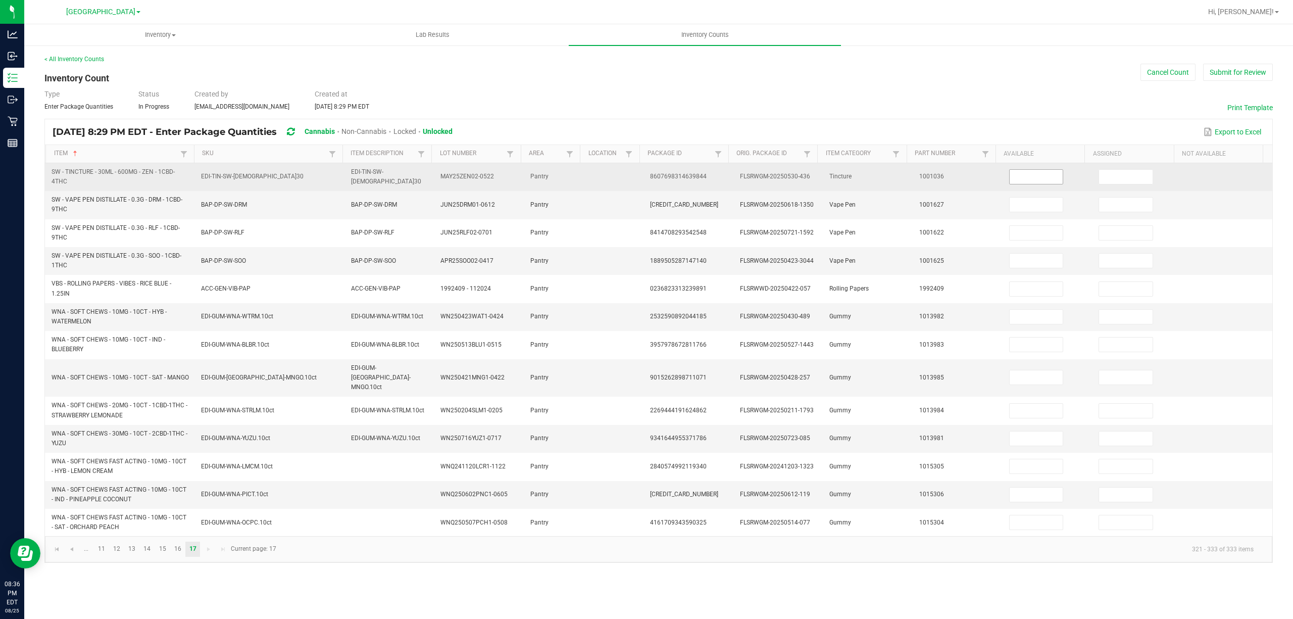
click at [1023, 176] on input at bounding box center [1037, 177] width 54 height 14
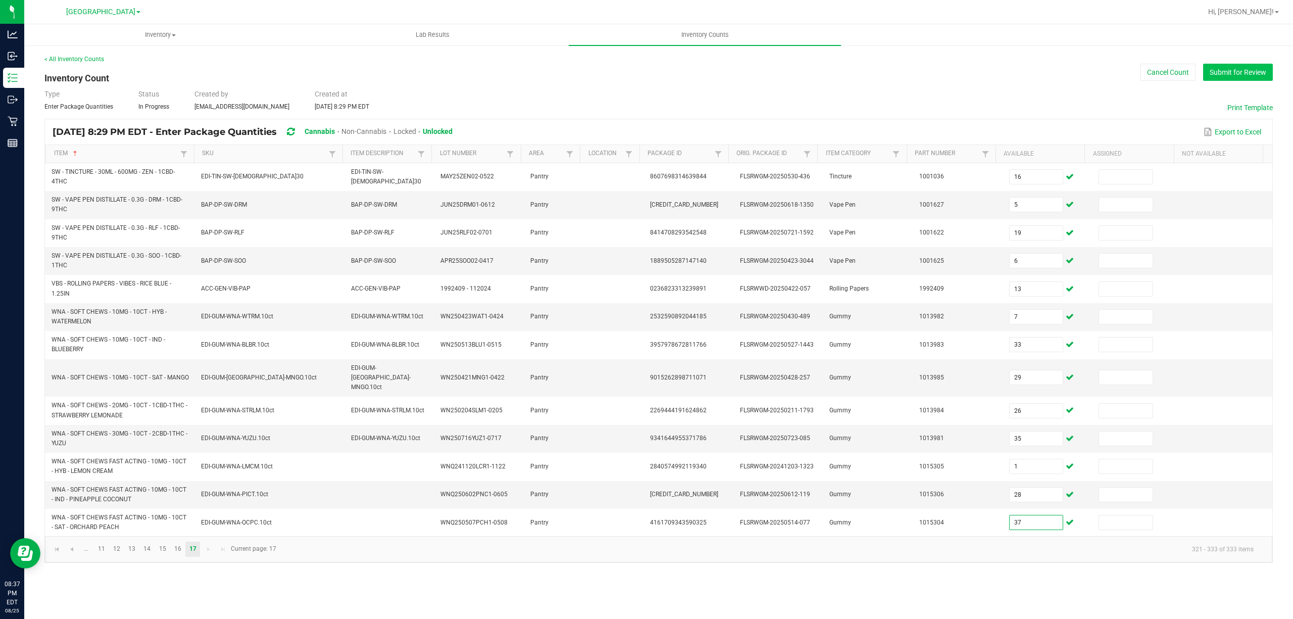
click at [1238, 78] on button "Submit for Review" at bounding box center [1238, 72] width 70 height 17
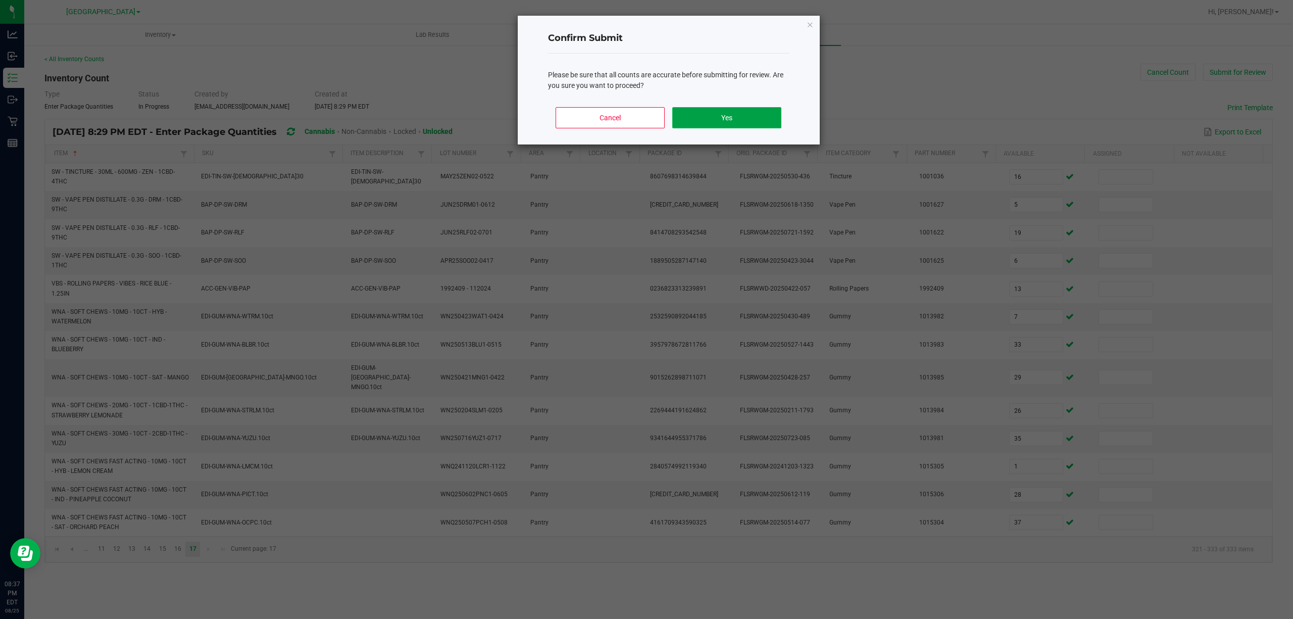
click at [720, 118] on button "Yes" at bounding box center [726, 117] width 109 height 21
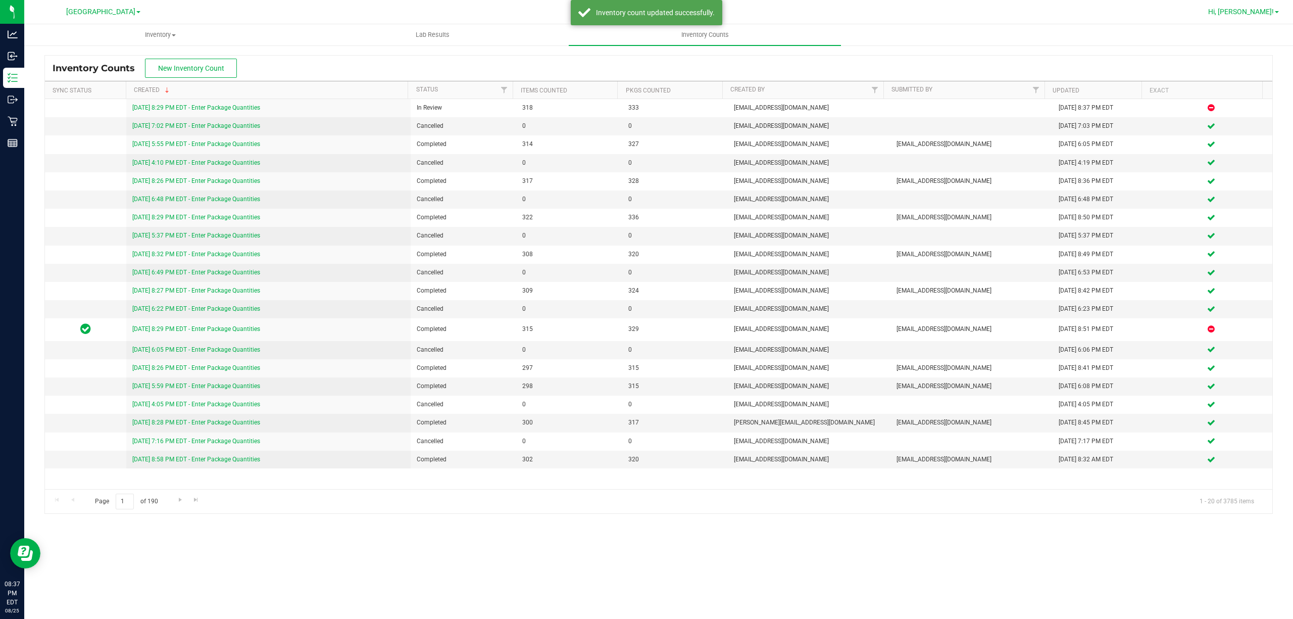
click at [1275, 12] on span at bounding box center [1277, 12] width 4 height 2
click at [1266, 89] on li "Sign Out" at bounding box center [1248, 89] width 76 height 18
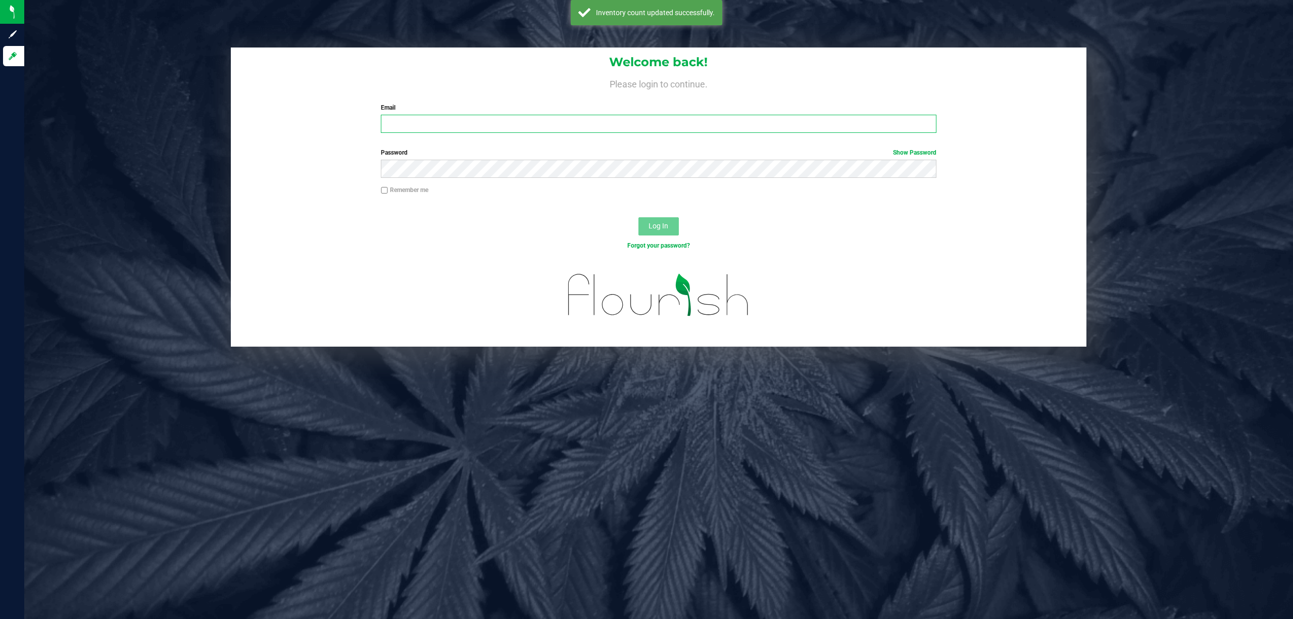
click at [750, 126] on input "Email" at bounding box center [659, 124] width 556 height 18
click at [639, 217] on button "Log In" at bounding box center [659, 226] width 40 height 18
